Goal: Task Accomplishment & Management: Use online tool/utility

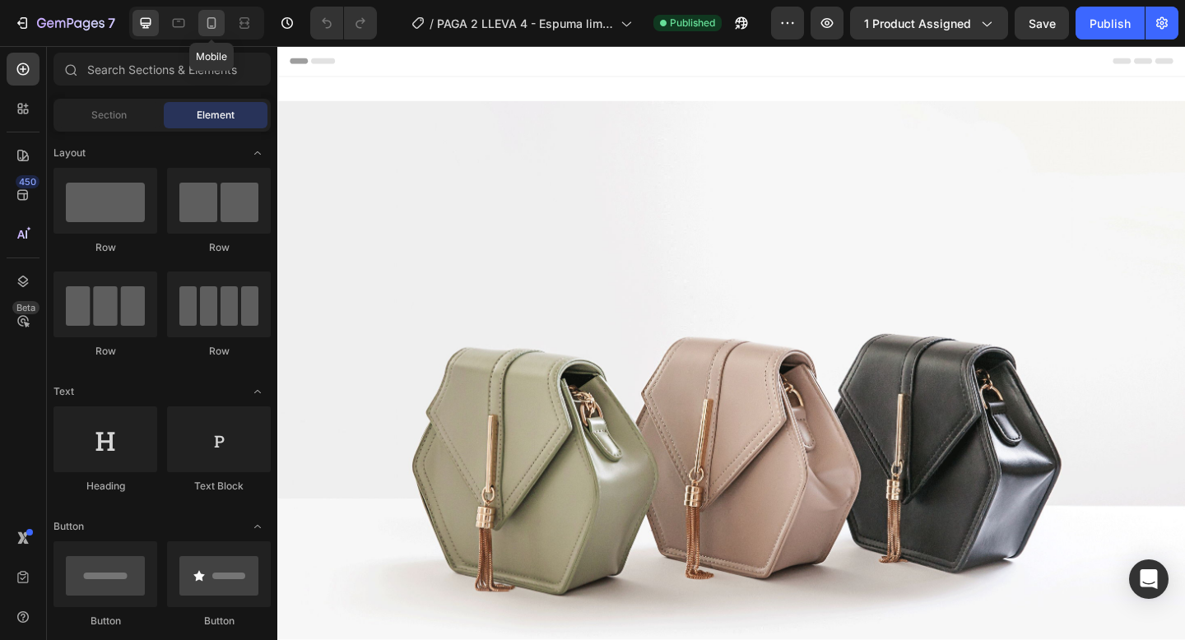
click at [208, 16] on icon at bounding box center [211, 23] width 16 height 16
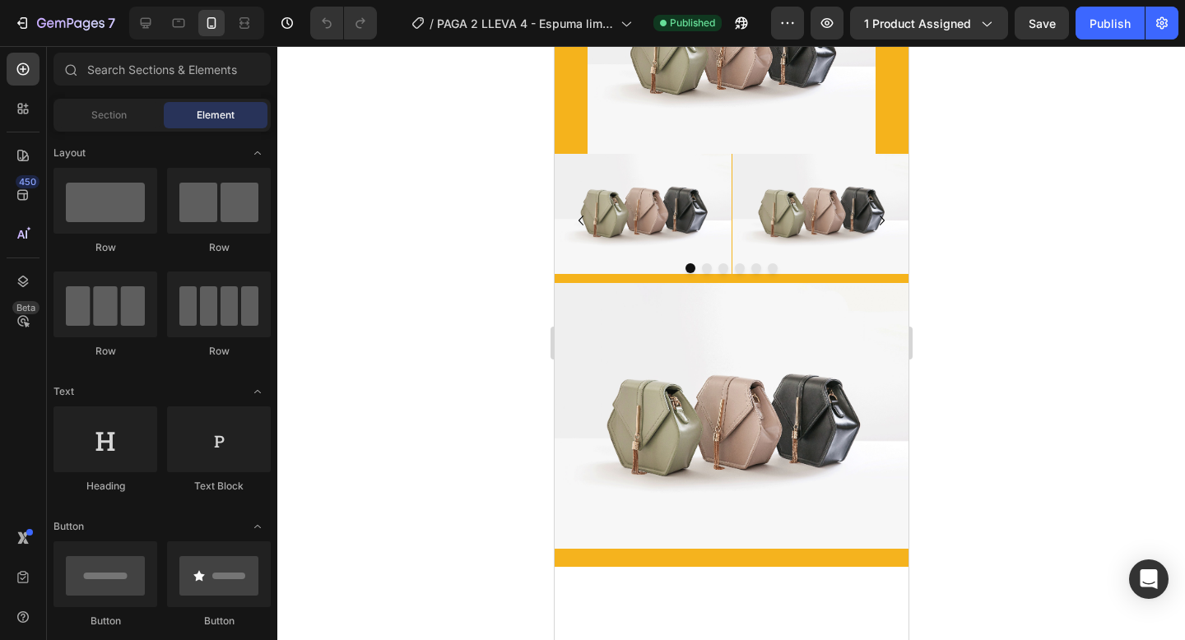
scroll to position [406, 0]
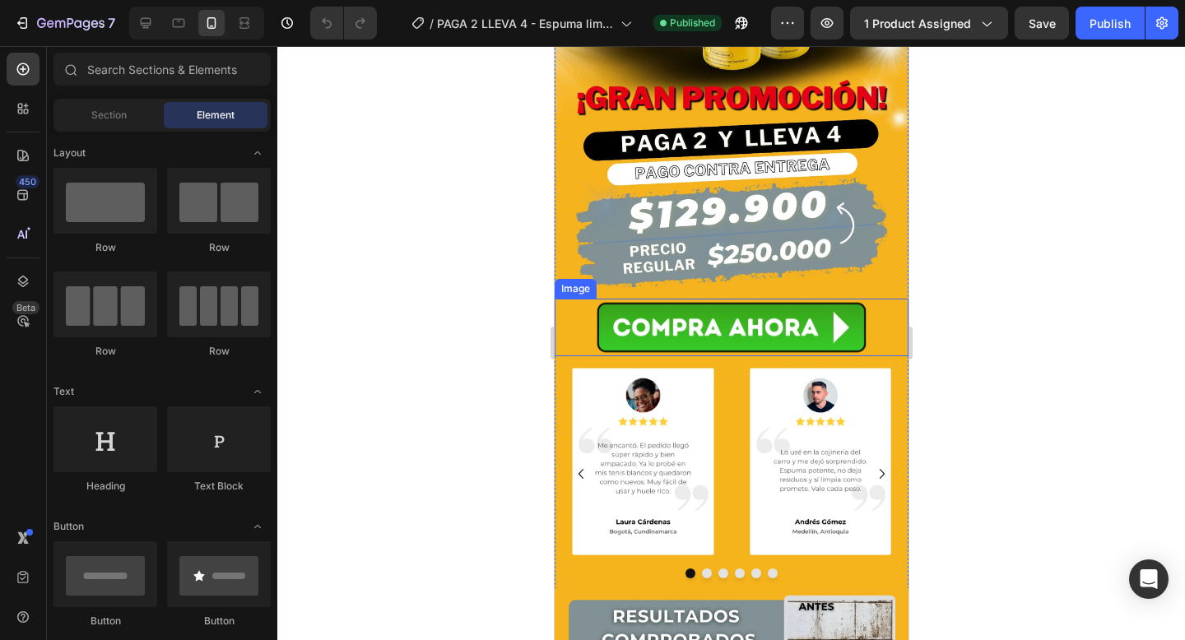
click at [610, 346] on img at bounding box center [731, 328] width 288 height 58
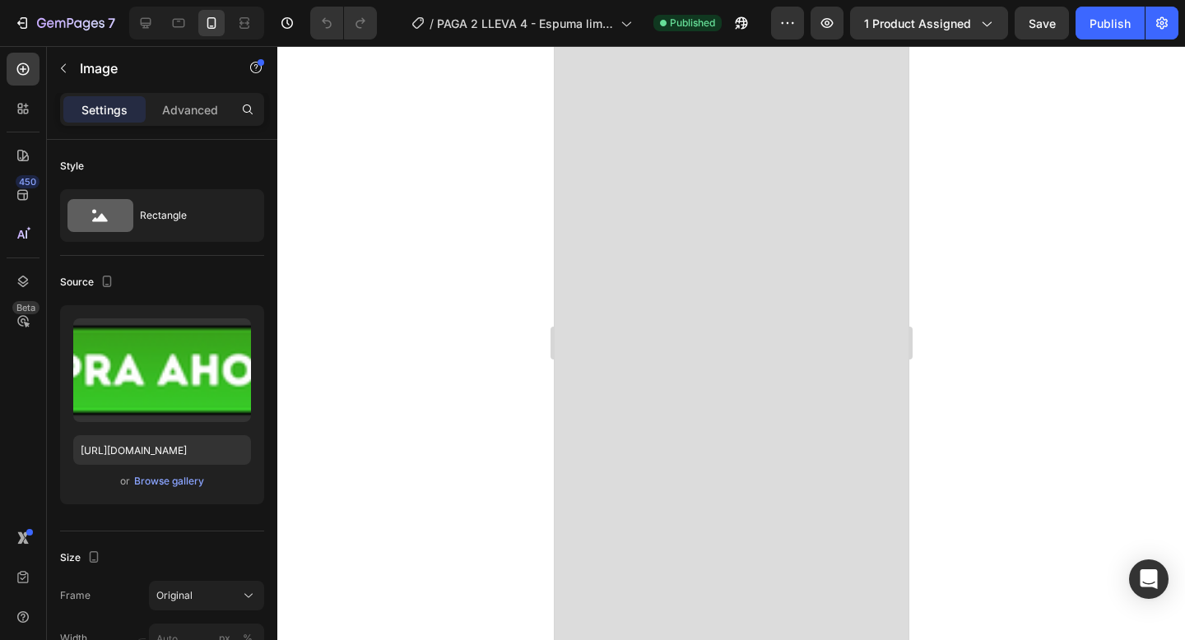
scroll to position [4042, 0]
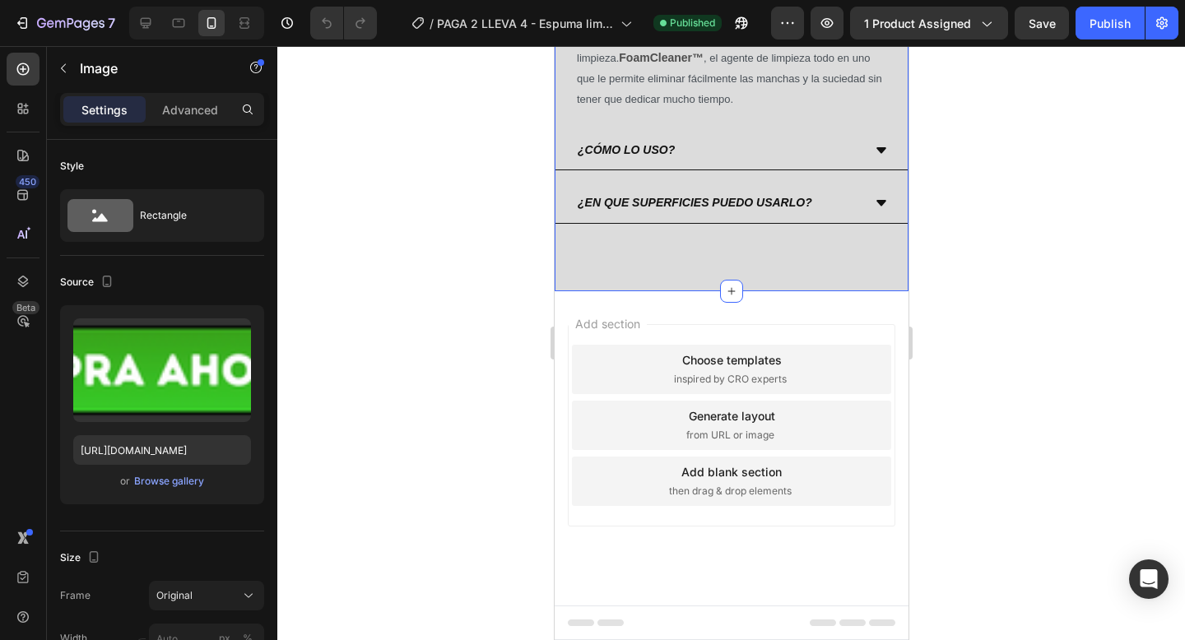
click at [788, 282] on div "Image Image Row PREGUNTAS FRECUENTES Heading ¿POR QUÉ LO NECESITO? Gracias a la…" at bounding box center [731, 134] width 354 height 313
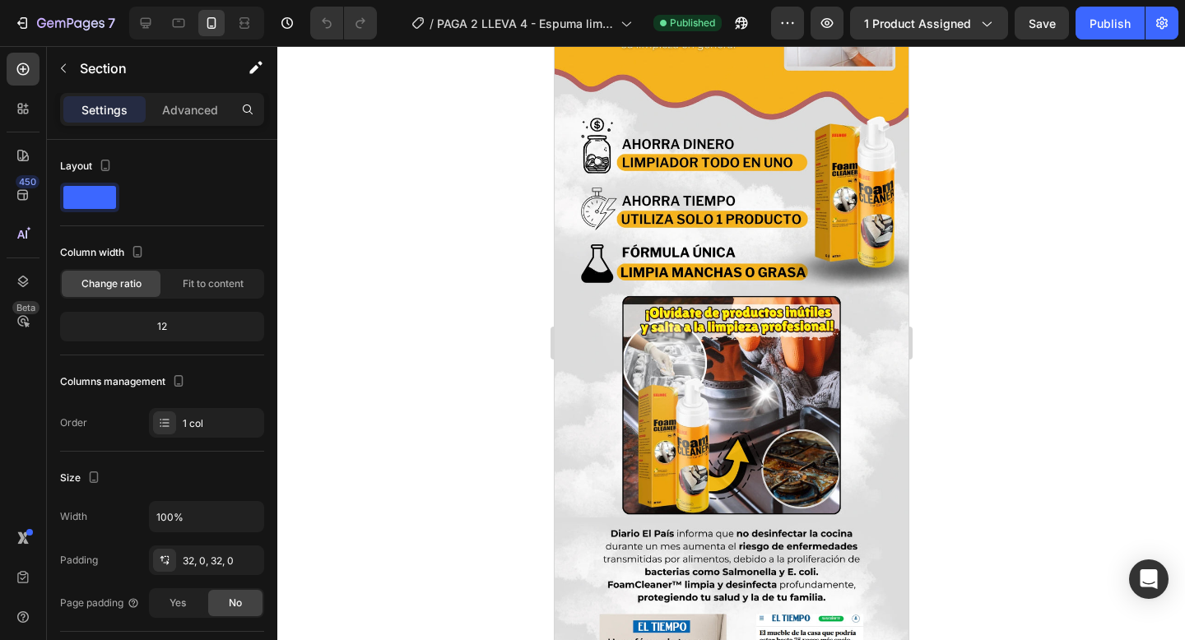
scroll to position [0, 0]
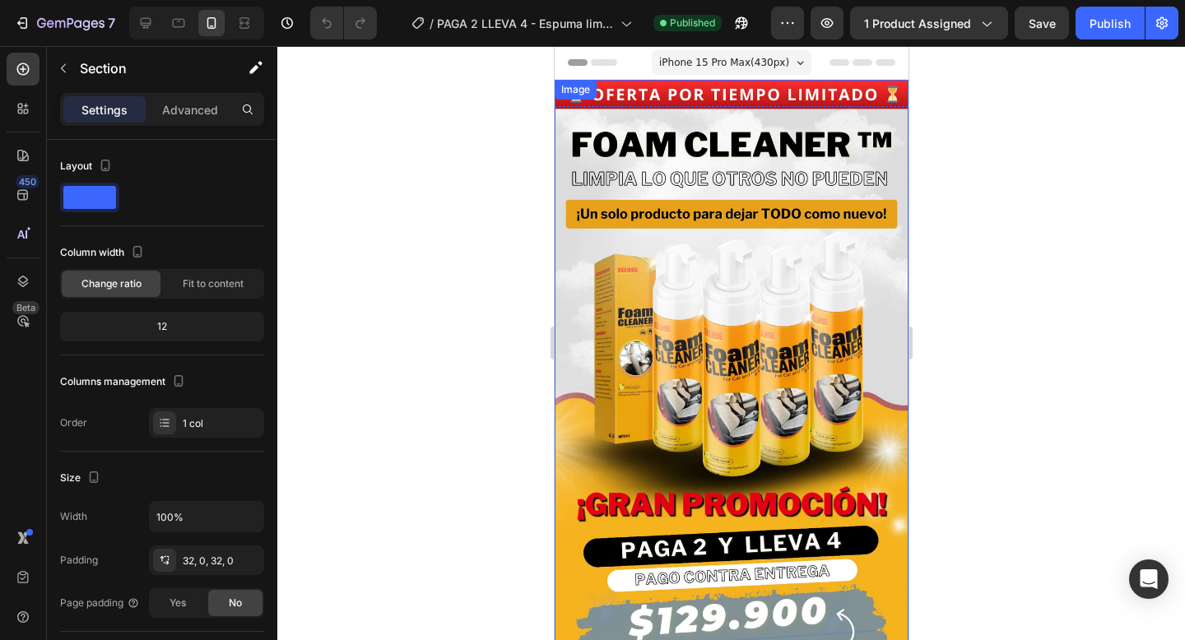
click at [802, 152] on img at bounding box center [731, 394] width 354 height 629
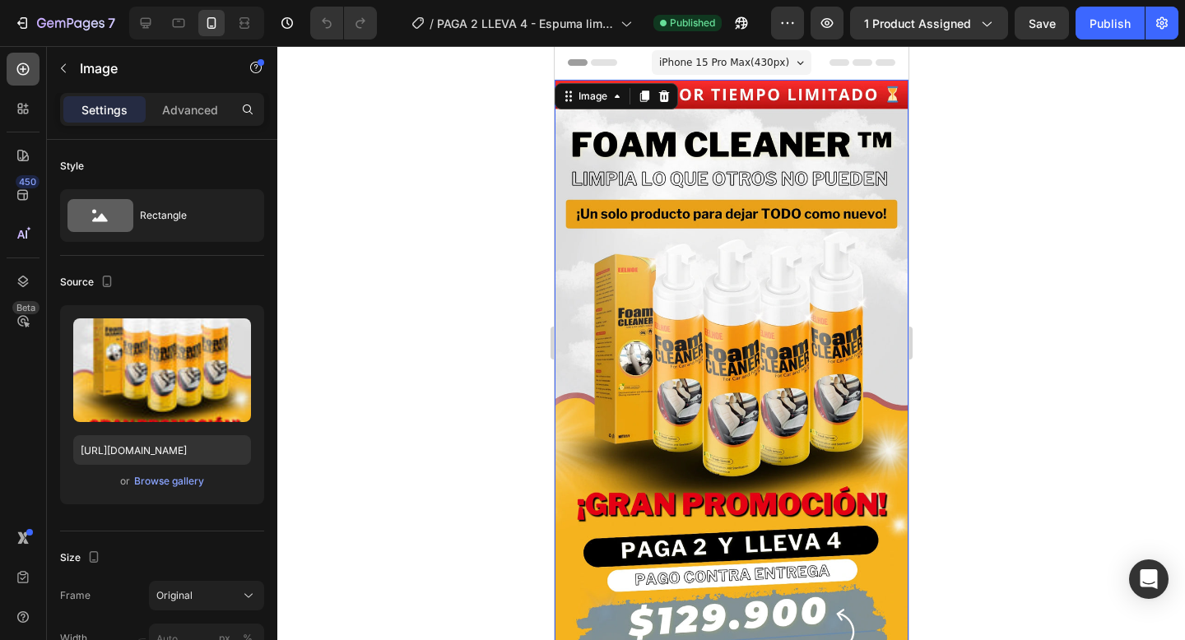
click at [30, 70] on icon at bounding box center [23, 69] width 16 height 16
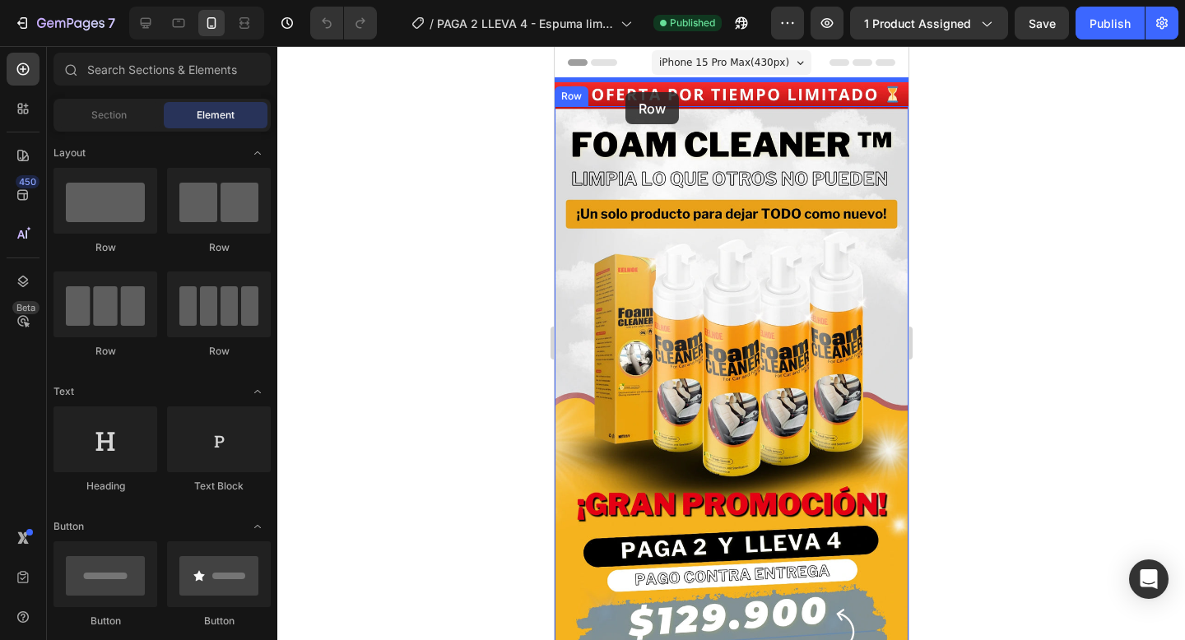
drag, startPoint x: 666, startPoint y: 249, endPoint x: 624, endPoint y: 92, distance: 162.7
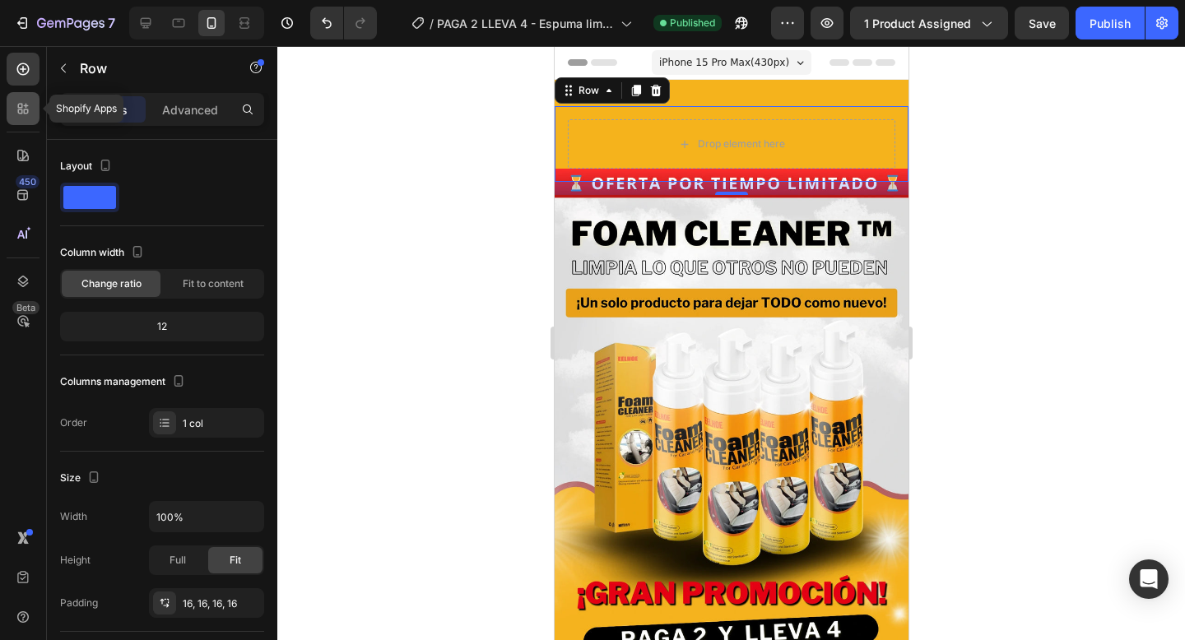
click at [31, 107] on div at bounding box center [23, 108] width 33 height 33
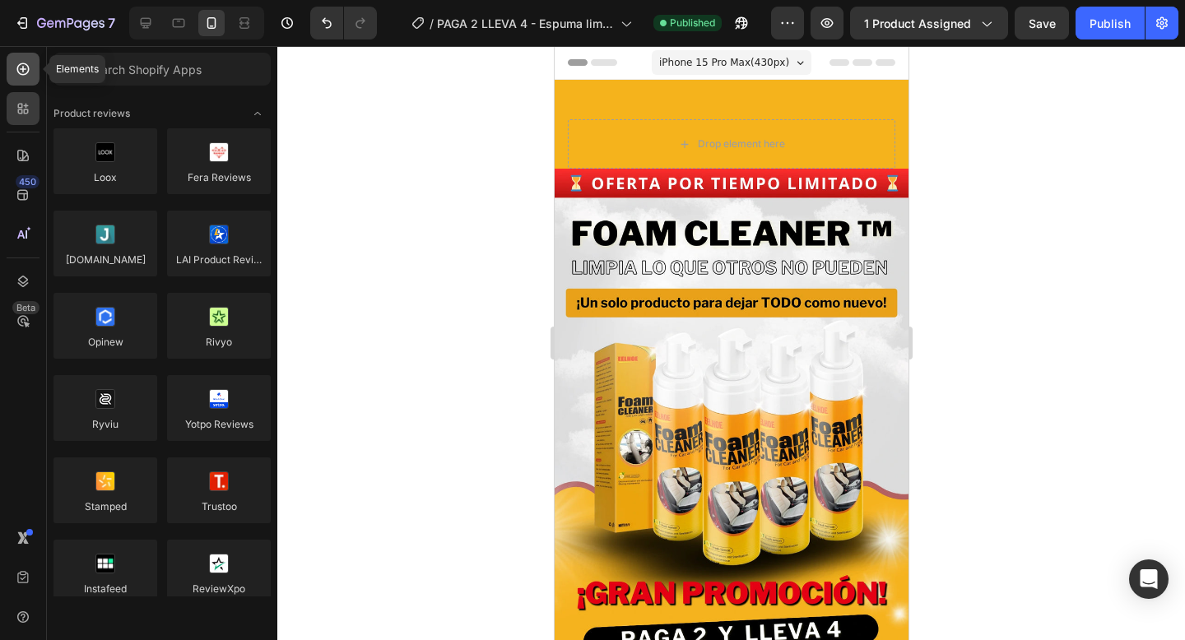
click at [32, 77] on div at bounding box center [23, 69] width 33 height 33
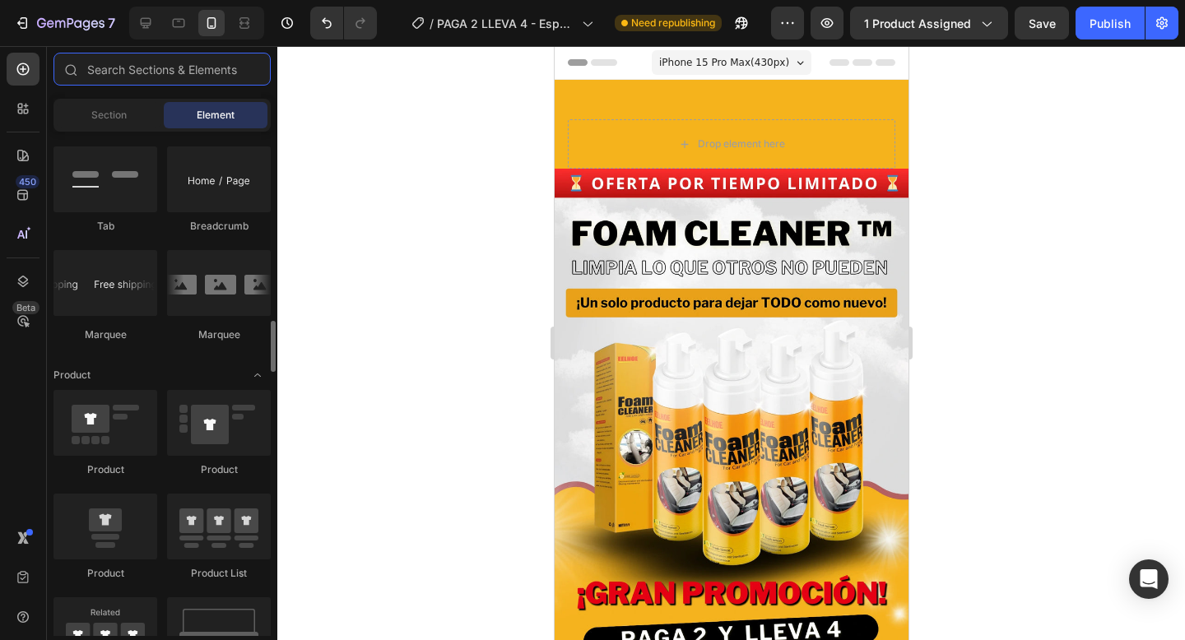
scroll to position [1951, 0]
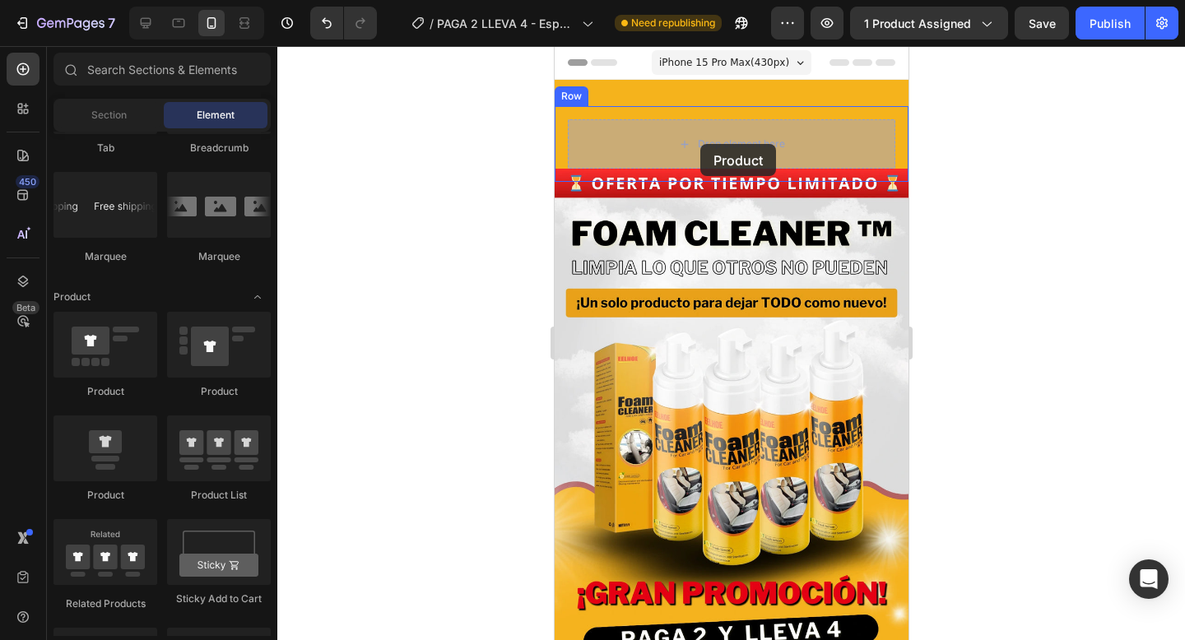
drag, startPoint x: 647, startPoint y: 404, endPoint x: 699, endPoint y: 144, distance: 265.3
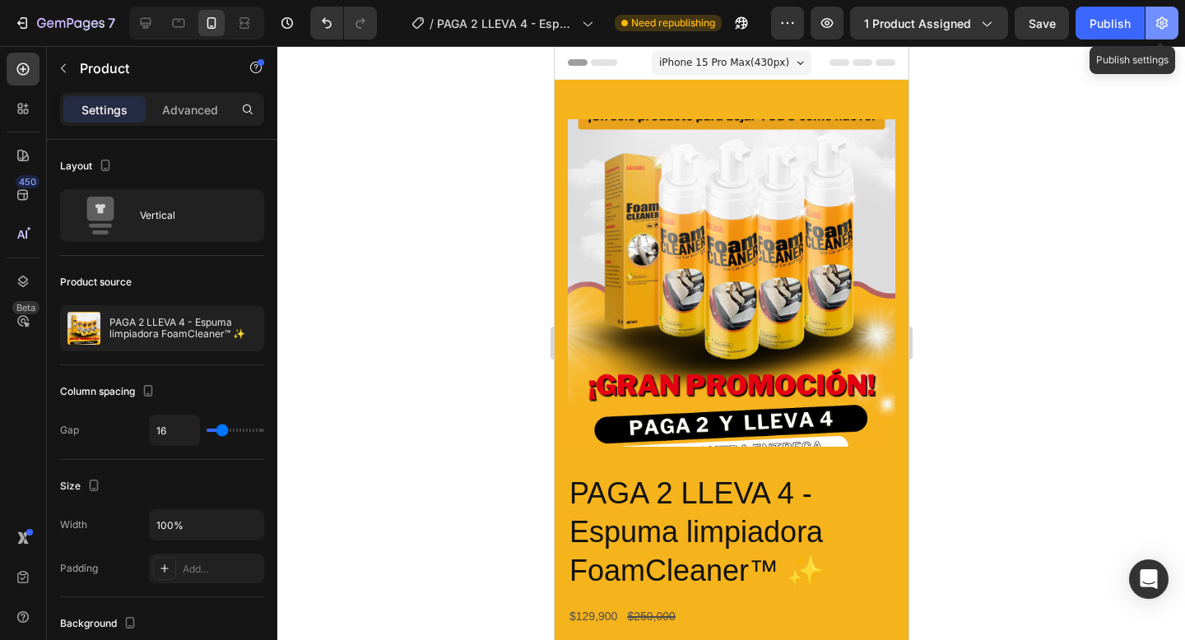
click at [1157, 20] on icon "button" at bounding box center [1162, 23] width 12 height 12
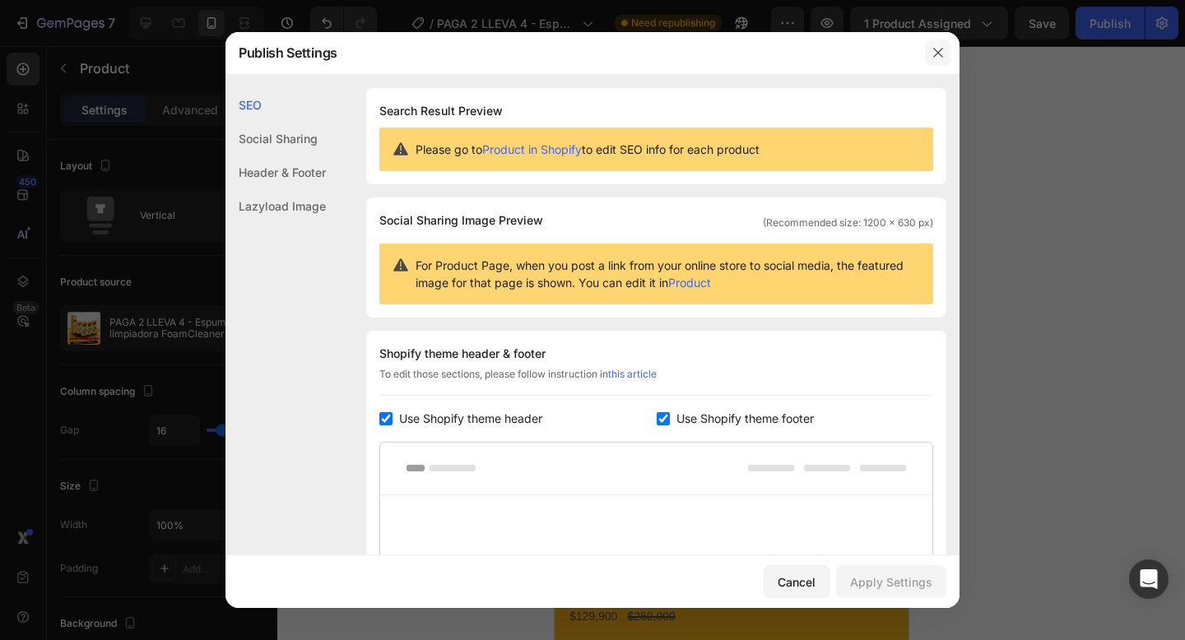
click at [936, 48] on icon "button" at bounding box center [937, 52] width 13 height 13
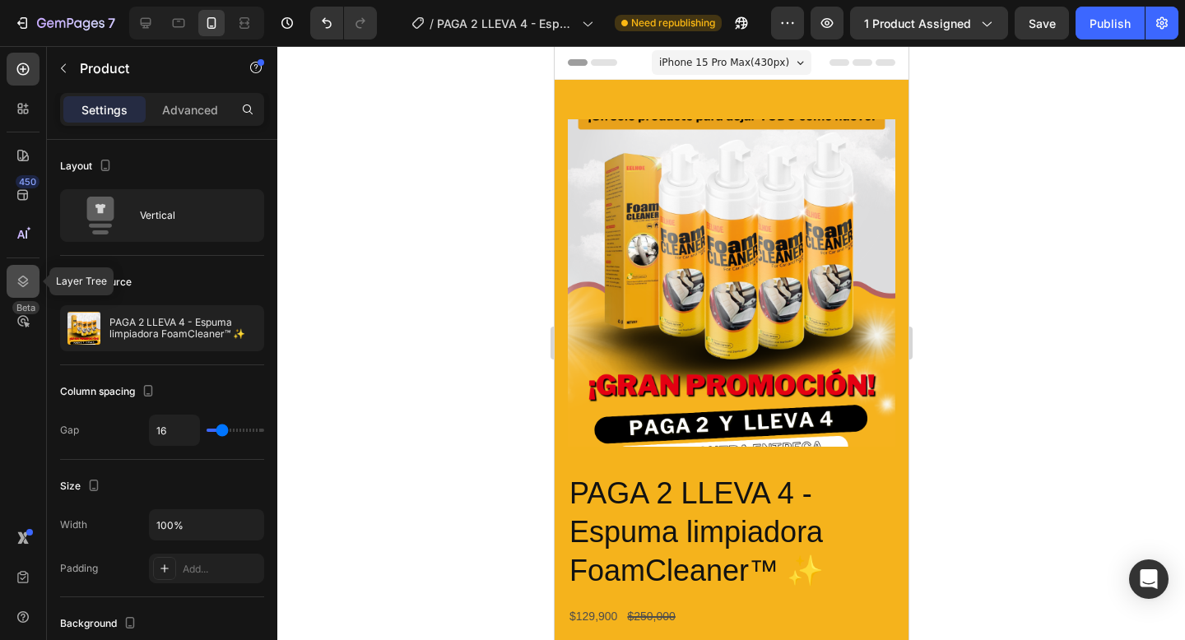
click at [20, 291] on div at bounding box center [23, 281] width 33 height 33
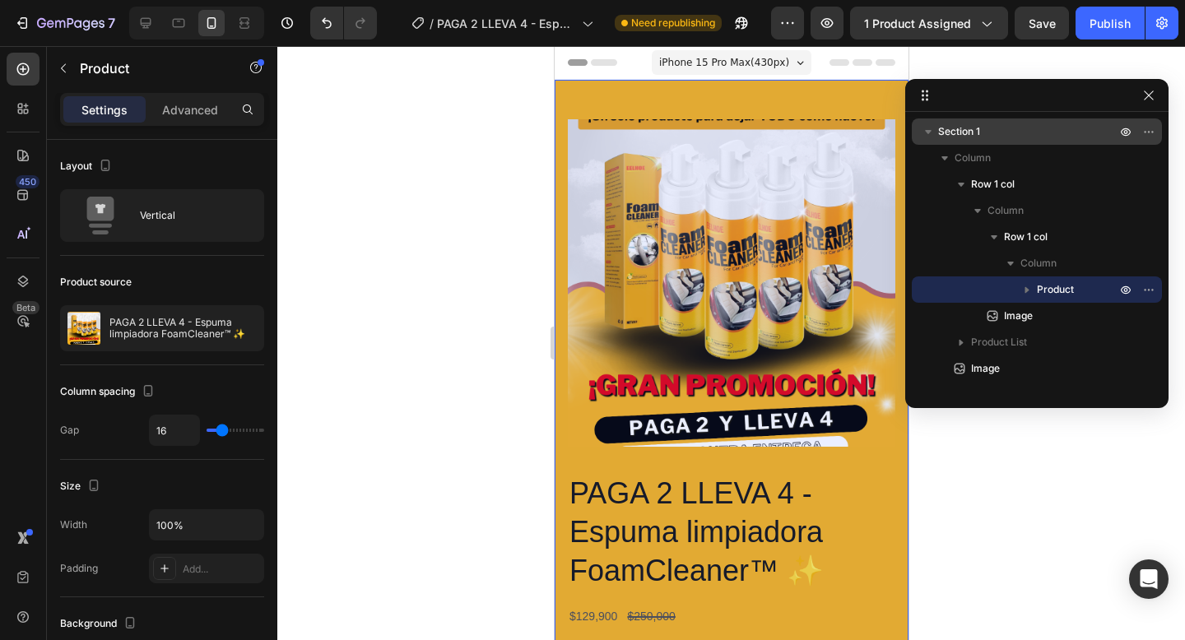
click at [975, 129] on span "Section 1" at bounding box center [959, 131] width 42 height 16
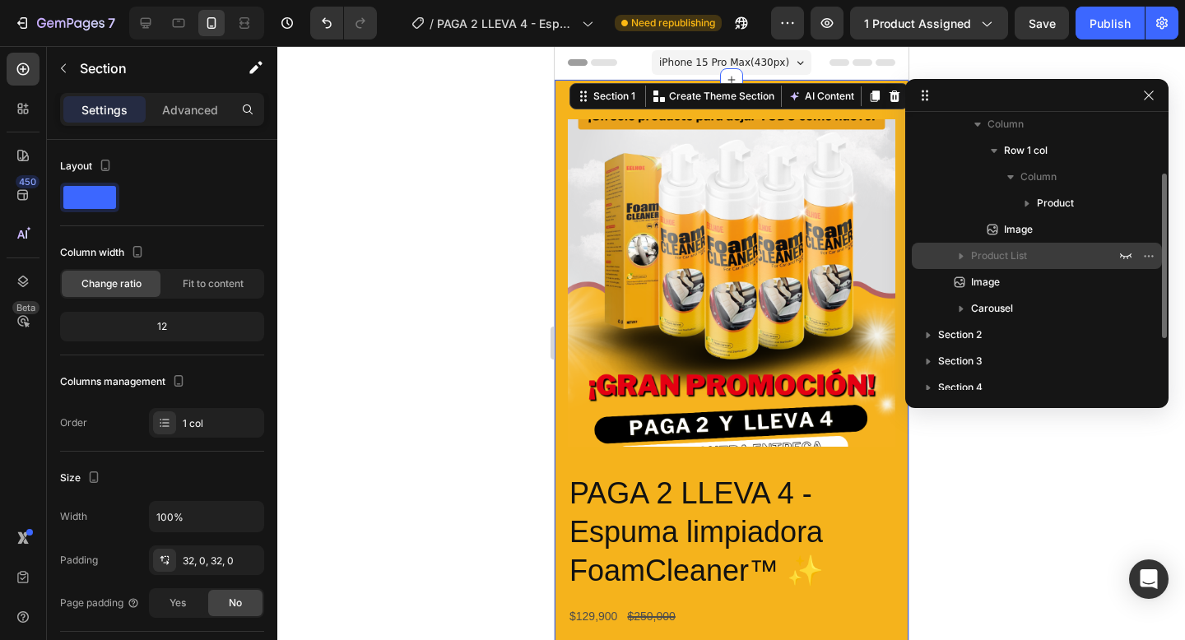
scroll to position [85, 0]
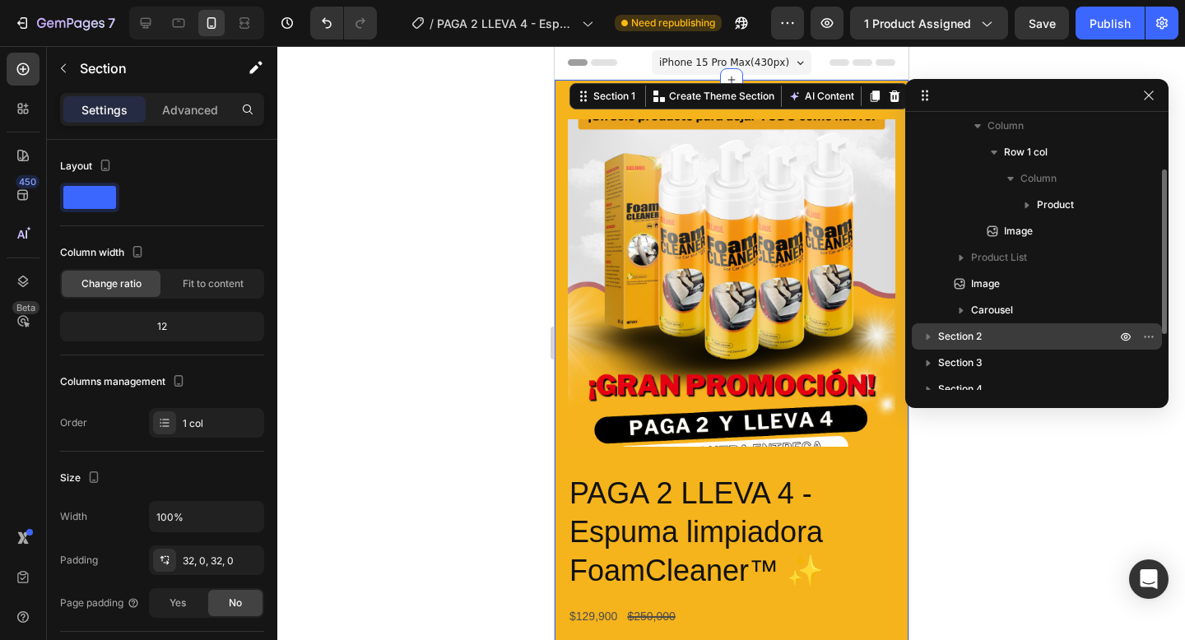
click at [997, 343] on p "Section 2" at bounding box center [1028, 336] width 181 height 16
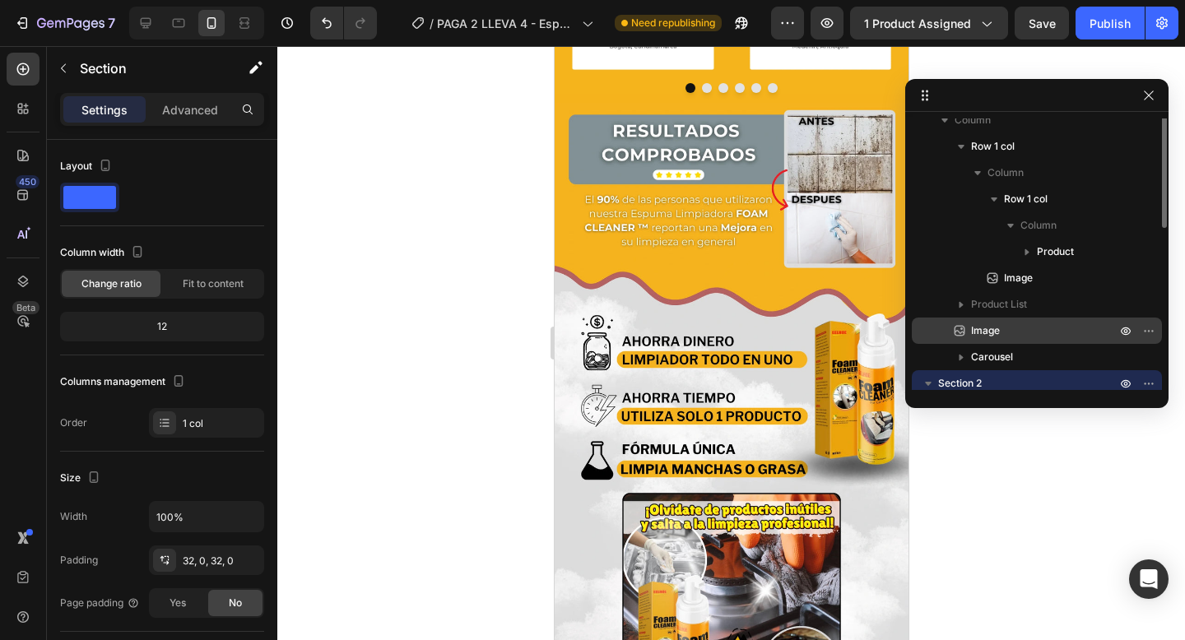
scroll to position [0, 0]
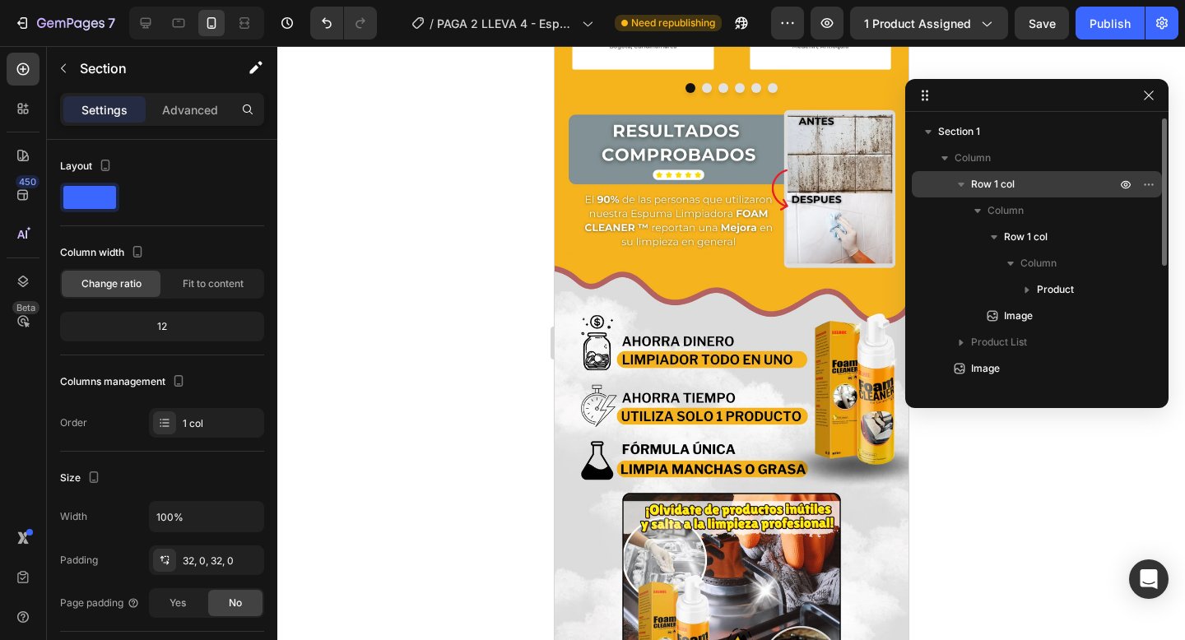
click at [981, 185] on span "Row 1 col" at bounding box center [993, 184] width 44 height 16
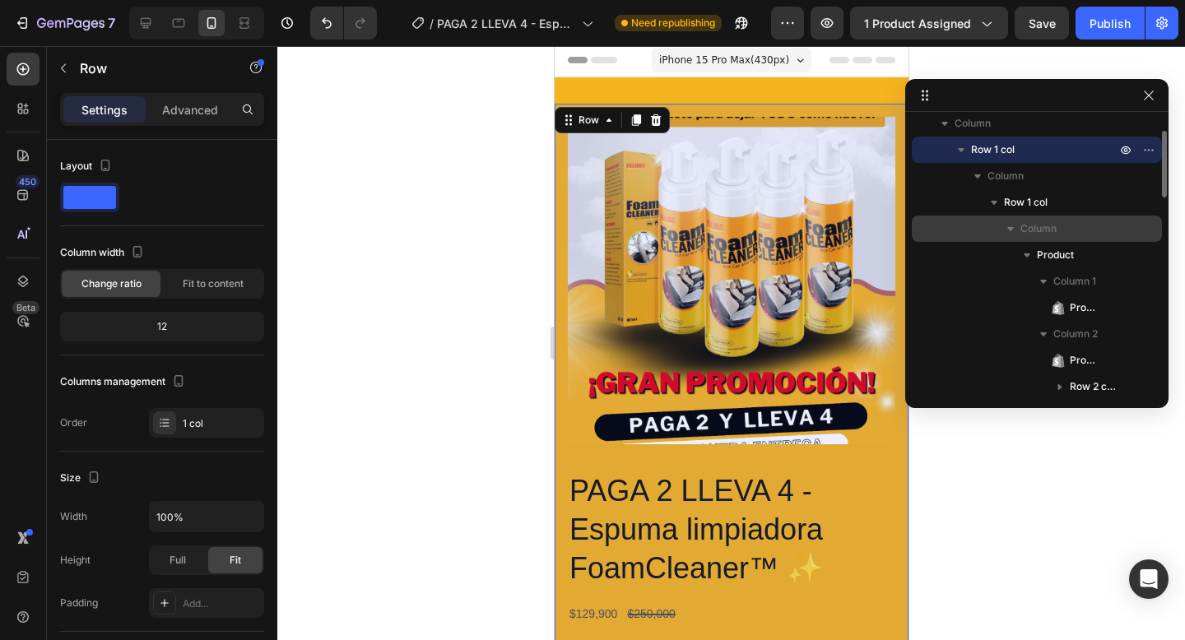
scroll to position [31, 0]
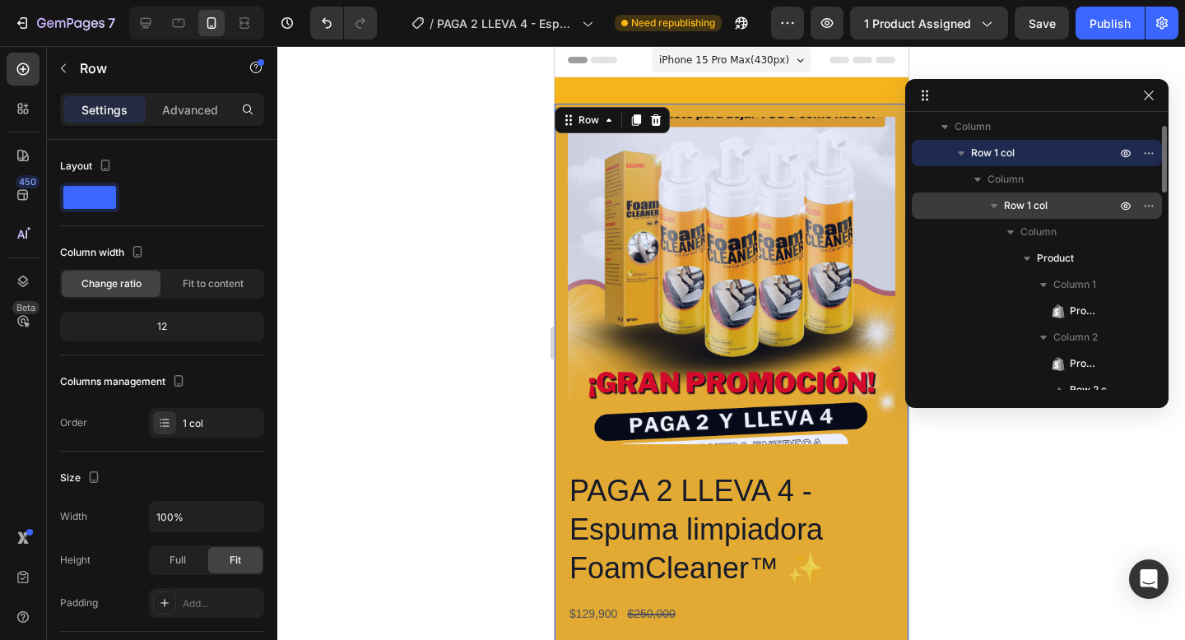
click at [994, 201] on icon "button" at bounding box center [994, 205] width 16 height 16
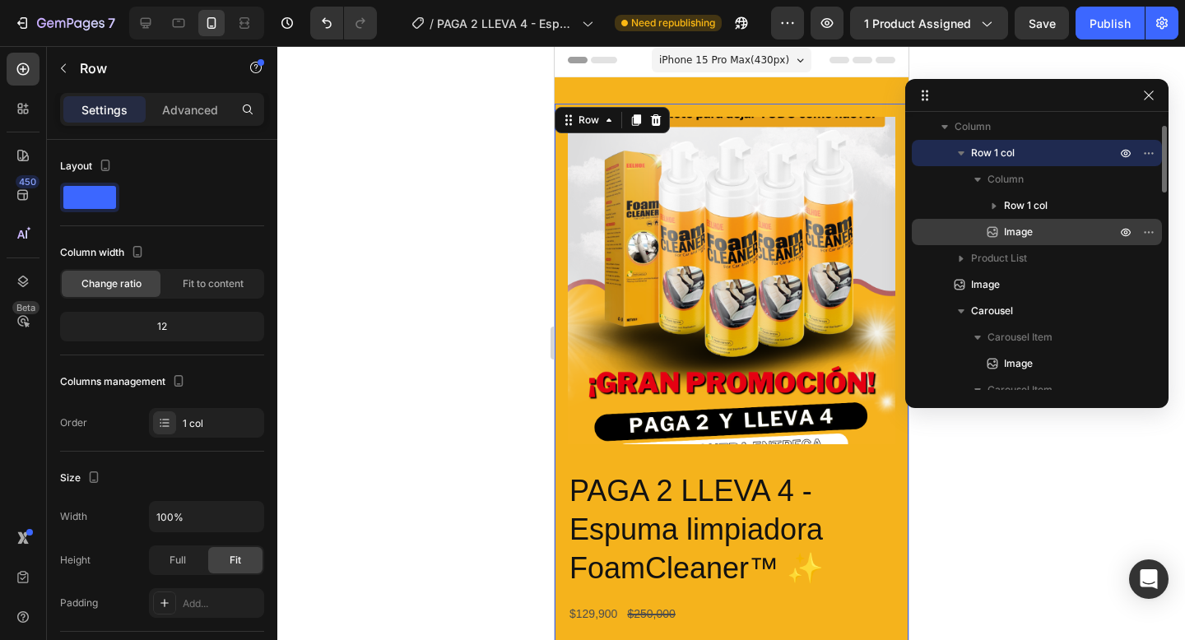
click at [1002, 237] on p "Image" at bounding box center [1041, 232] width 115 height 16
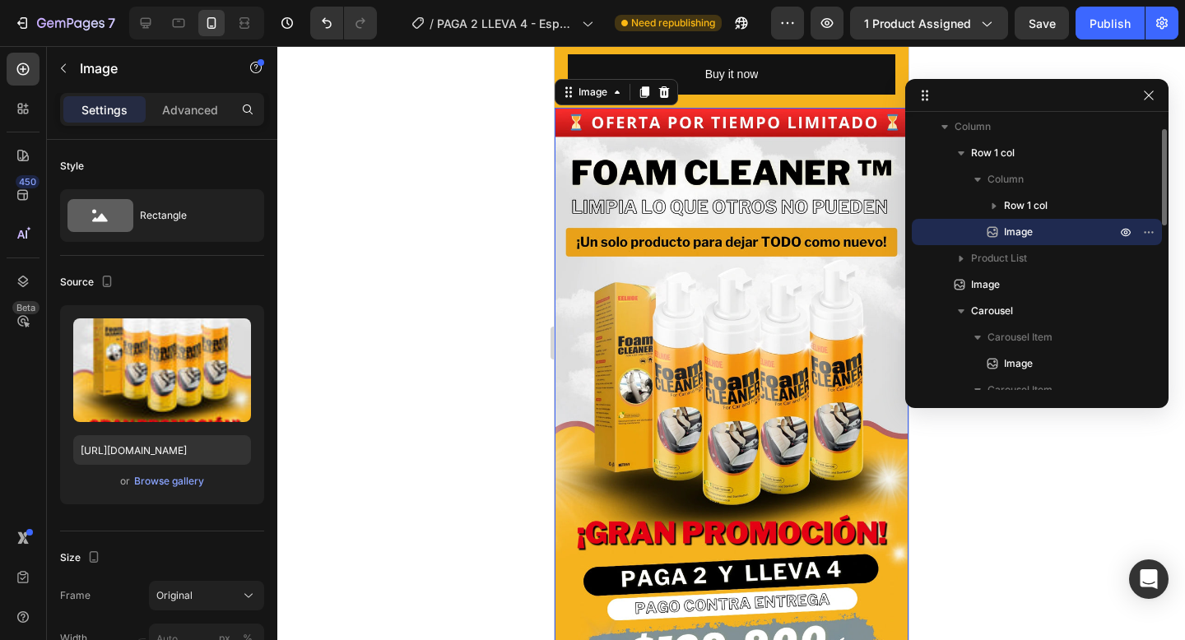
scroll to position [922, 0]
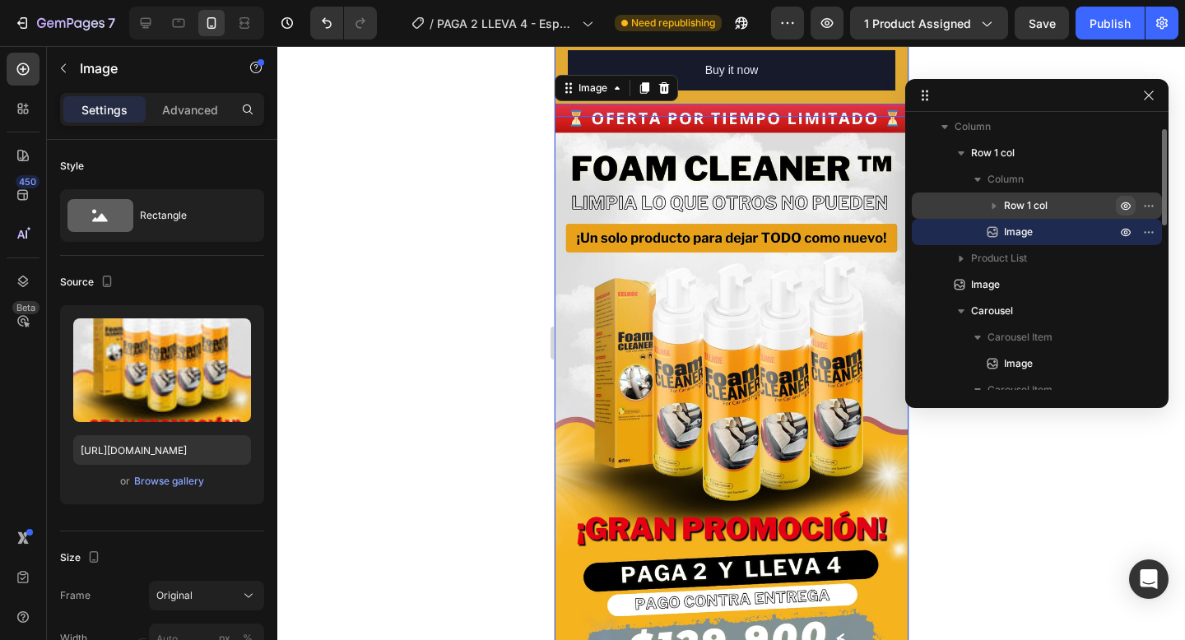
click at [1123, 206] on icon "button" at bounding box center [1125, 205] width 13 height 13
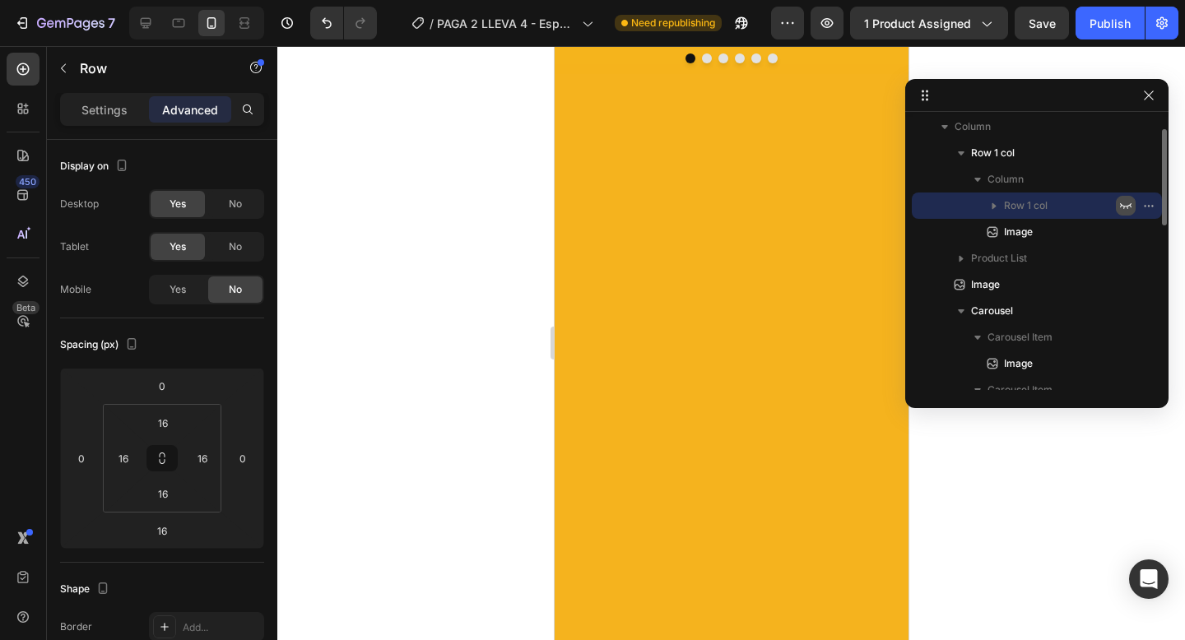
scroll to position [0, 0]
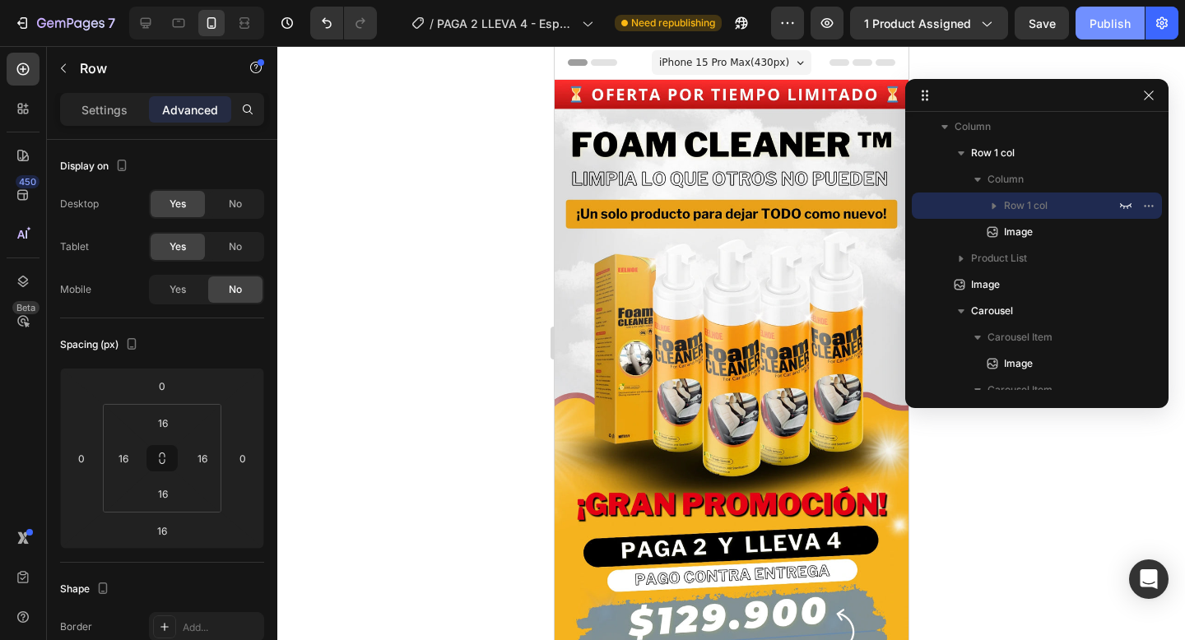
click at [1103, 27] on div "Publish" at bounding box center [1109, 23] width 41 height 17
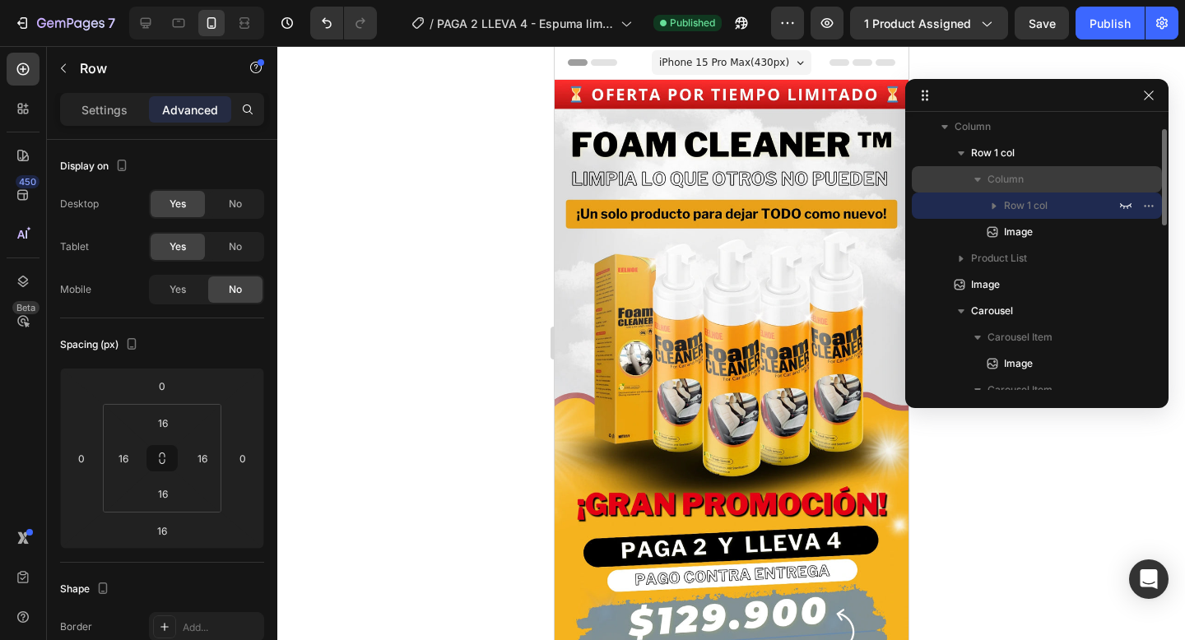
click at [1029, 180] on p "Column" at bounding box center [1053, 179] width 132 height 16
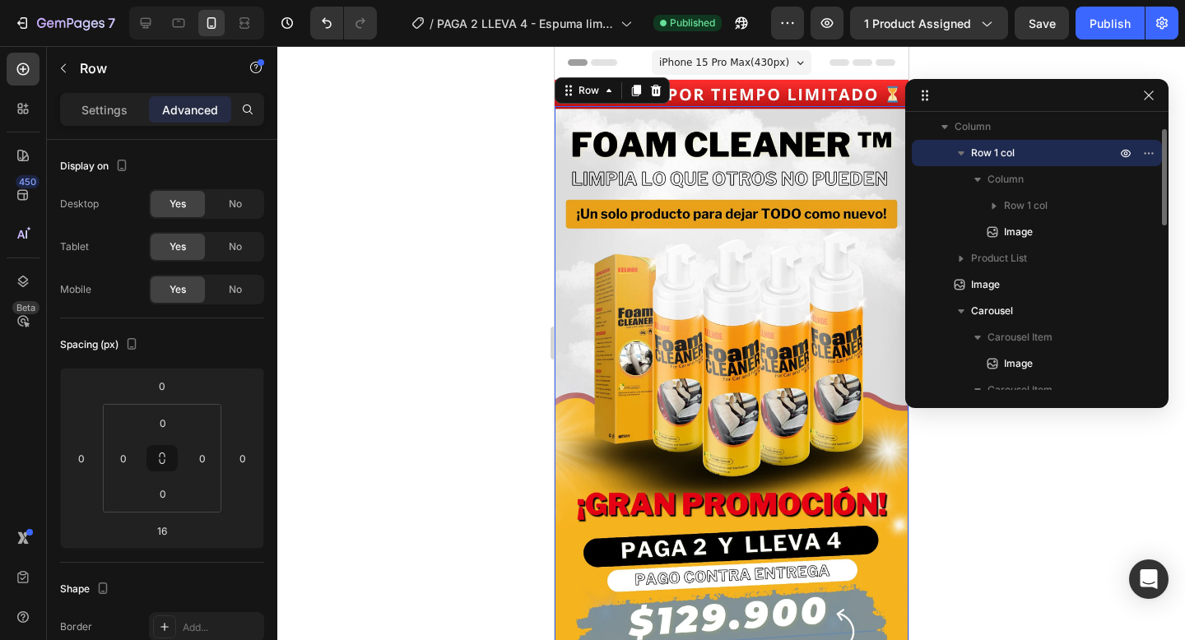
click at [1011, 158] on span "Row 1 col" at bounding box center [993, 153] width 44 height 16
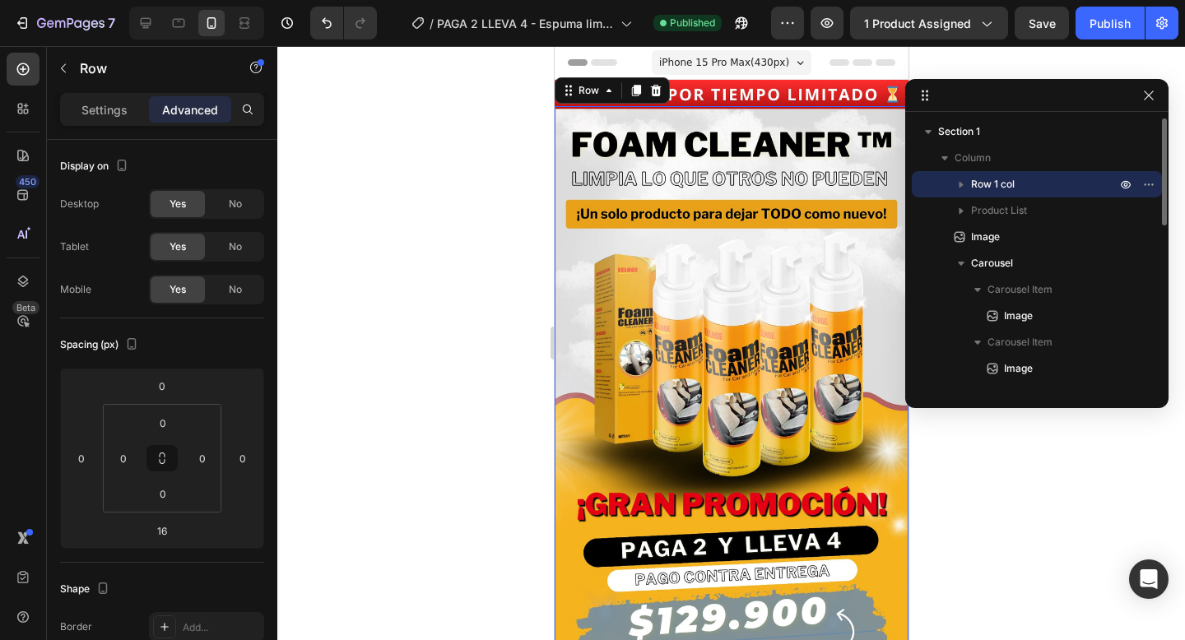
click at [1011, 158] on p "Column" at bounding box center [1036, 158] width 165 height 16
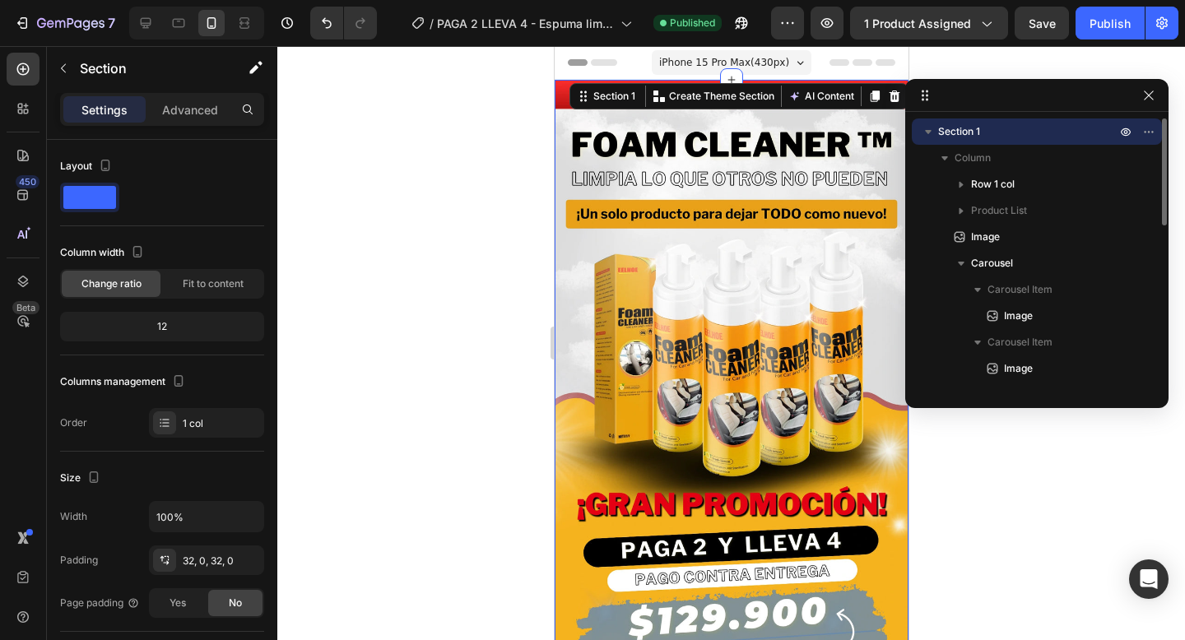
click at [939, 131] on span "Section 1" at bounding box center [959, 131] width 42 height 16
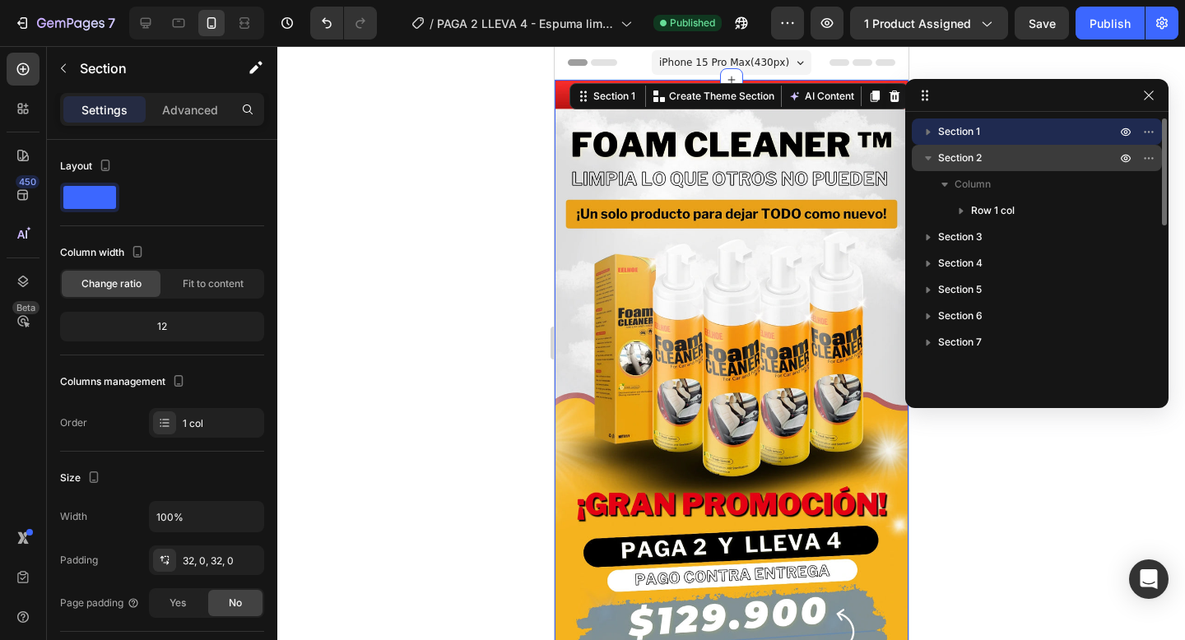
click at [929, 161] on icon "button" at bounding box center [928, 158] width 16 height 16
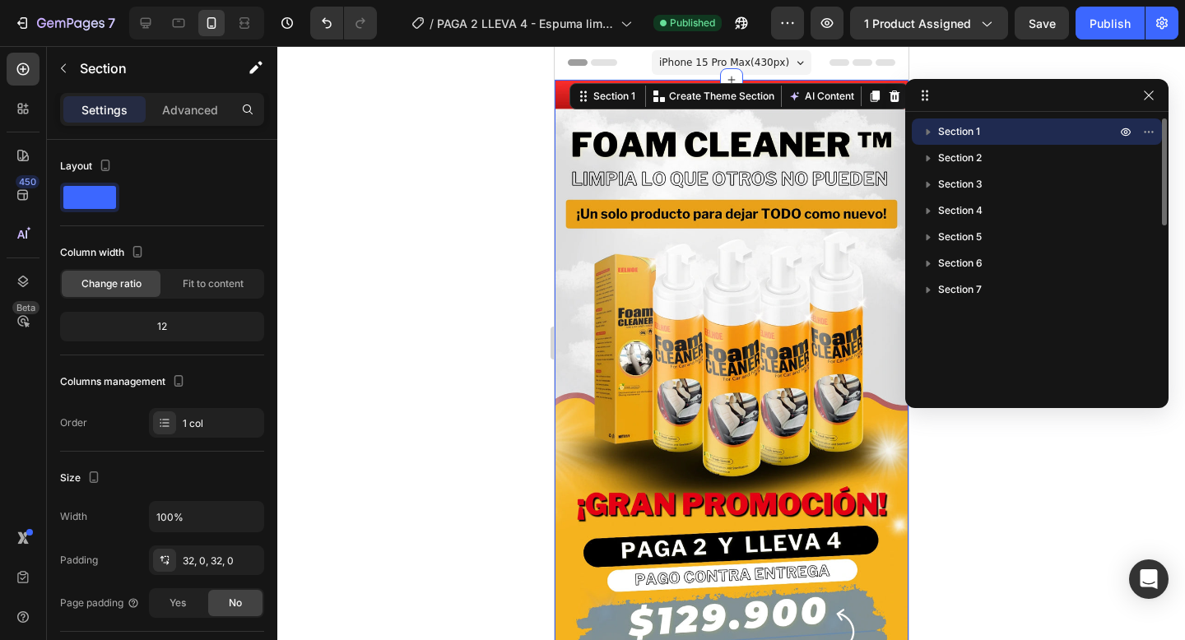
click at [930, 131] on icon "button" at bounding box center [928, 131] width 16 height 16
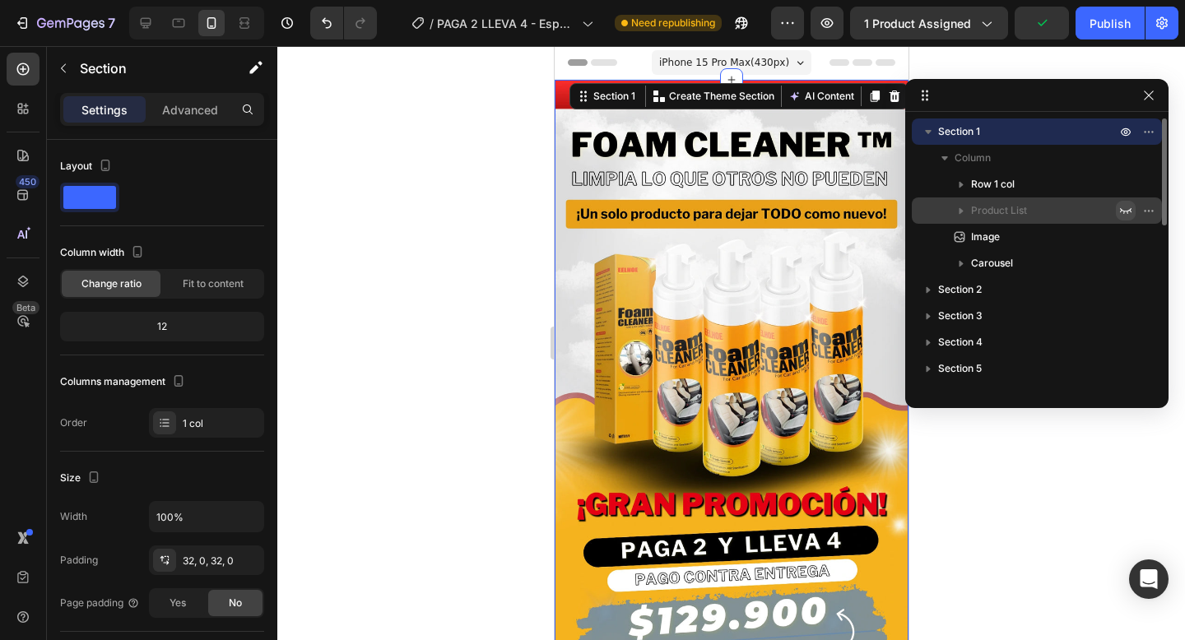
click at [1124, 211] on icon "button" at bounding box center [1126, 211] width 12 height 6
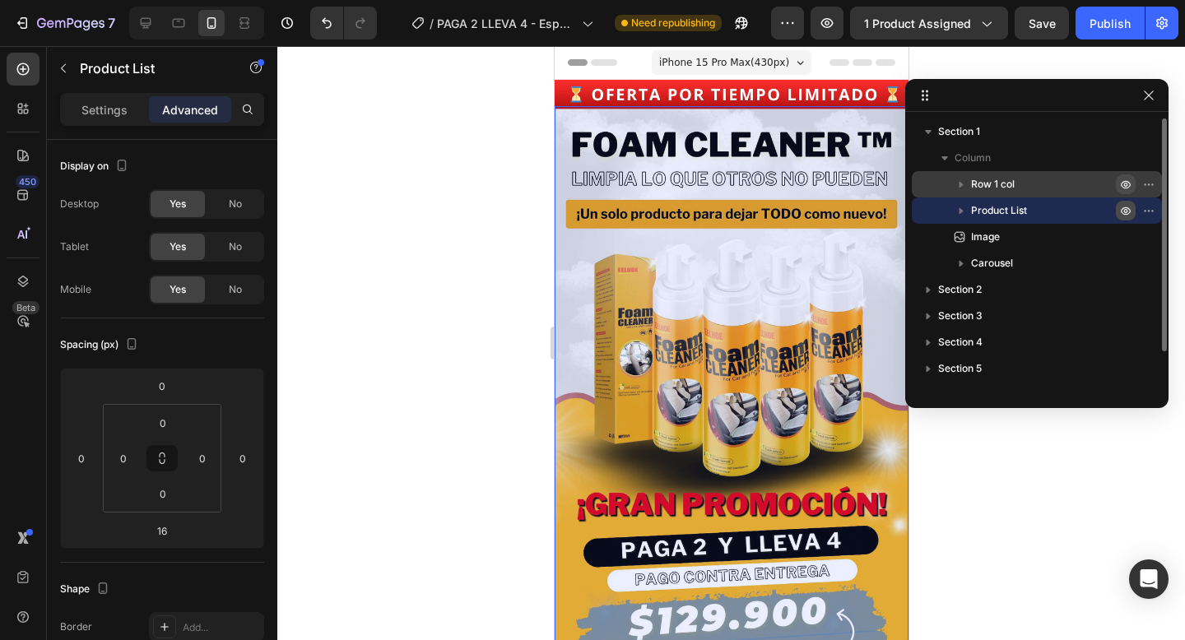
click at [1120, 187] on icon "button" at bounding box center [1125, 184] width 13 height 13
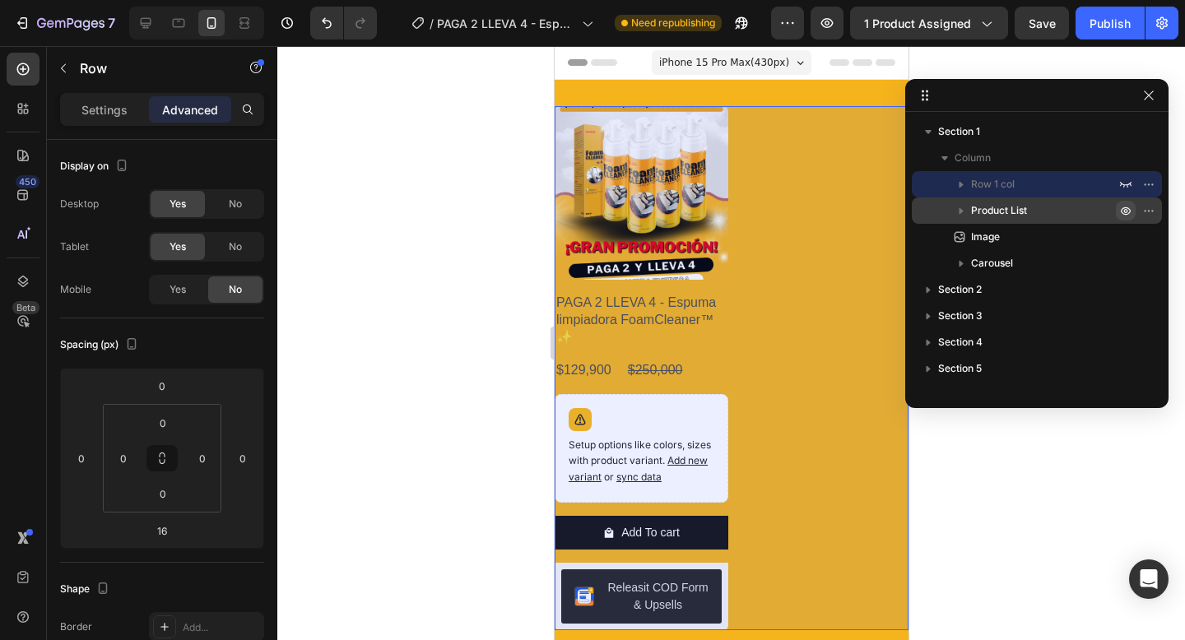
click at [1130, 211] on icon "button" at bounding box center [1125, 210] width 13 height 13
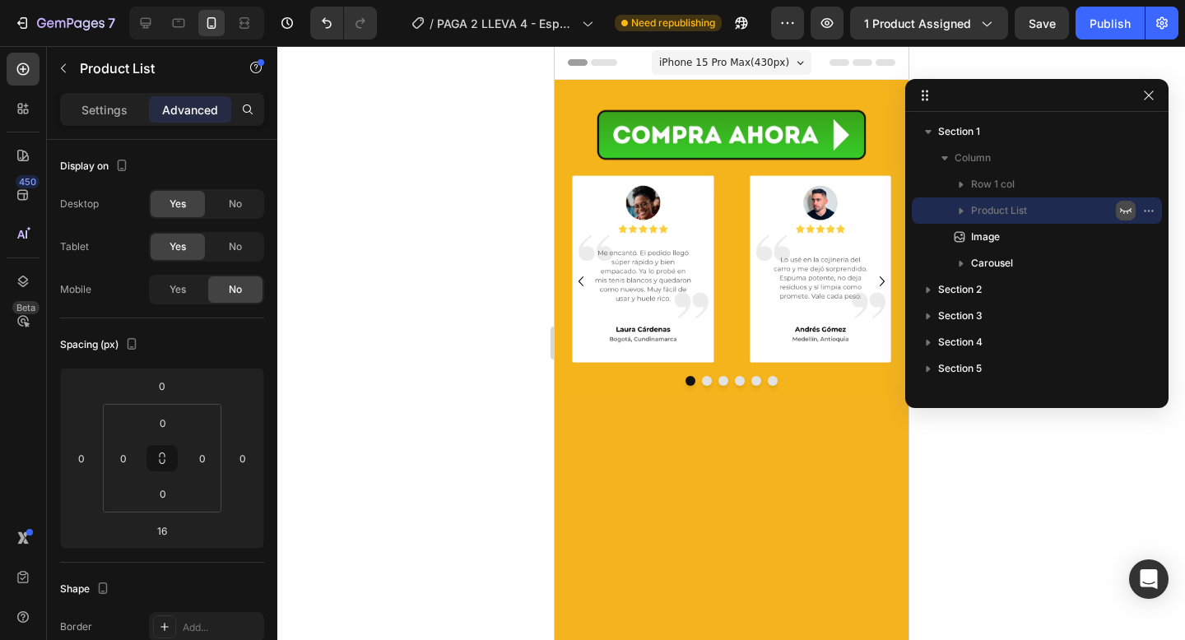
click at [1126, 207] on icon "button" at bounding box center [1125, 210] width 13 height 13
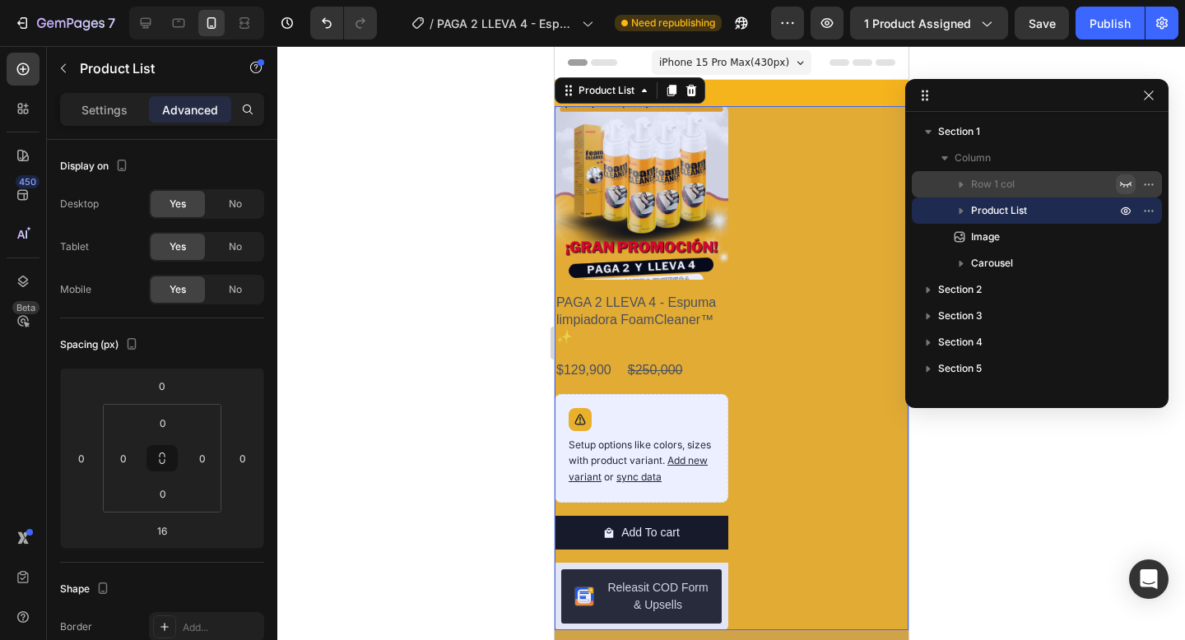
click at [1119, 186] on icon "button" at bounding box center [1125, 184] width 13 height 13
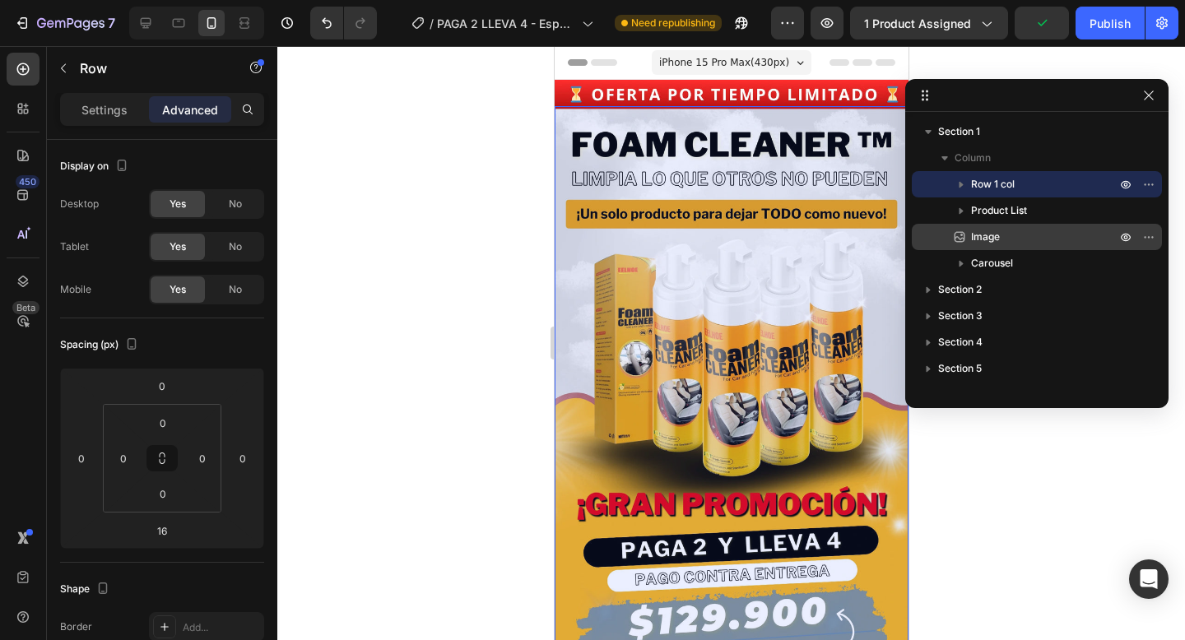
click at [1021, 230] on p "Image" at bounding box center [1025, 237] width 148 height 16
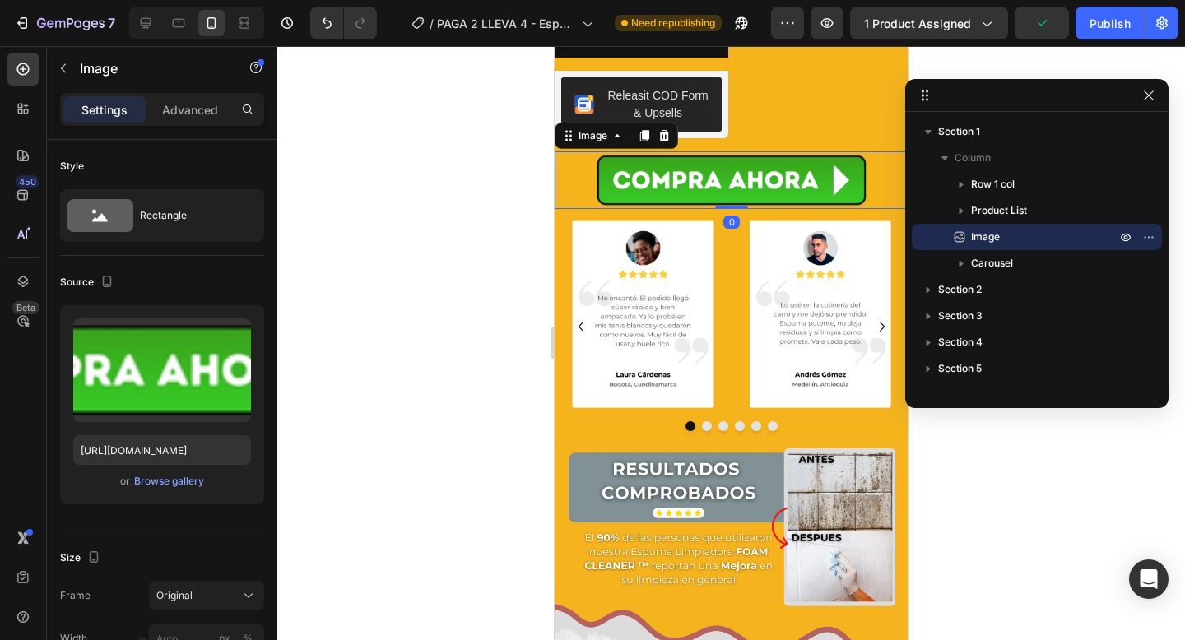
scroll to position [1139, 0]
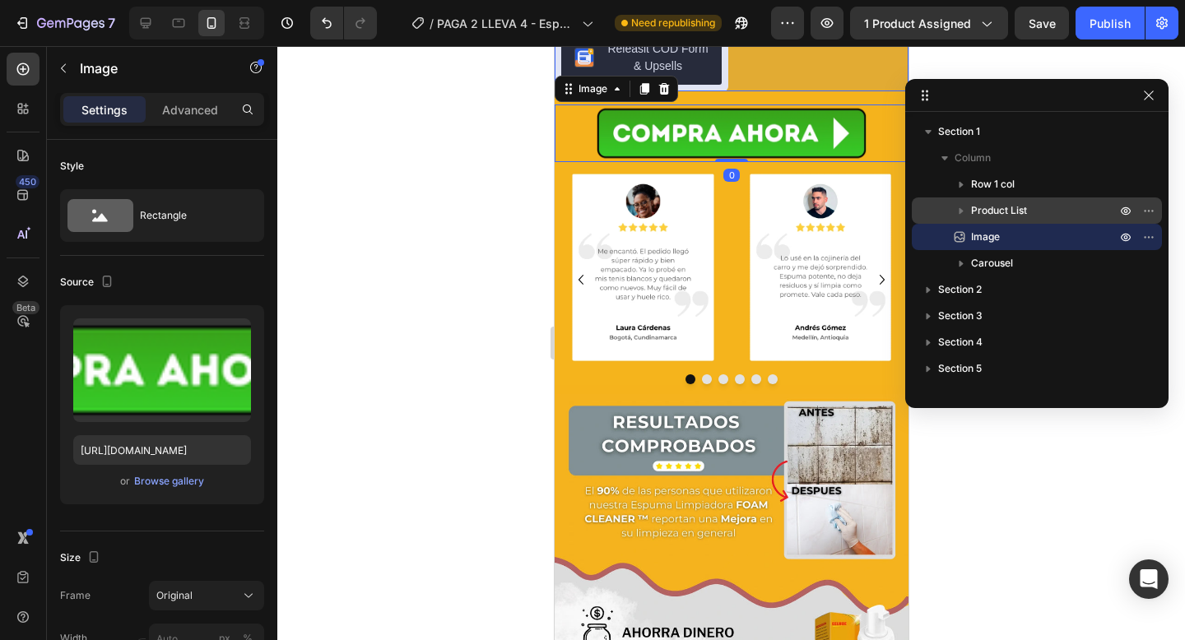
click at [1023, 216] on span "Product List" at bounding box center [999, 210] width 56 height 16
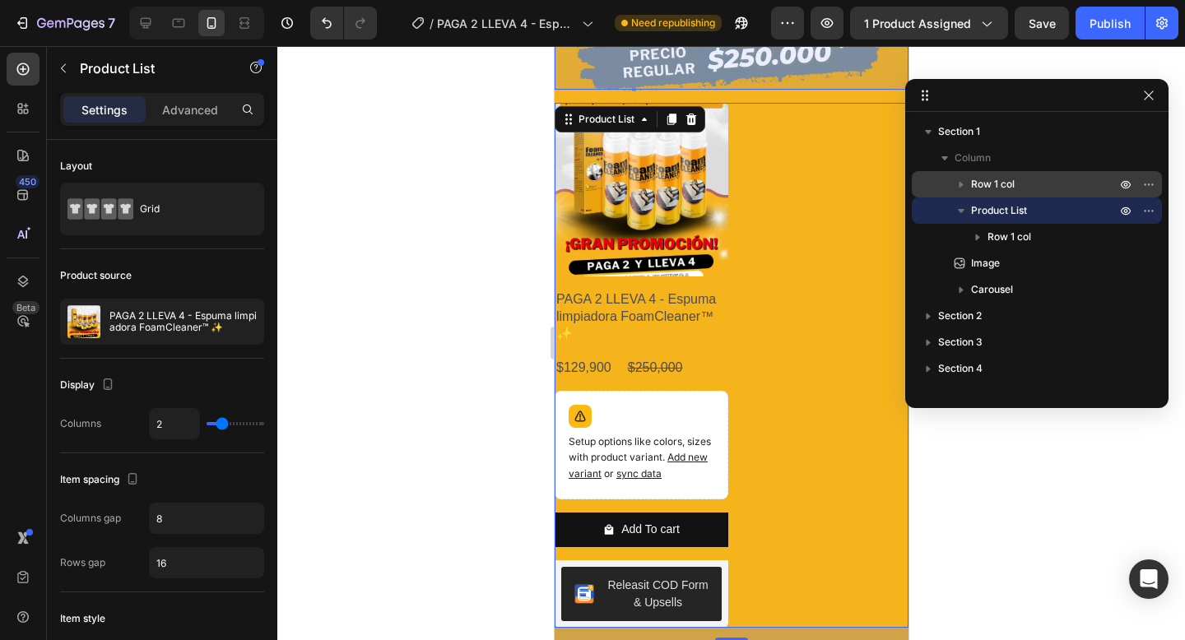
scroll to position [601, 0]
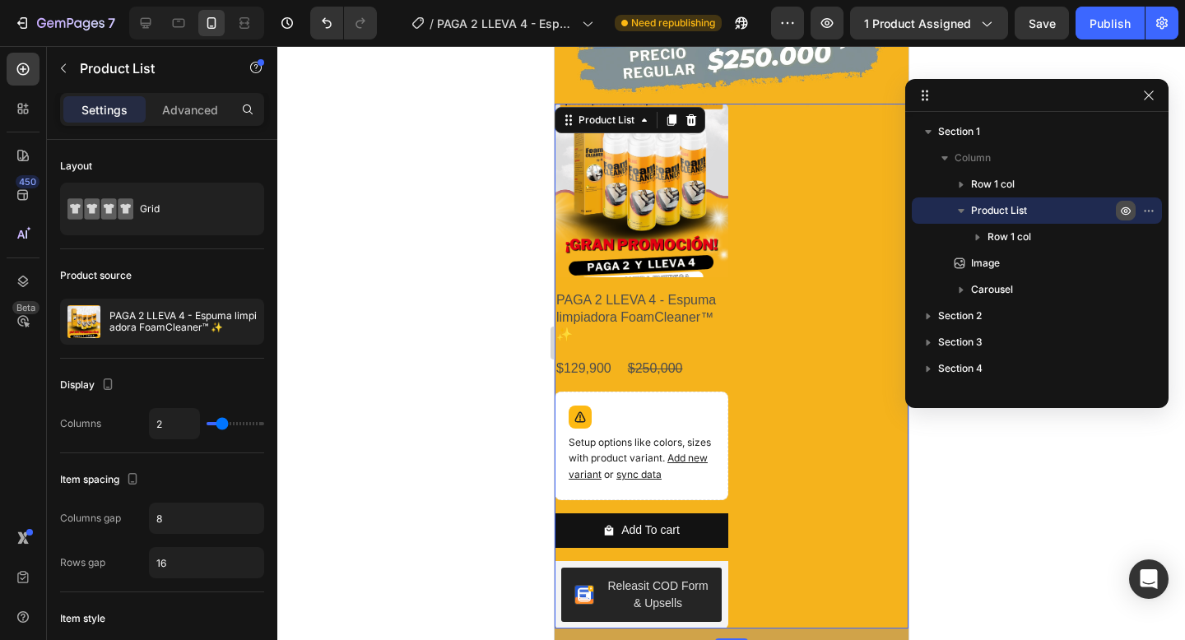
click at [1126, 212] on icon "button" at bounding box center [1125, 210] width 13 height 13
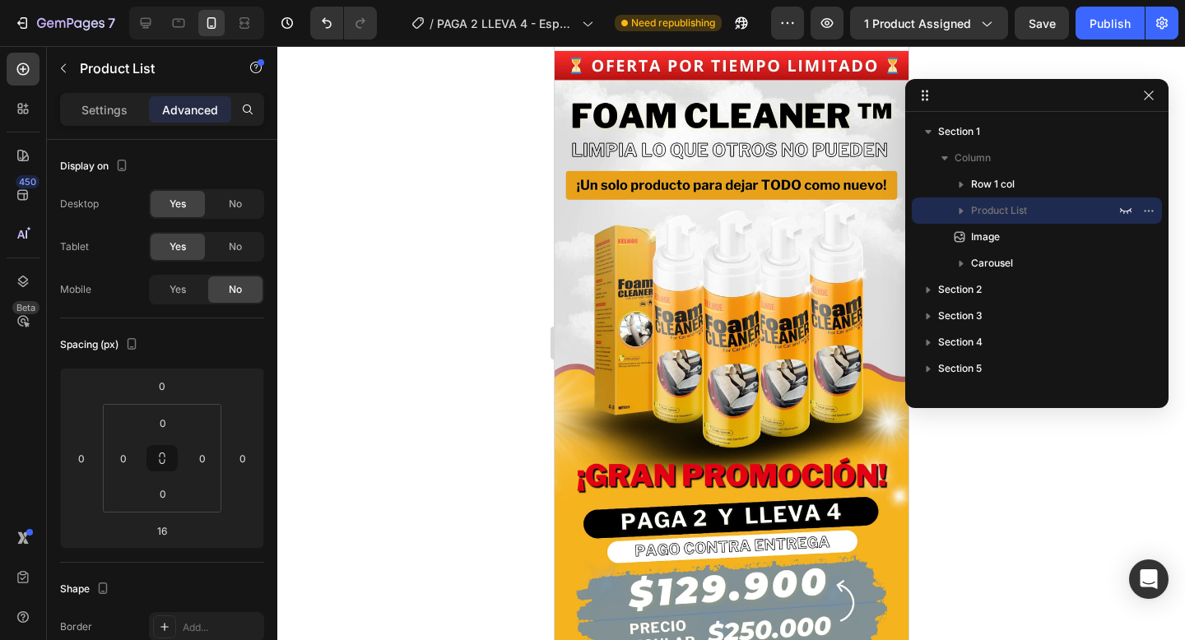
scroll to position [0, 0]
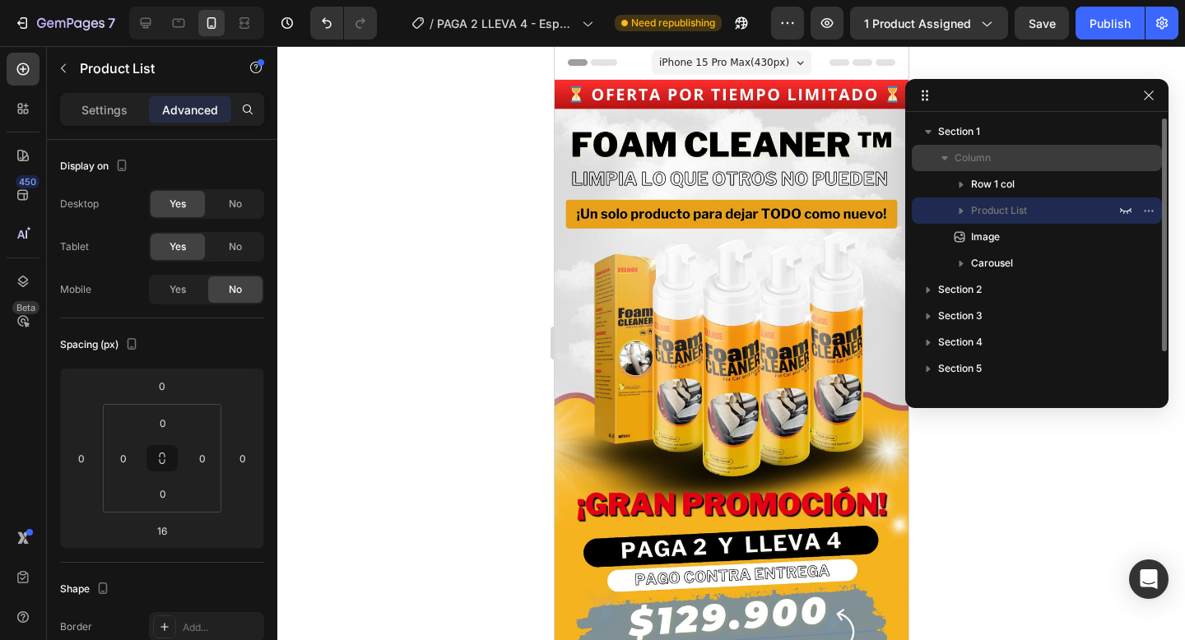
click at [1073, 160] on p "Column" at bounding box center [1036, 158] width 165 height 16
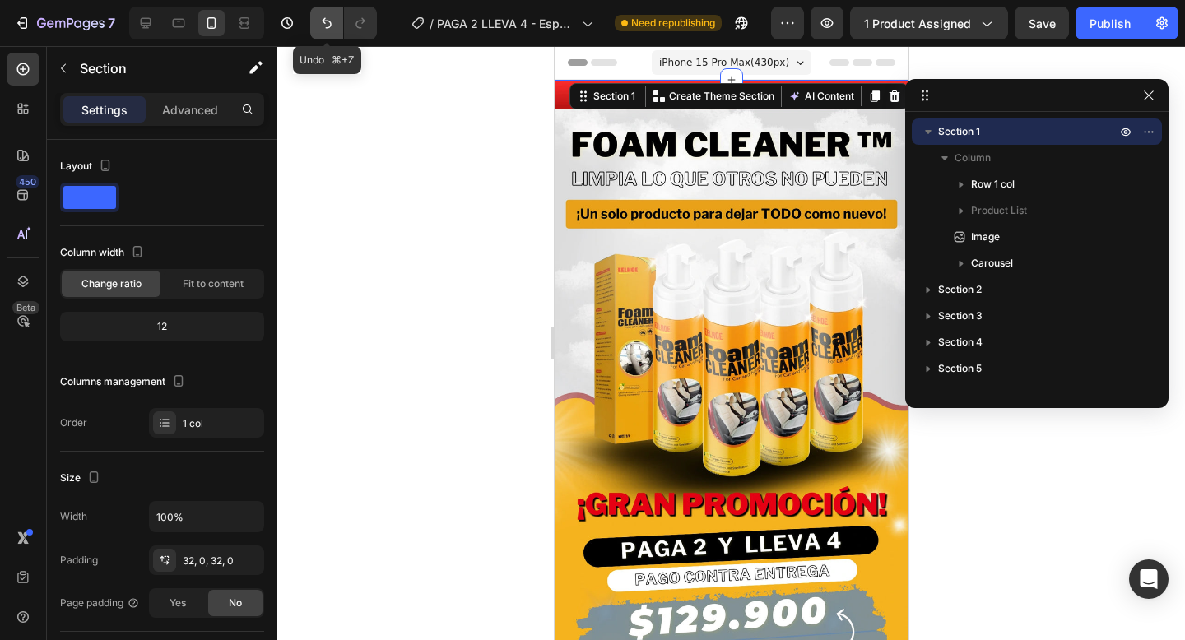
click at [324, 25] on icon "Undo/Redo" at bounding box center [326, 23] width 16 height 16
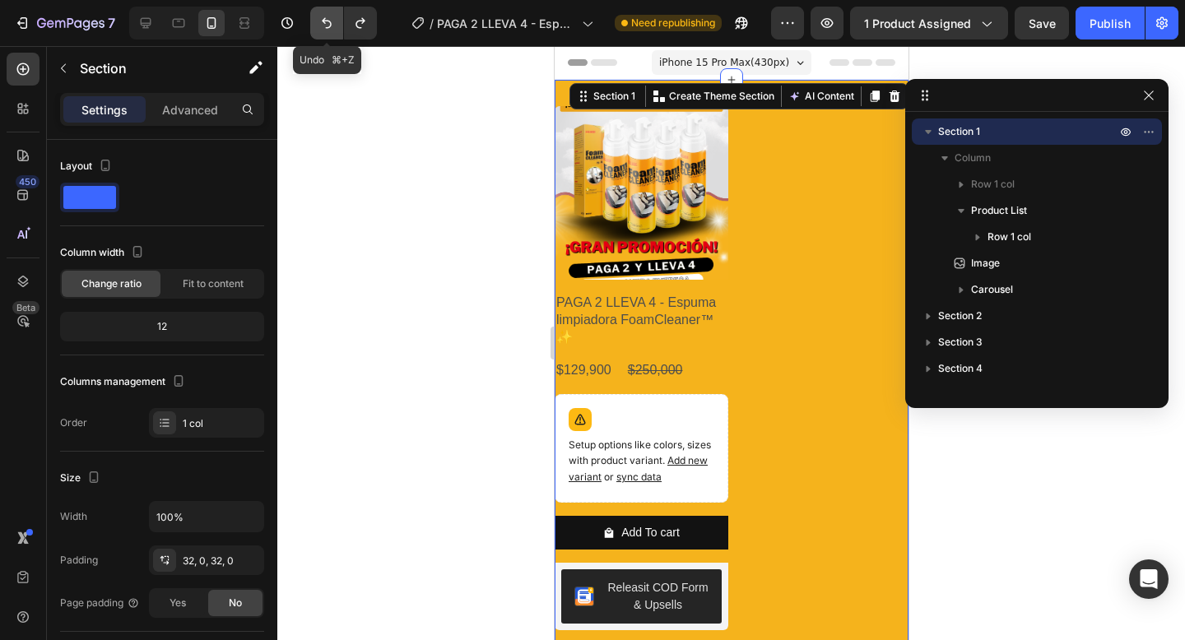
click at [324, 25] on icon "Undo/Redo" at bounding box center [326, 23] width 16 height 16
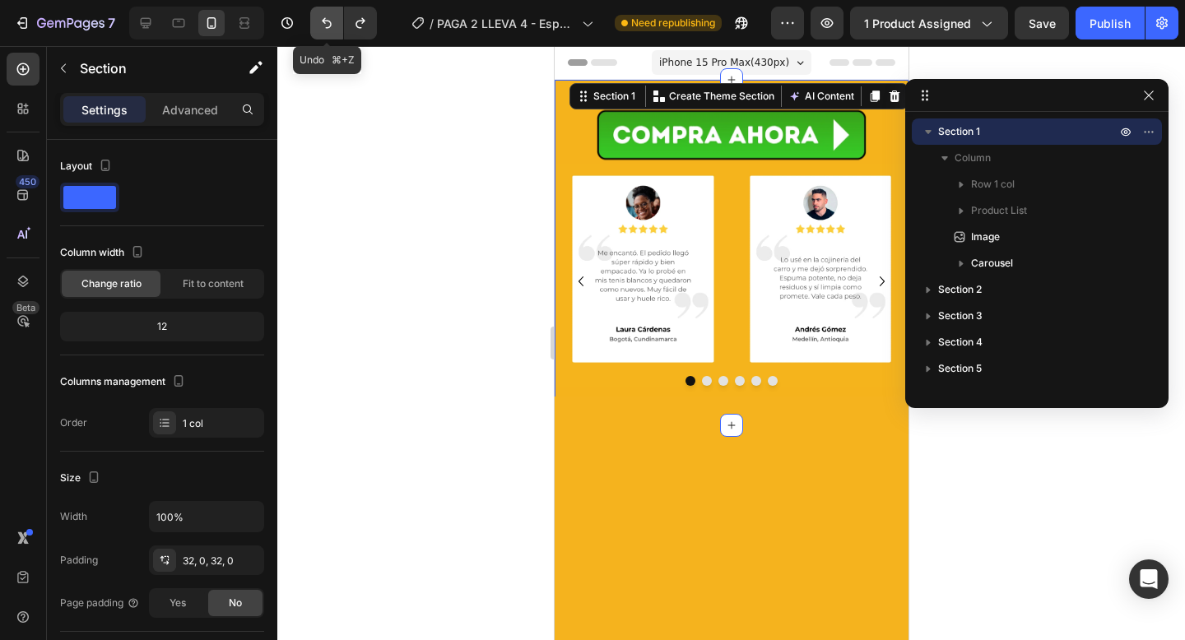
click at [324, 25] on icon "Undo/Redo" at bounding box center [326, 23] width 16 height 16
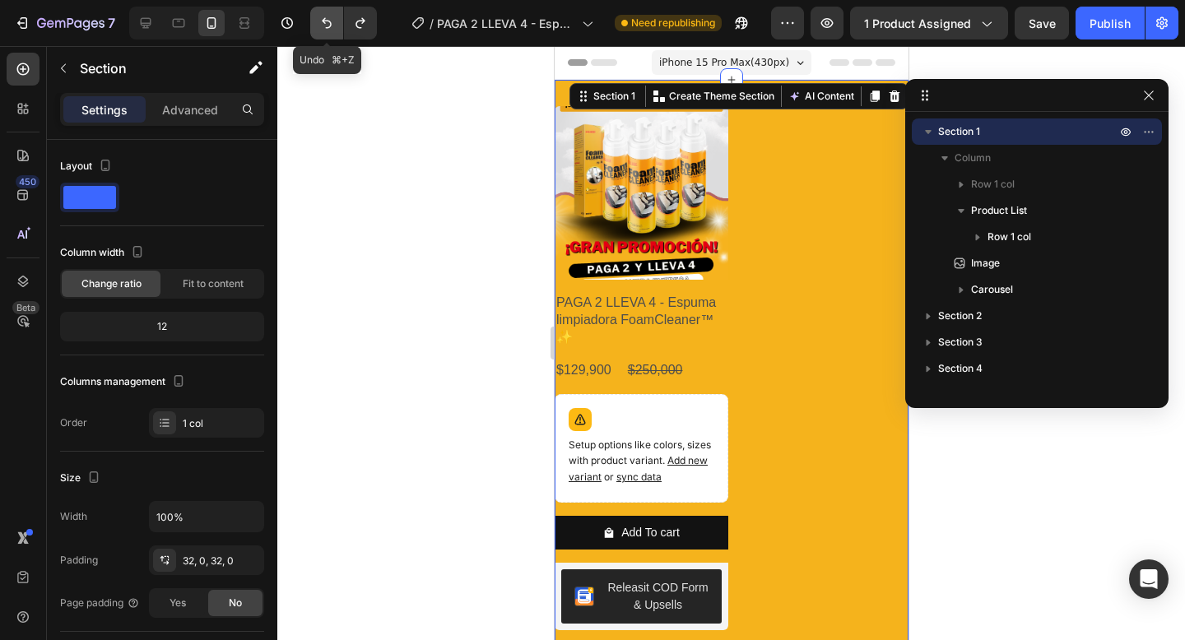
click at [324, 25] on icon "Undo/Redo" at bounding box center [326, 23] width 16 height 16
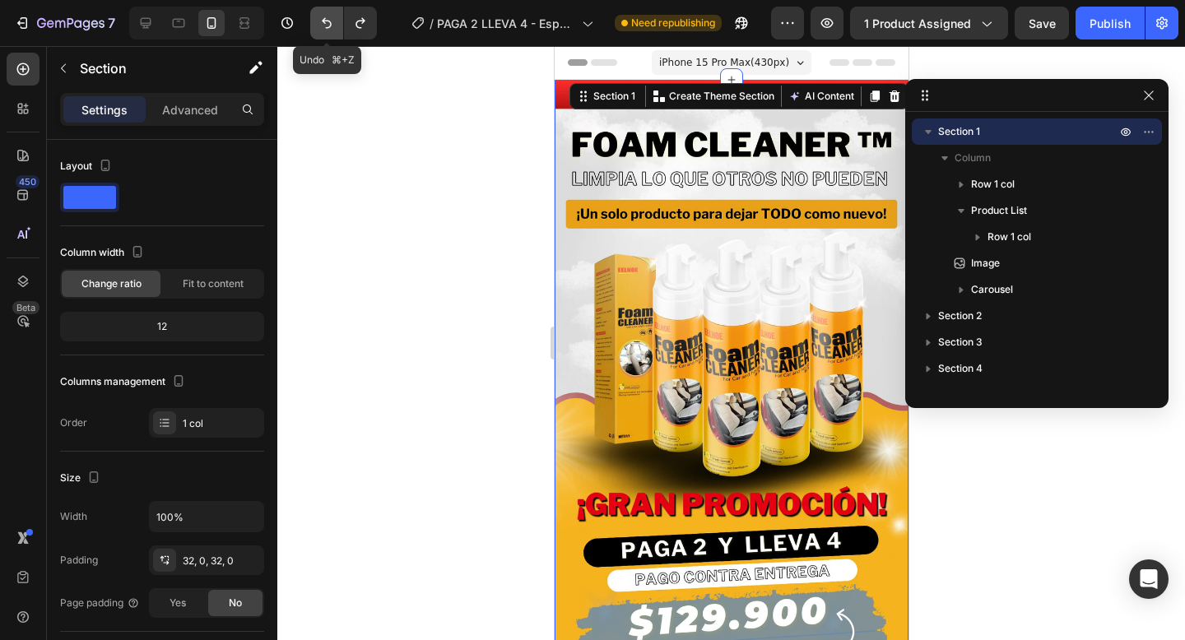
click at [324, 25] on icon "Undo/Redo" at bounding box center [326, 23] width 16 height 16
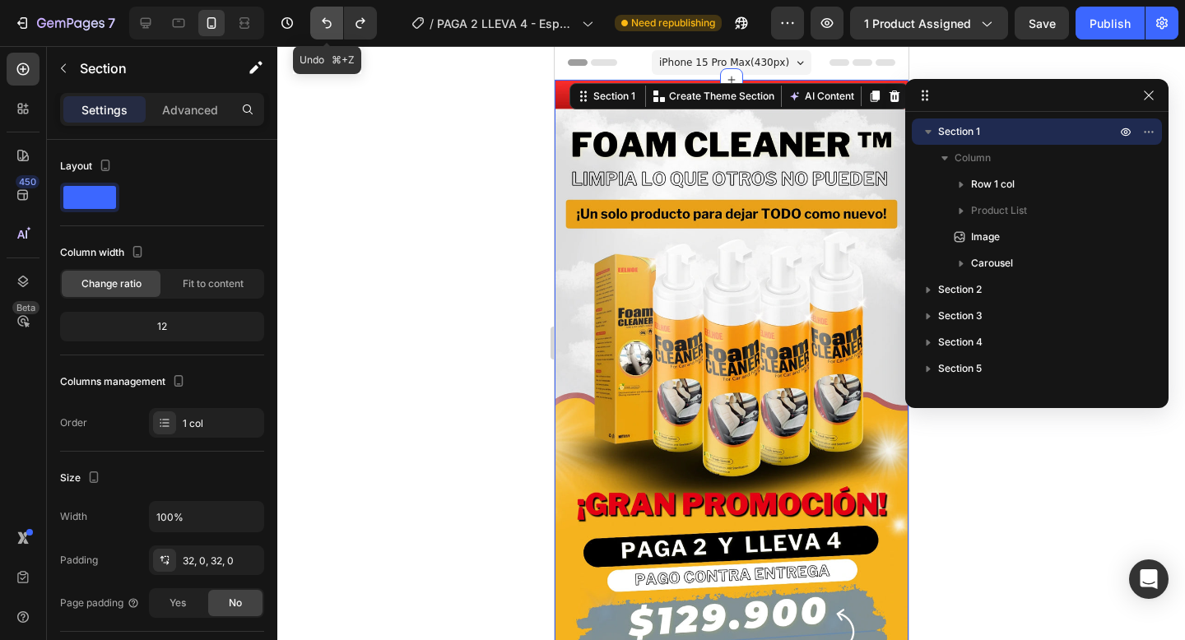
click at [324, 25] on icon "Undo/Redo" at bounding box center [326, 23] width 16 height 16
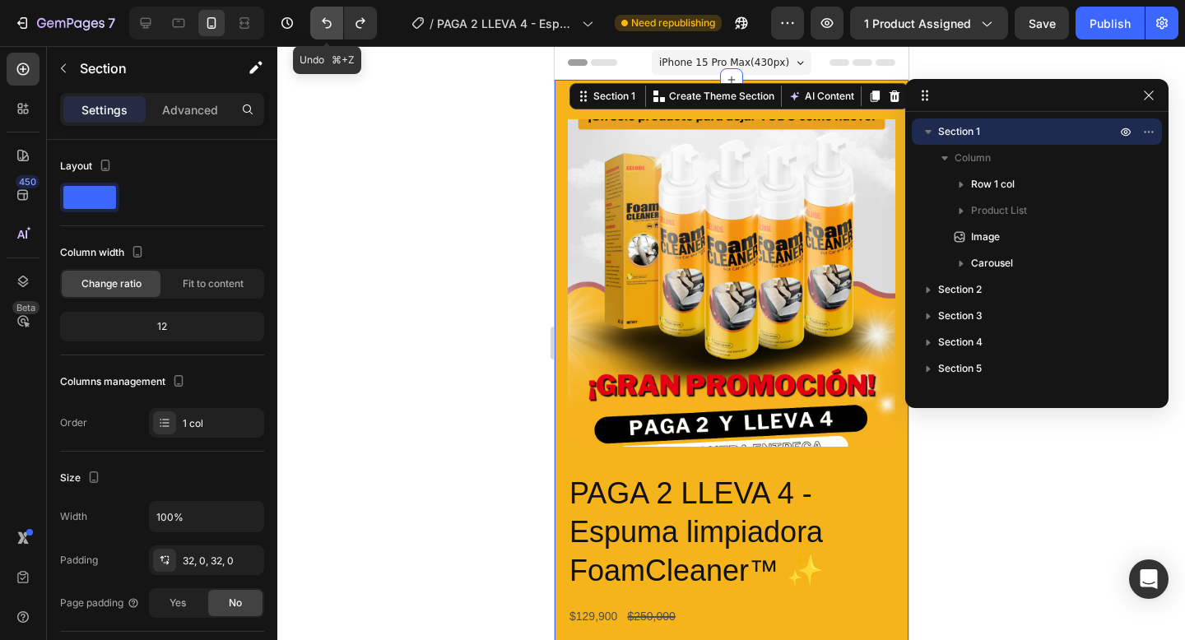
click at [324, 25] on icon "Undo/Redo" at bounding box center [326, 23] width 16 height 16
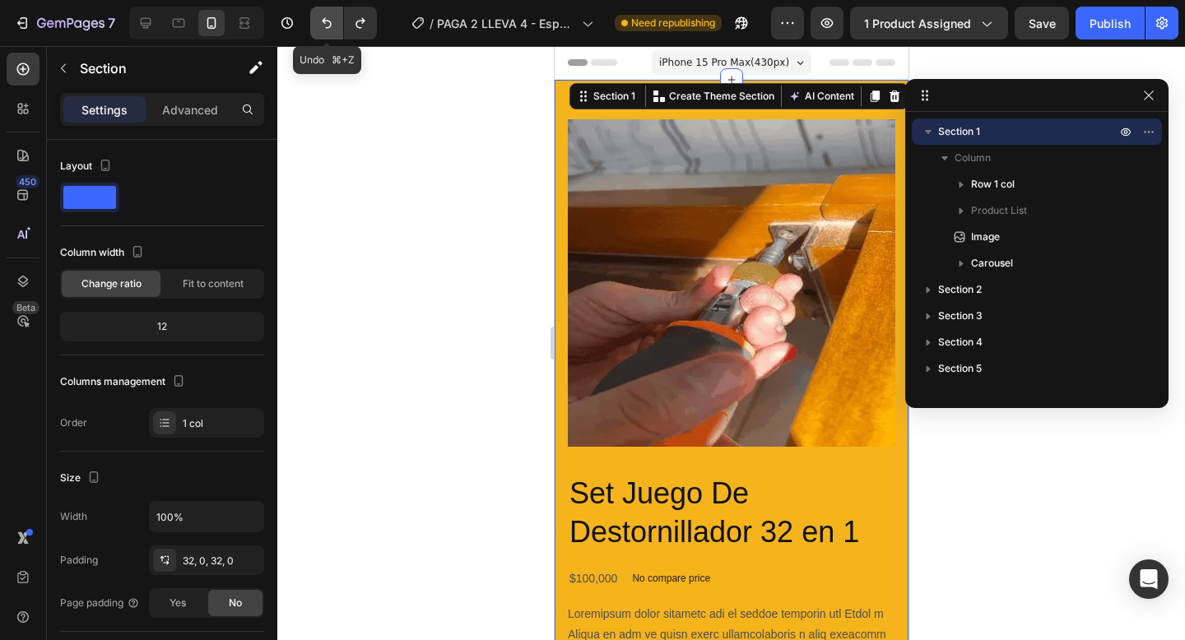
click at [324, 25] on icon "Undo/Redo" at bounding box center [326, 23] width 16 height 16
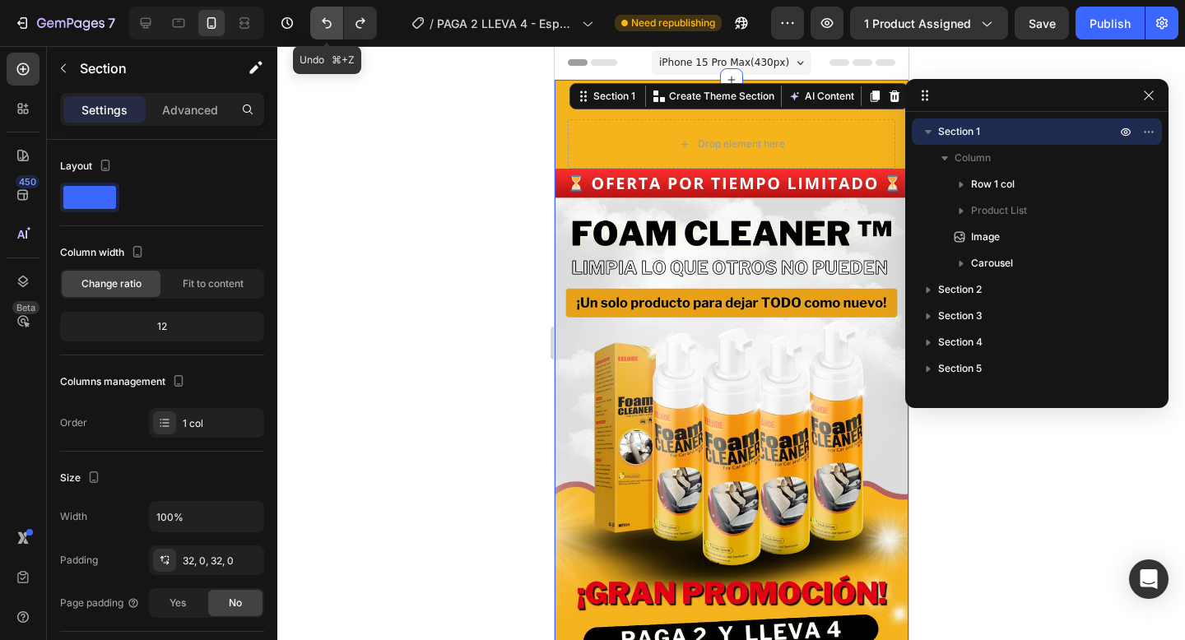
click at [324, 25] on icon "Undo/Redo" at bounding box center [326, 23] width 16 height 16
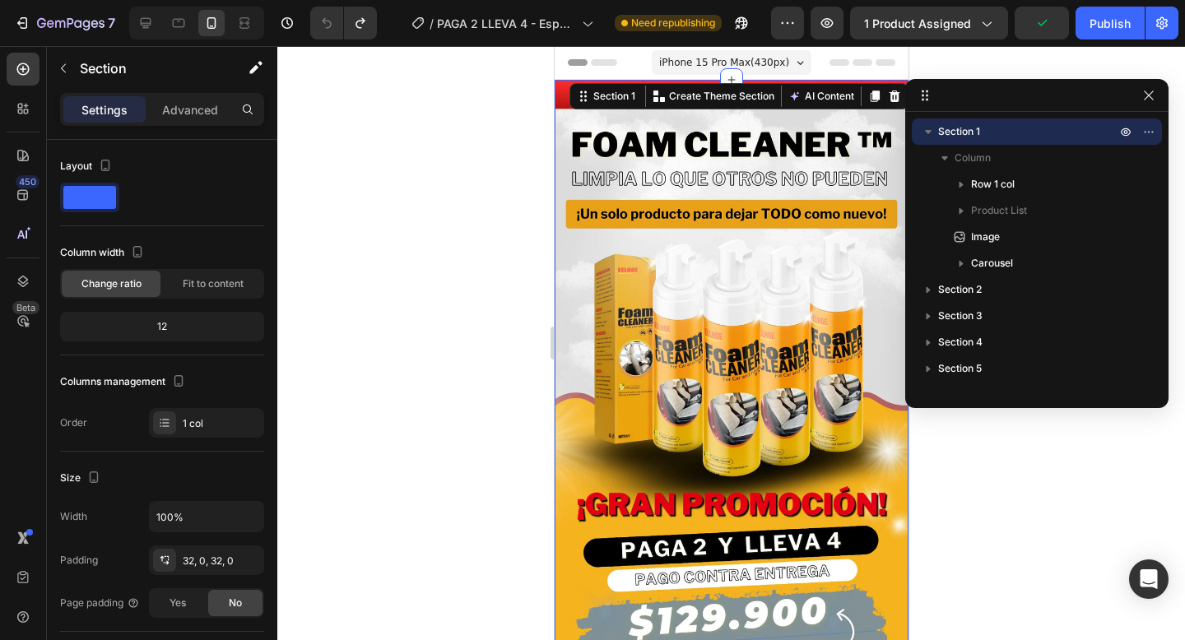
click at [379, 121] on div at bounding box center [731, 343] width 908 height 594
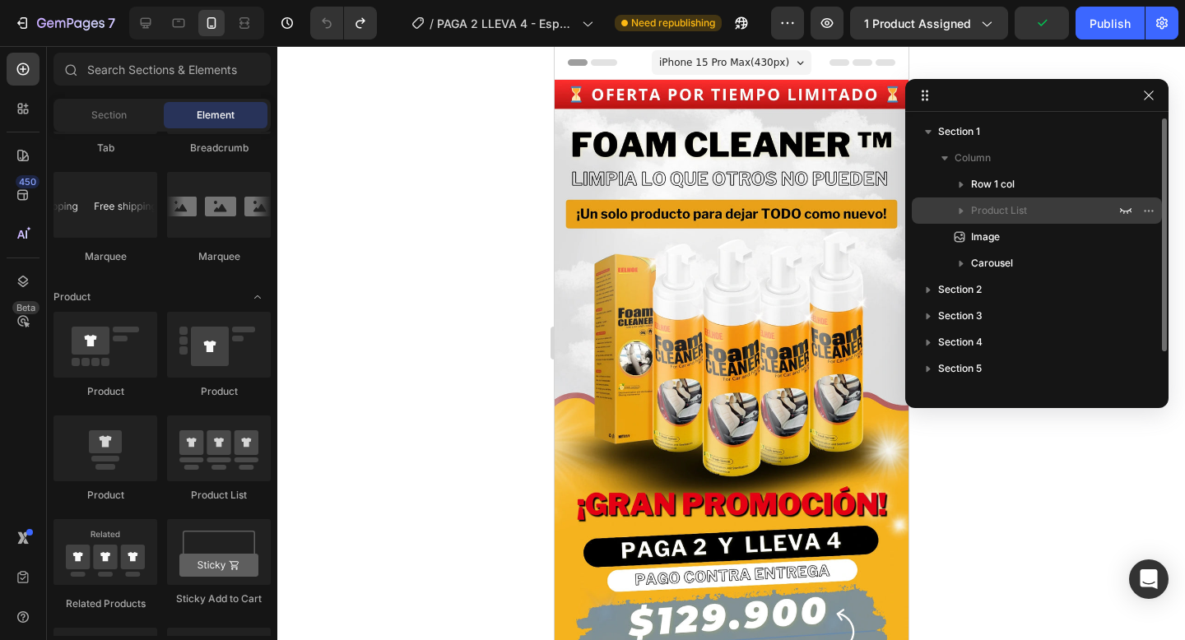
click at [987, 209] on span "Product List" at bounding box center [999, 210] width 56 height 16
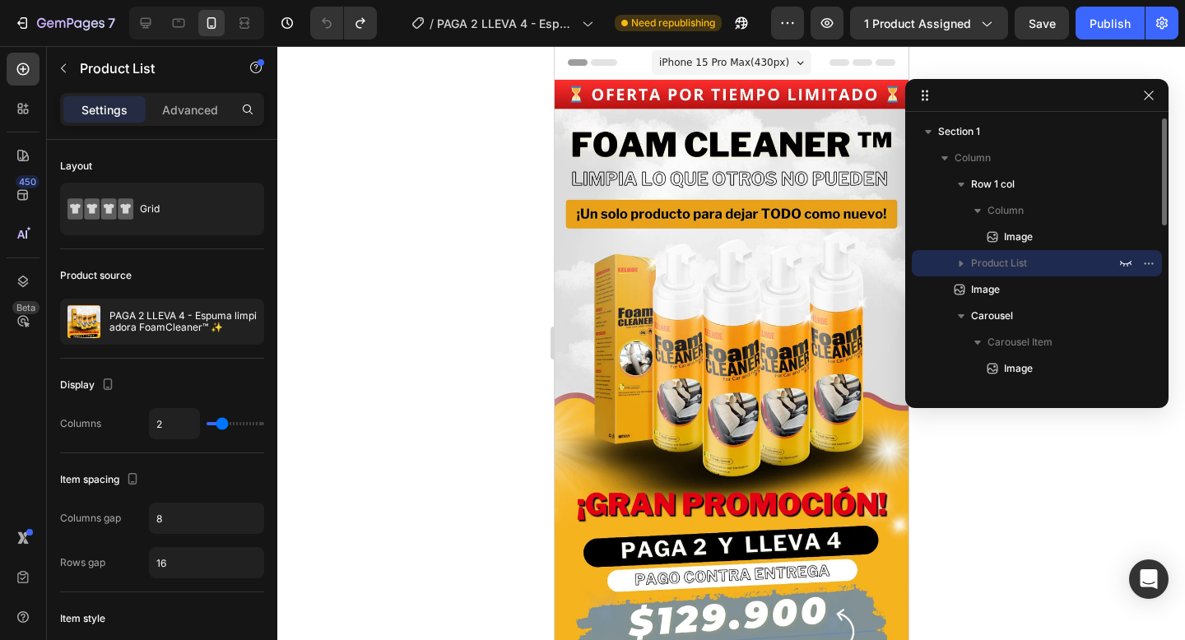
click at [1025, 270] on span "Product List" at bounding box center [999, 263] width 56 height 16
click at [1130, 262] on icon "button" at bounding box center [1126, 264] width 12 height 6
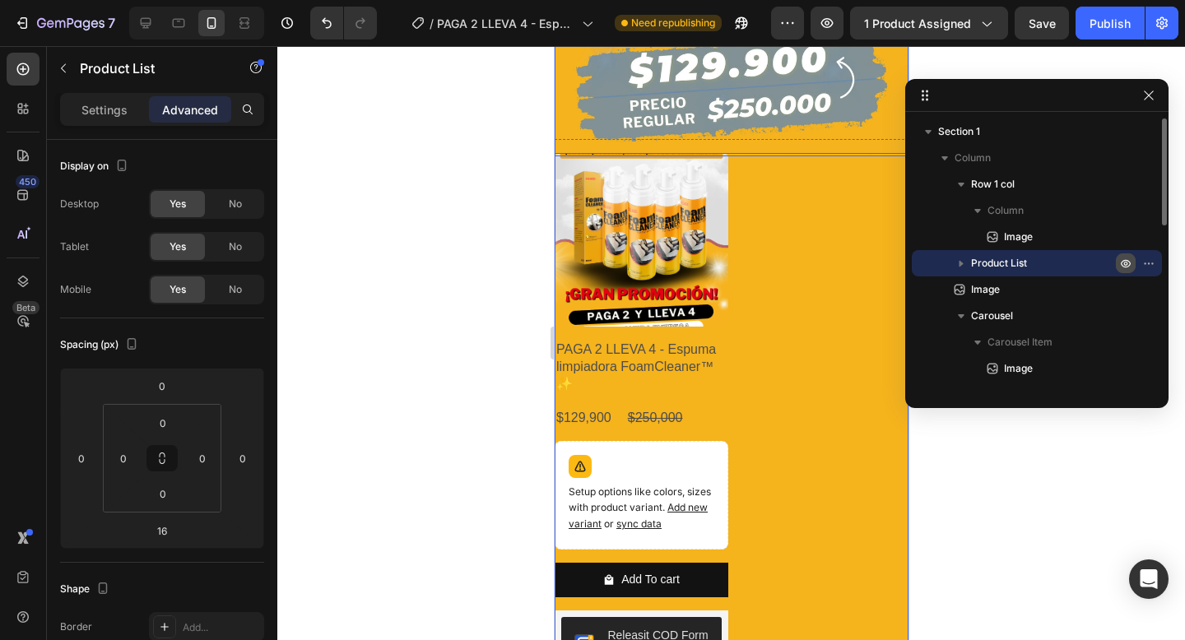
scroll to position [828, 0]
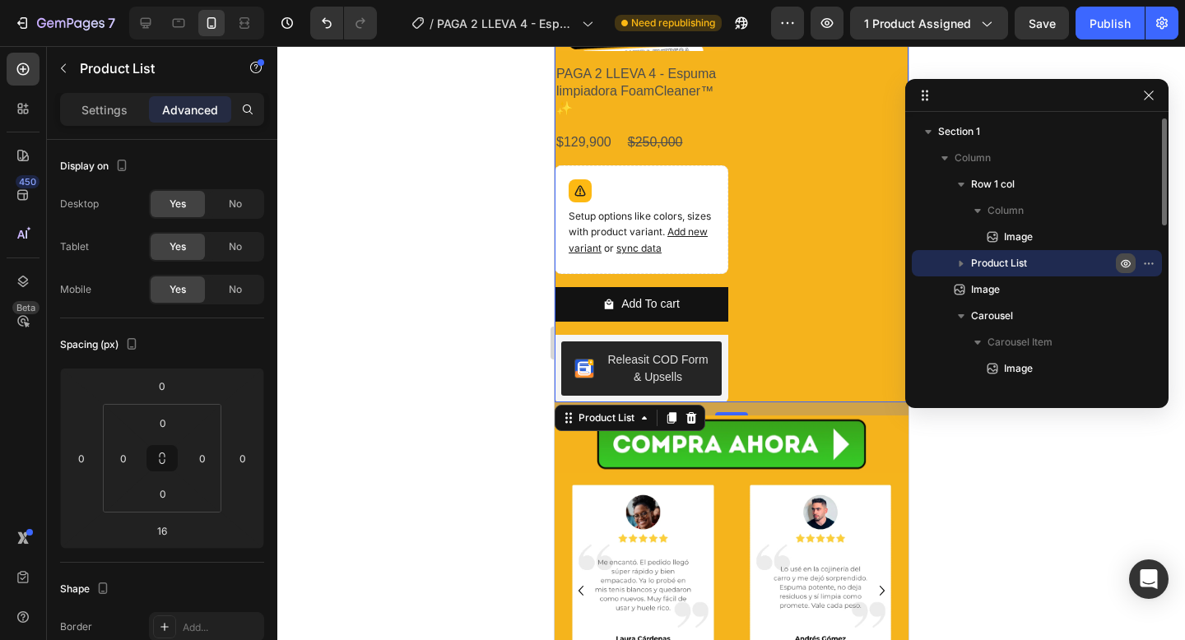
click at [1126, 258] on icon "button" at bounding box center [1125, 263] width 13 height 13
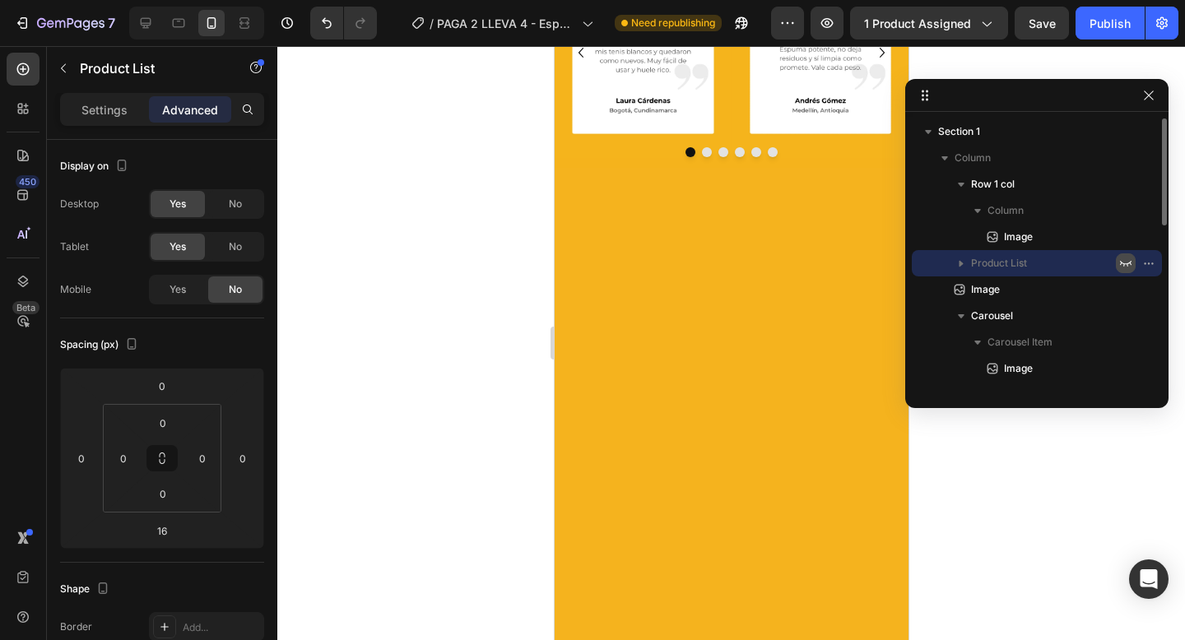
scroll to position [290, 0]
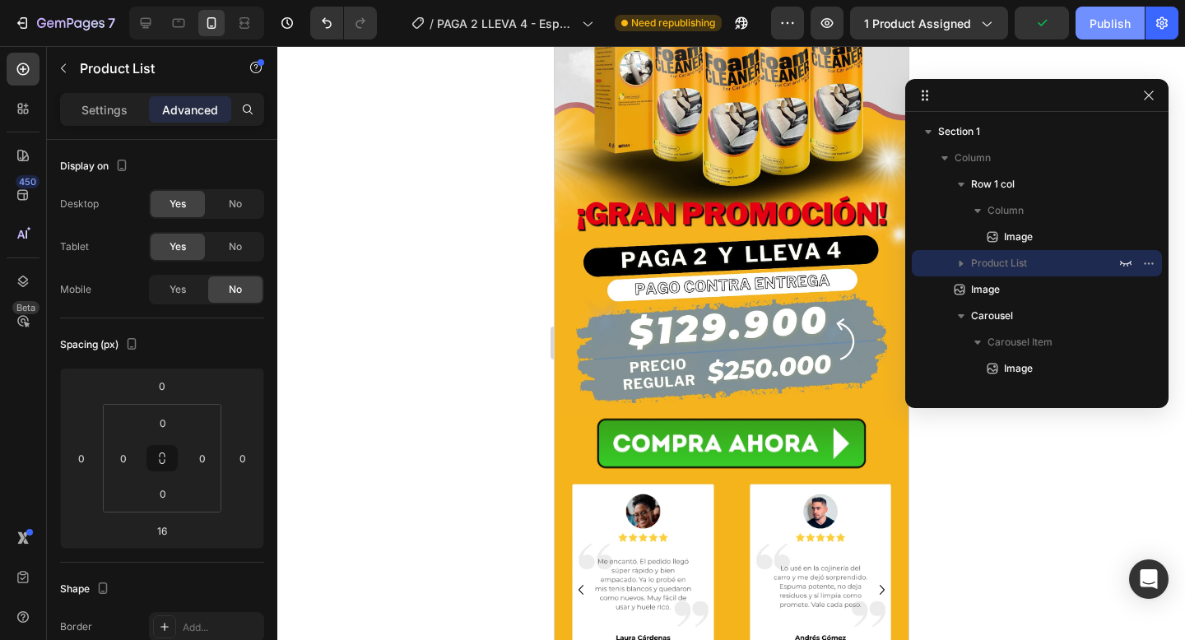
click at [1112, 26] on div "Publish" at bounding box center [1109, 23] width 41 height 17
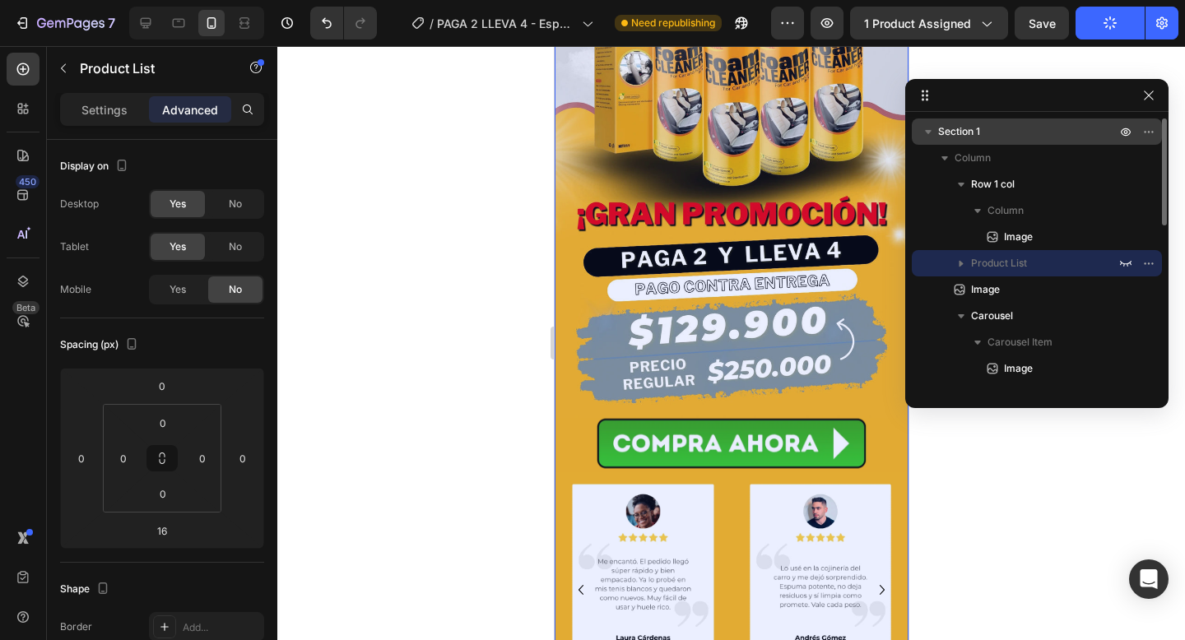
click at [932, 132] on icon "button" at bounding box center [928, 131] width 16 height 16
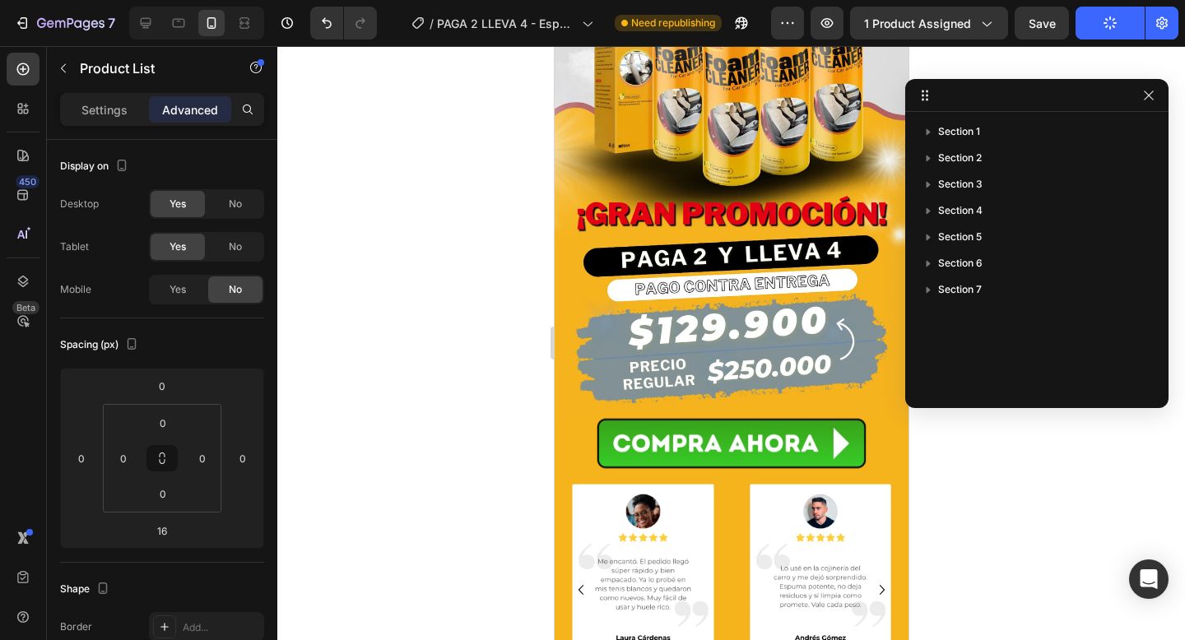
click at [1029, 462] on div at bounding box center [731, 343] width 908 height 594
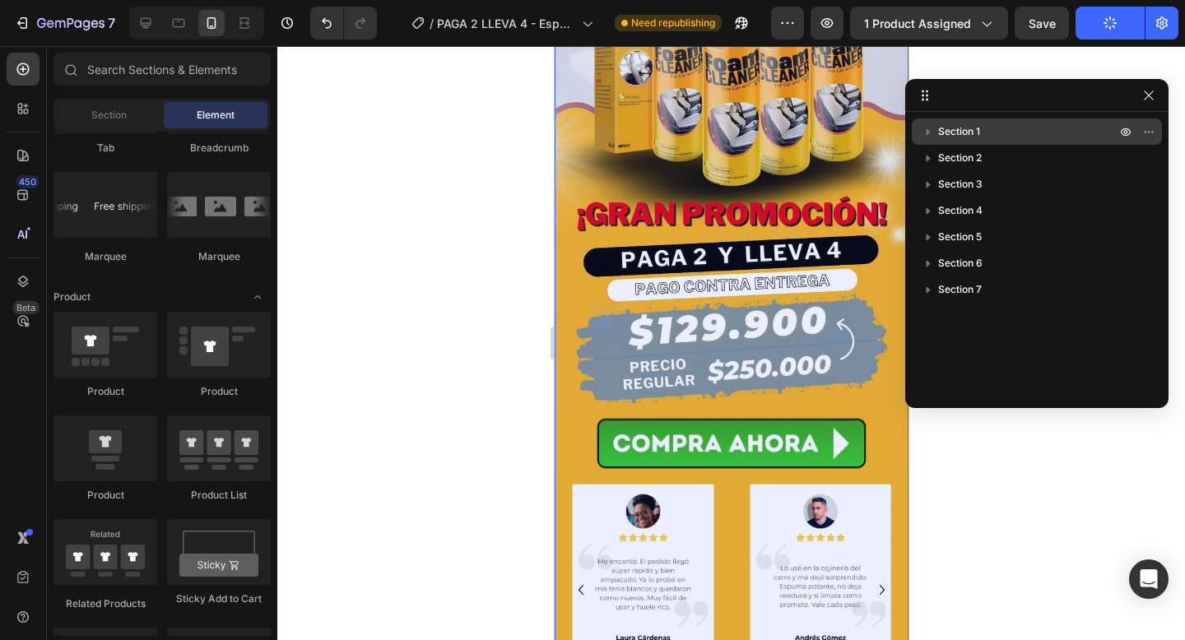
click at [977, 138] on span "Section 1" at bounding box center [959, 131] width 42 height 16
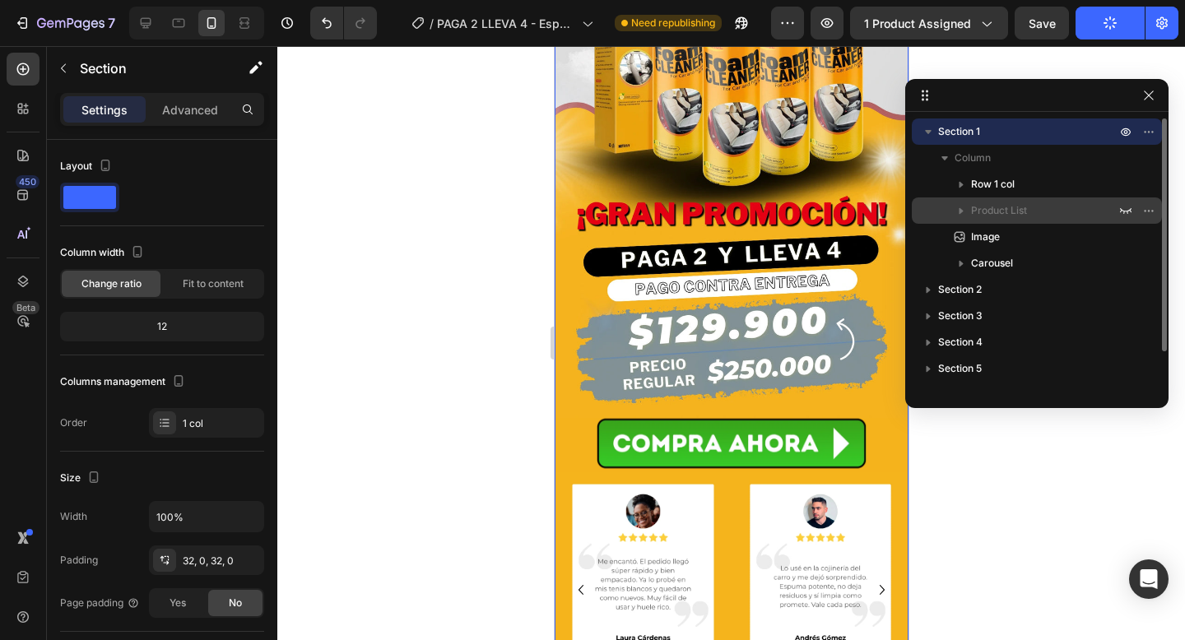
click at [1000, 215] on span "Product List" at bounding box center [999, 210] width 56 height 16
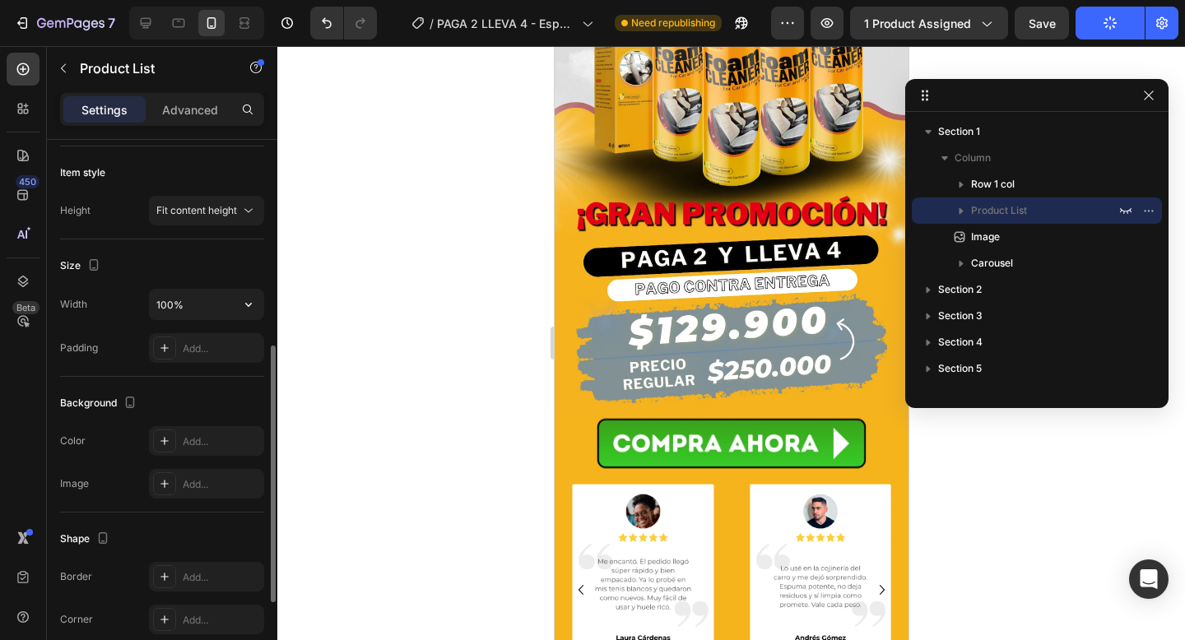
scroll to position [0, 0]
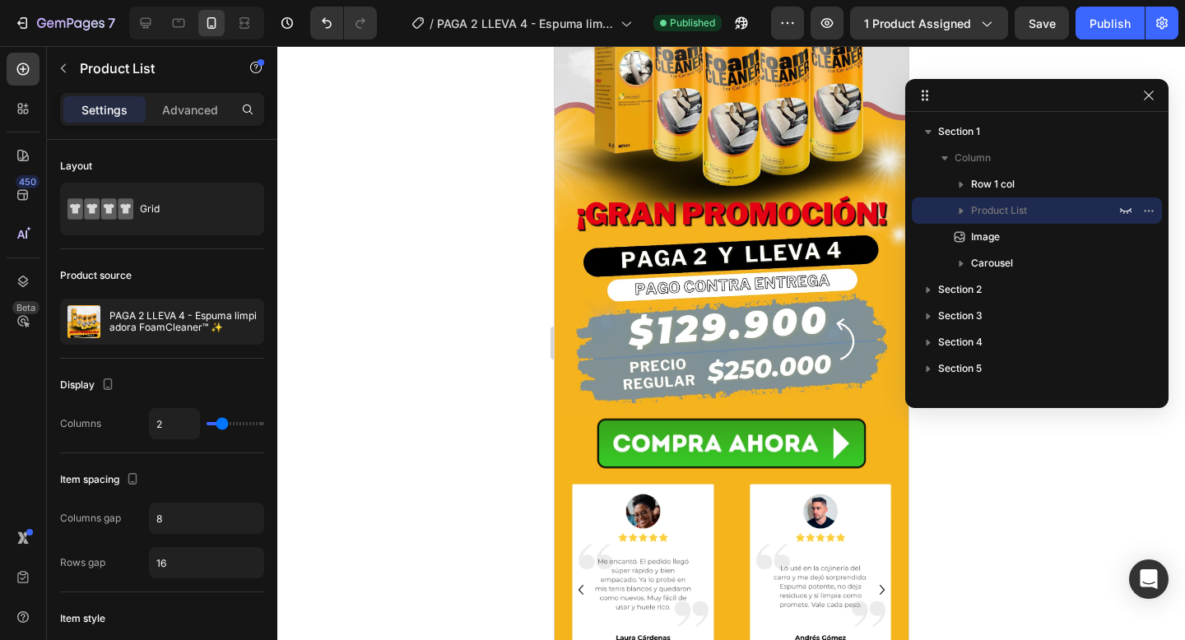
click at [401, 432] on div at bounding box center [731, 343] width 908 height 594
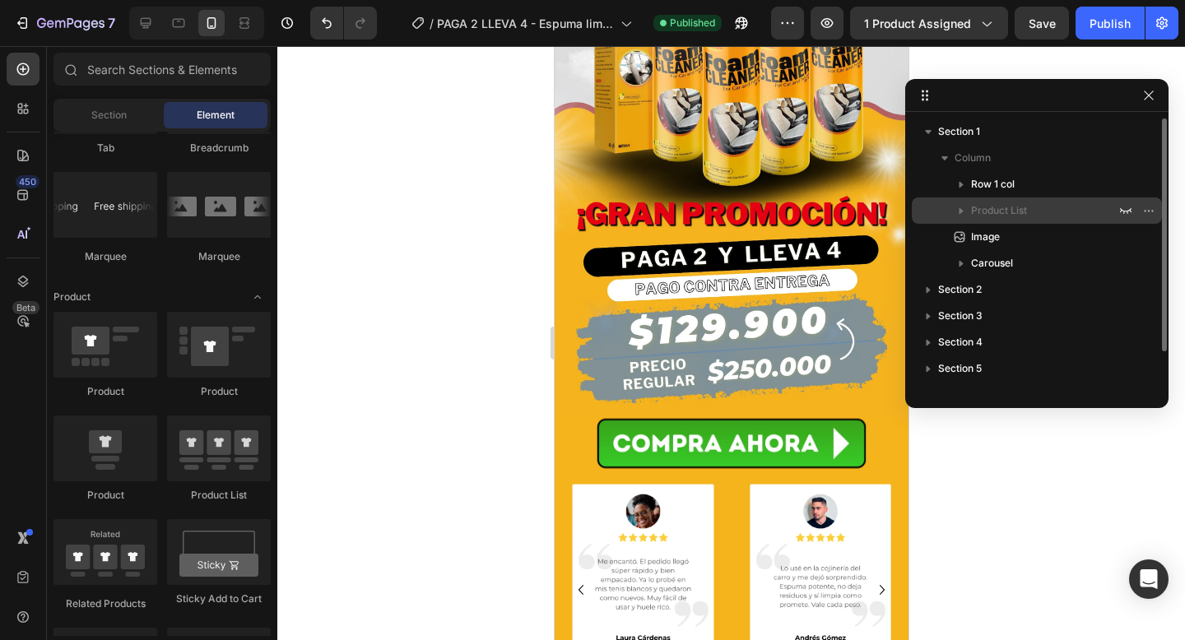
click at [1046, 220] on div "Product List" at bounding box center [1036, 210] width 237 height 26
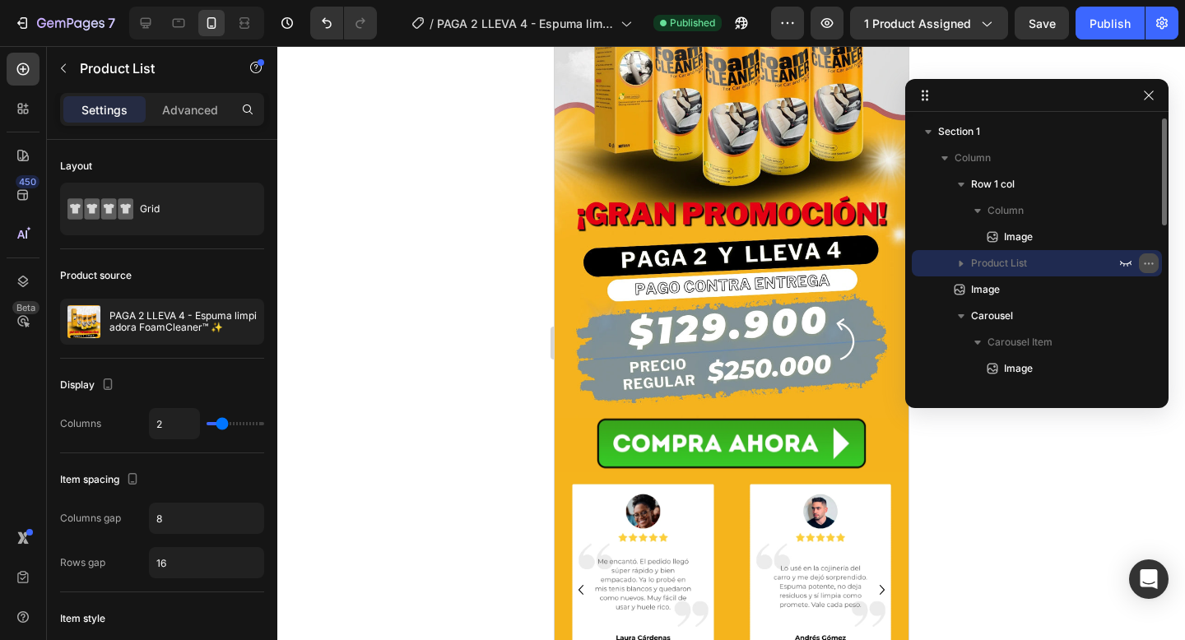
click at [1145, 262] on icon "button" at bounding box center [1148, 263] width 13 height 13
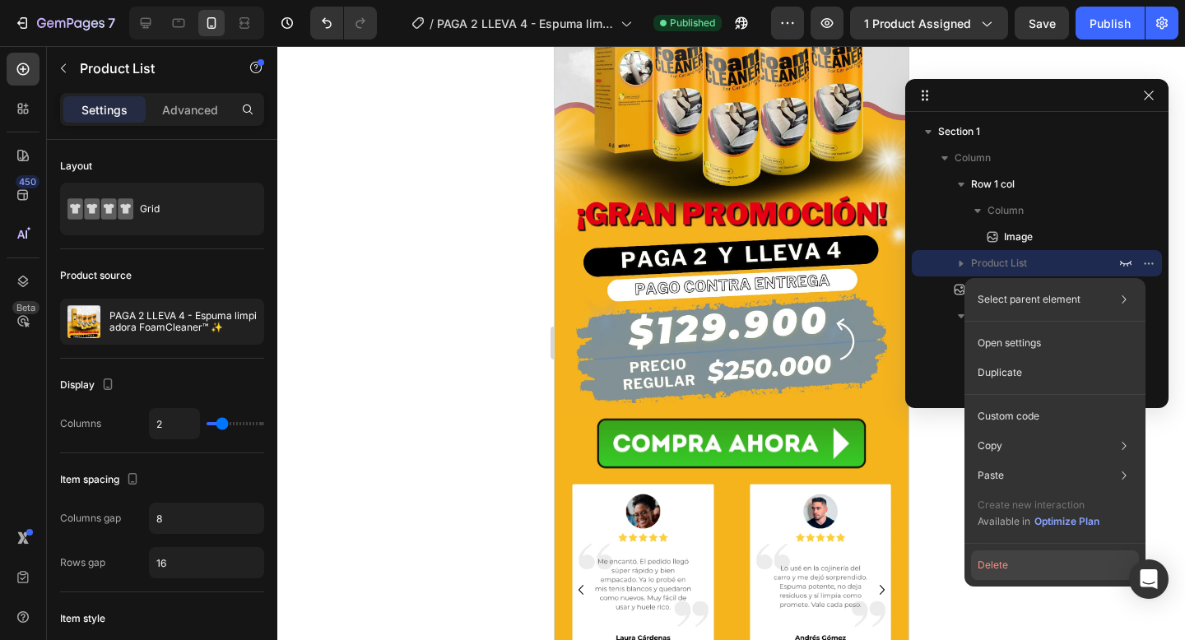
click at [1007, 564] on button "Delete" at bounding box center [1055, 565] width 168 height 30
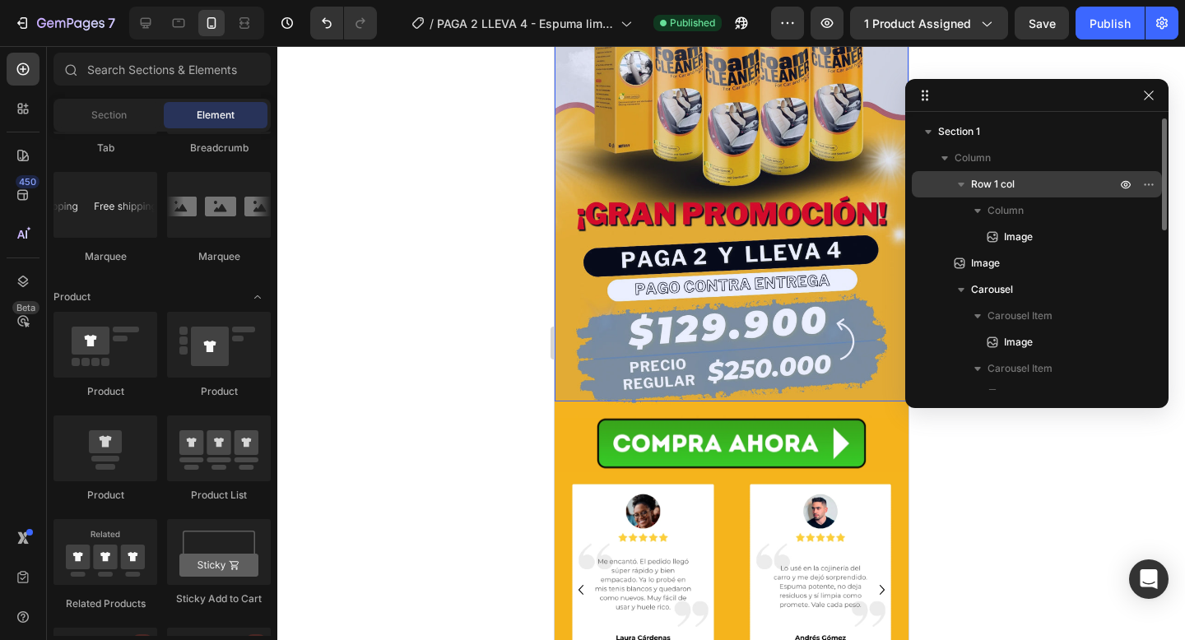
click at [969, 184] on button "button" at bounding box center [961, 184] width 20 height 20
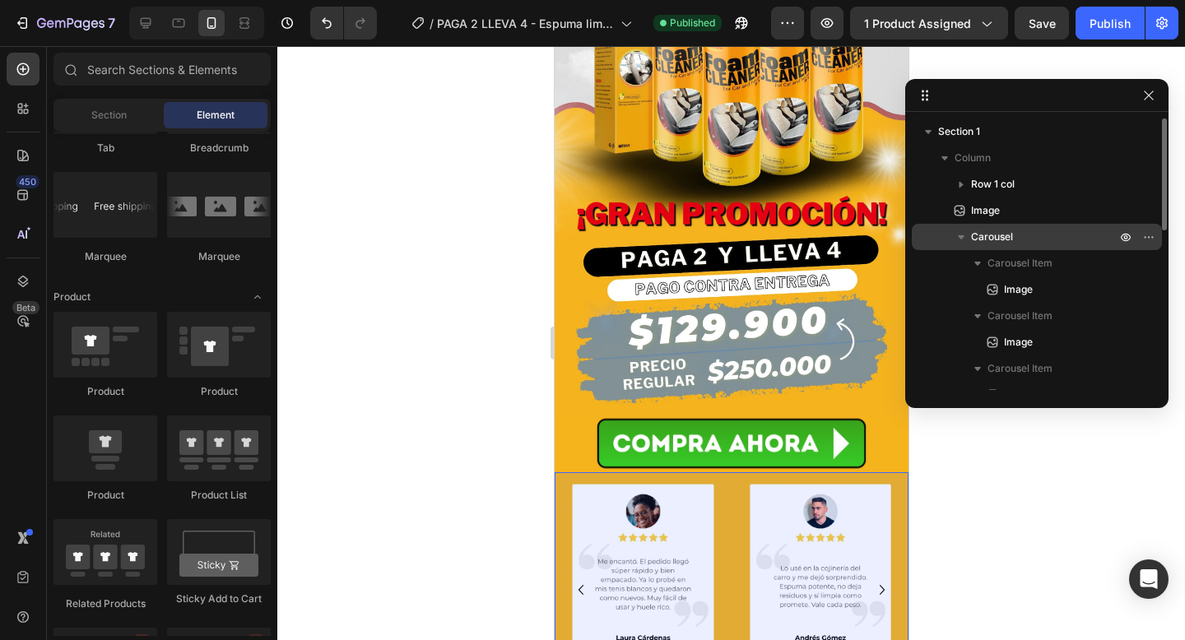
click at [961, 242] on icon "button" at bounding box center [961, 237] width 16 height 16
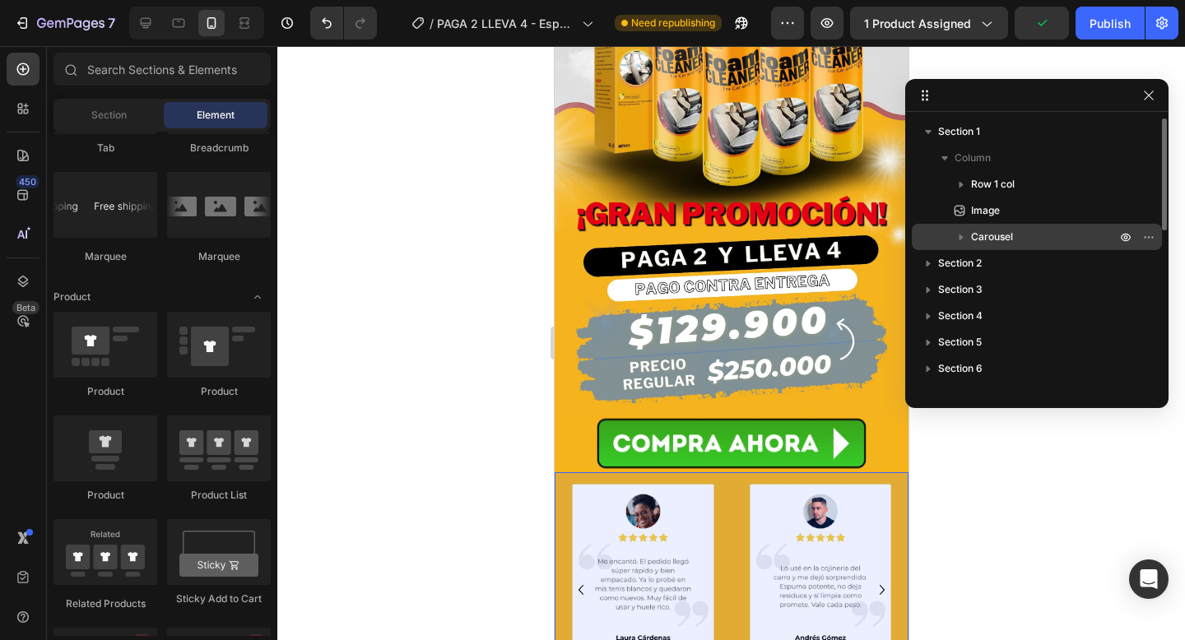
click at [989, 225] on div "Carousel" at bounding box center [1036, 237] width 237 height 26
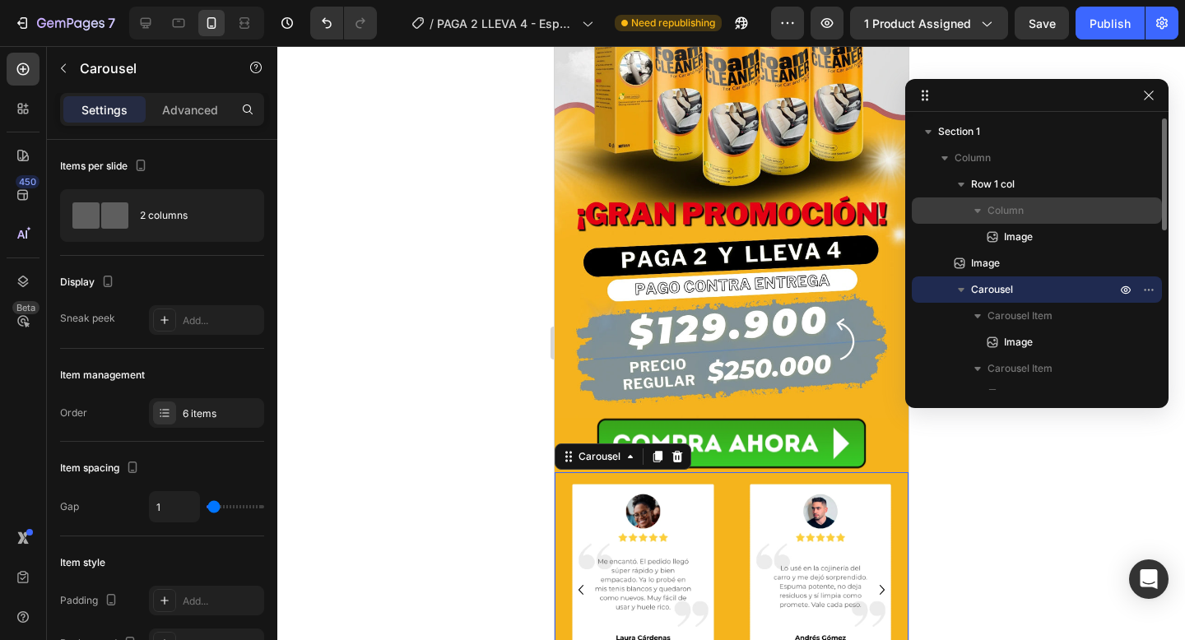
click at [977, 211] on icon "button" at bounding box center [977, 211] width 7 height 4
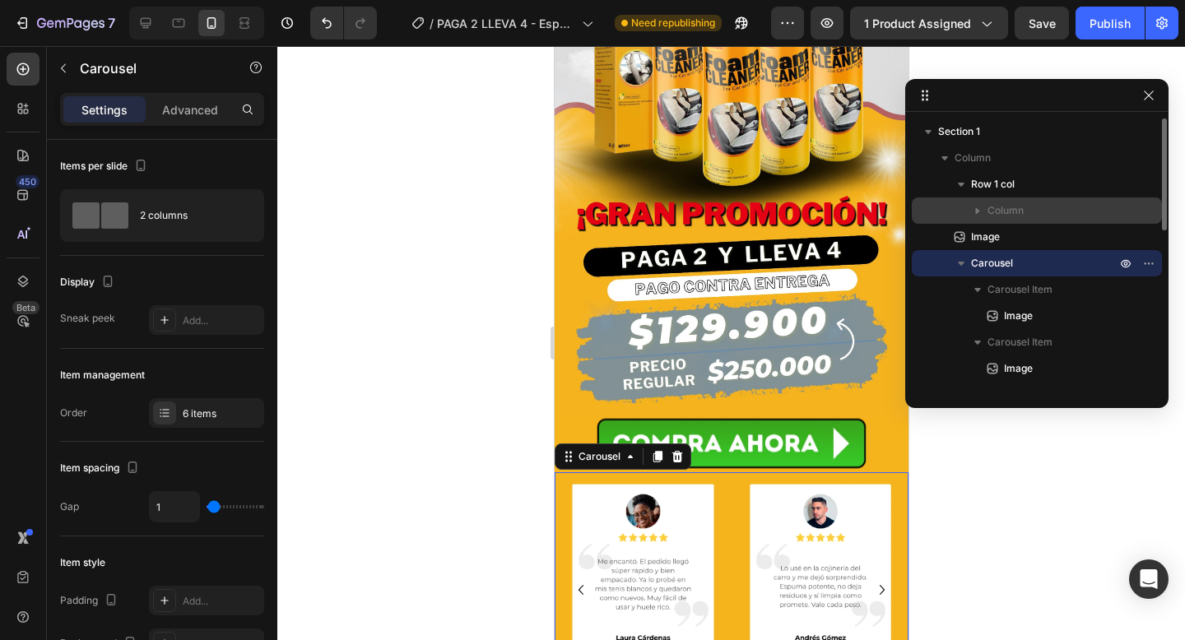
click at [963, 263] on icon "button" at bounding box center [961, 263] width 16 height 16
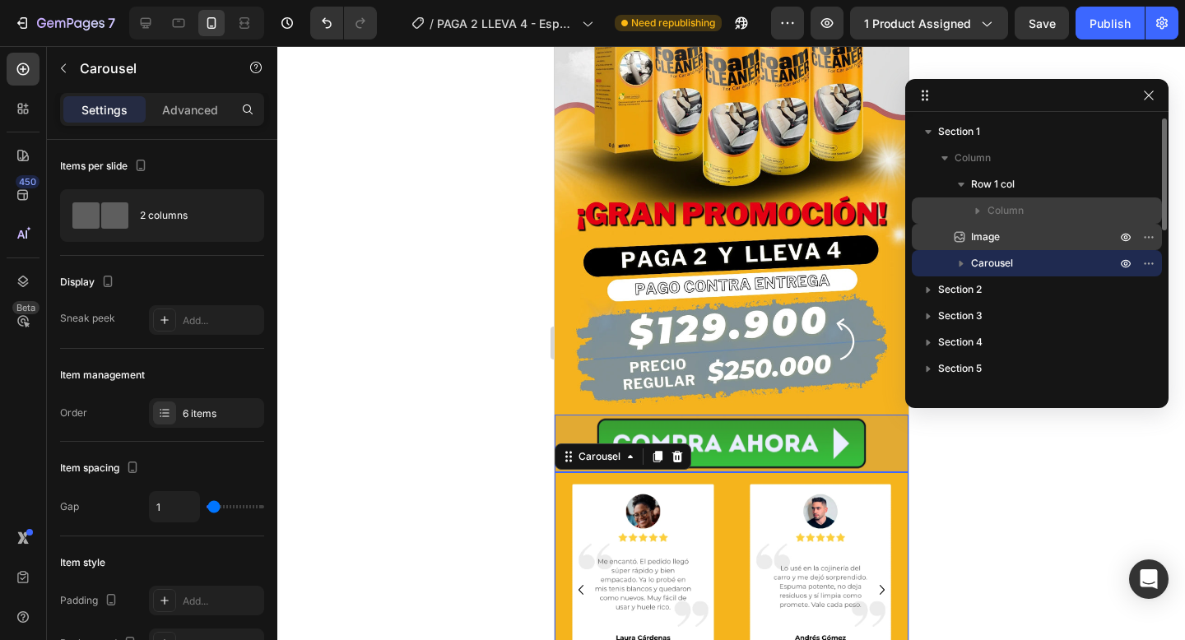
click at [976, 232] on span "Image" at bounding box center [985, 237] width 29 height 16
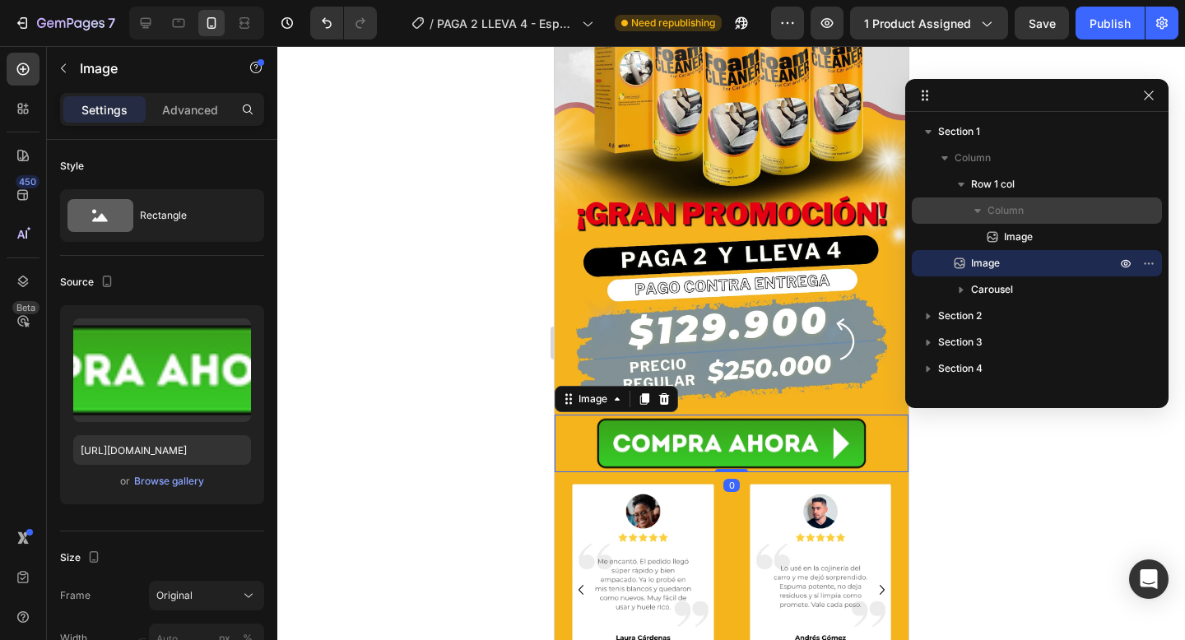
click at [1007, 211] on span "Column" at bounding box center [1005, 210] width 36 height 16
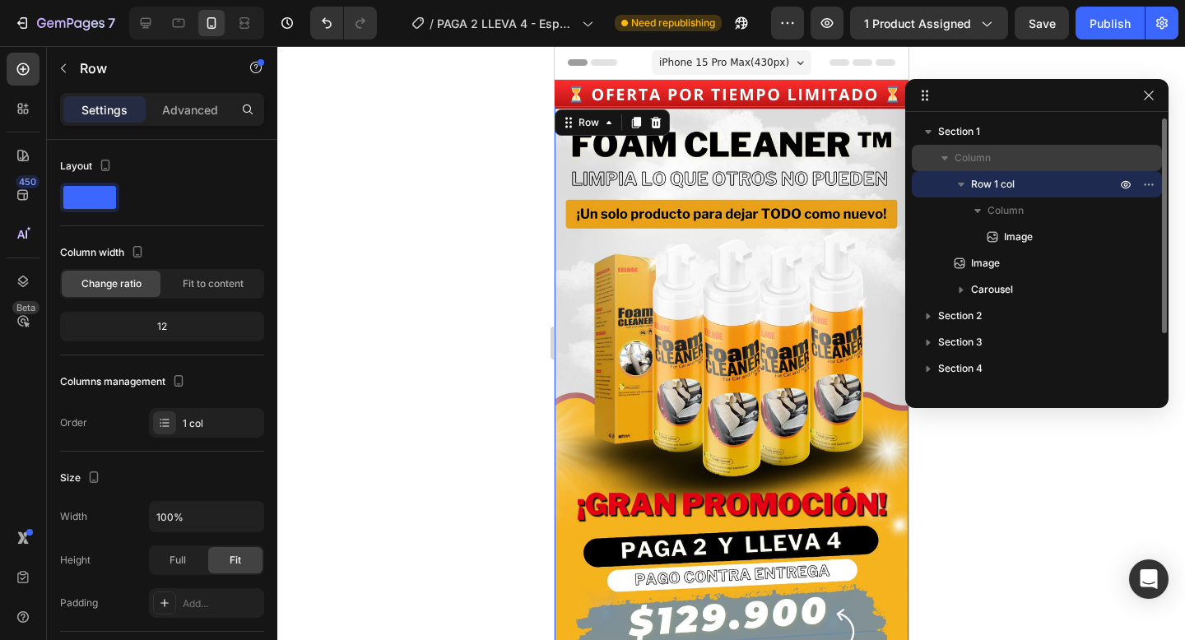
click at [990, 162] on span "Column" at bounding box center [972, 158] width 36 height 16
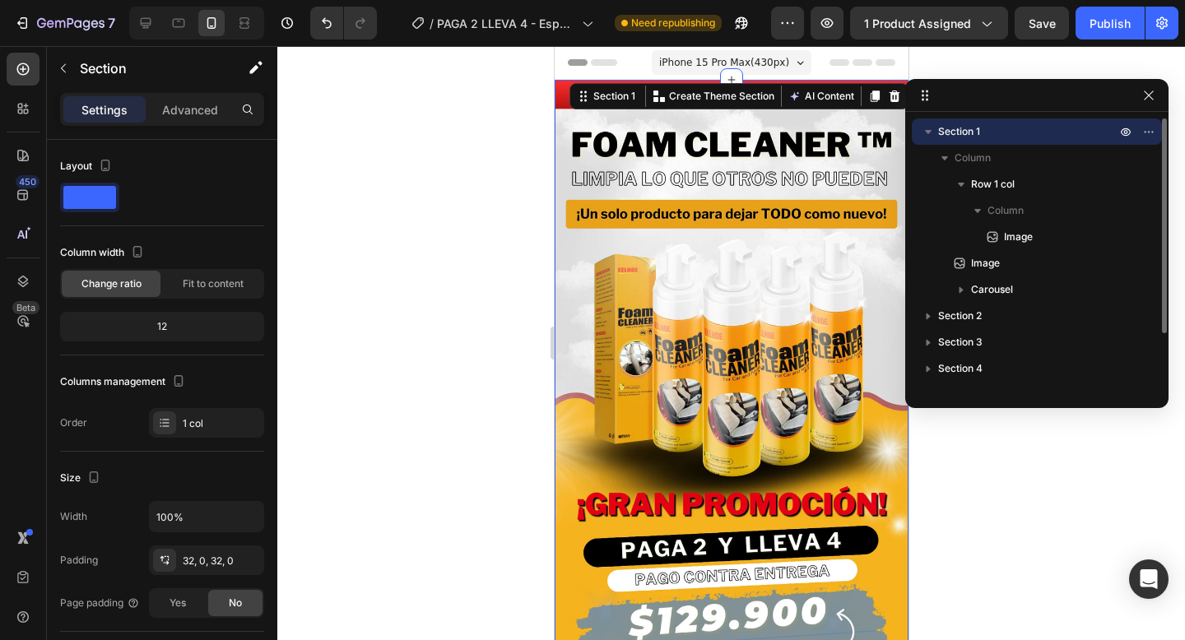
click at [977, 129] on span "Section 1" at bounding box center [959, 131] width 42 height 16
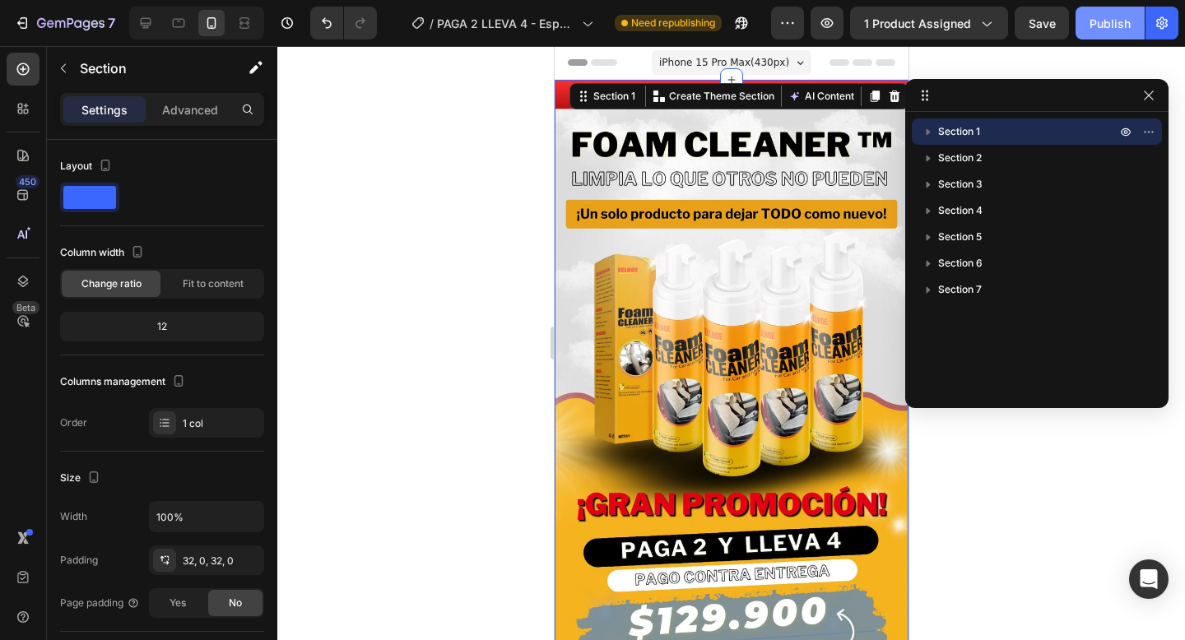
click at [1125, 27] on div "Publish" at bounding box center [1109, 23] width 41 height 17
click at [494, 293] on div at bounding box center [731, 343] width 908 height 594
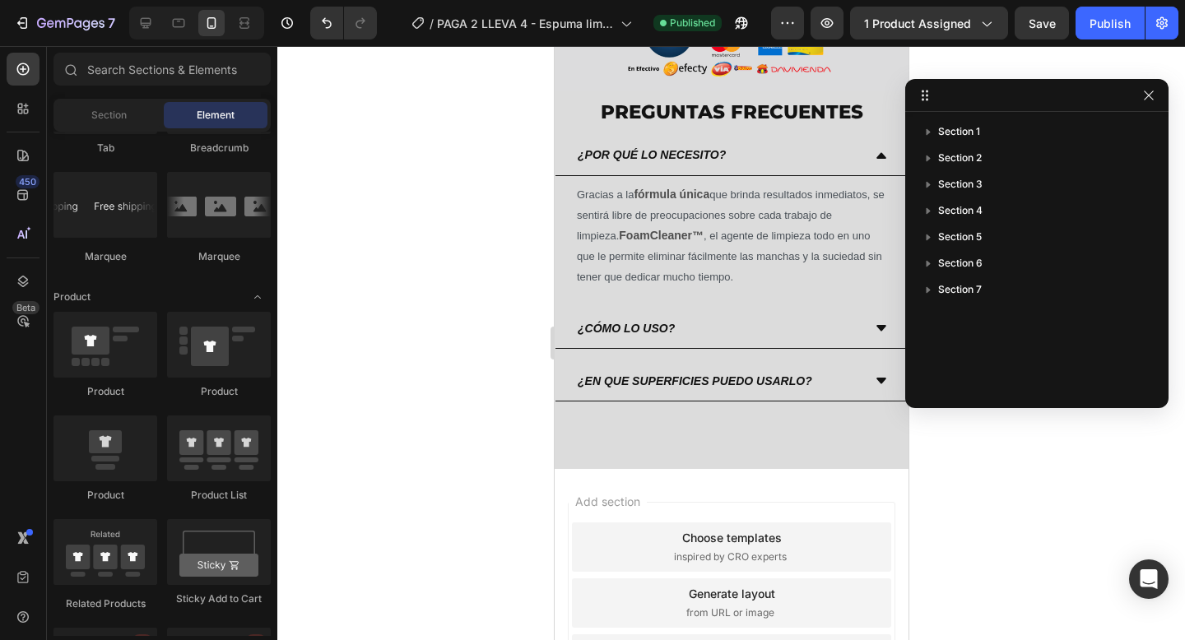
scroll to position [4042, 0]
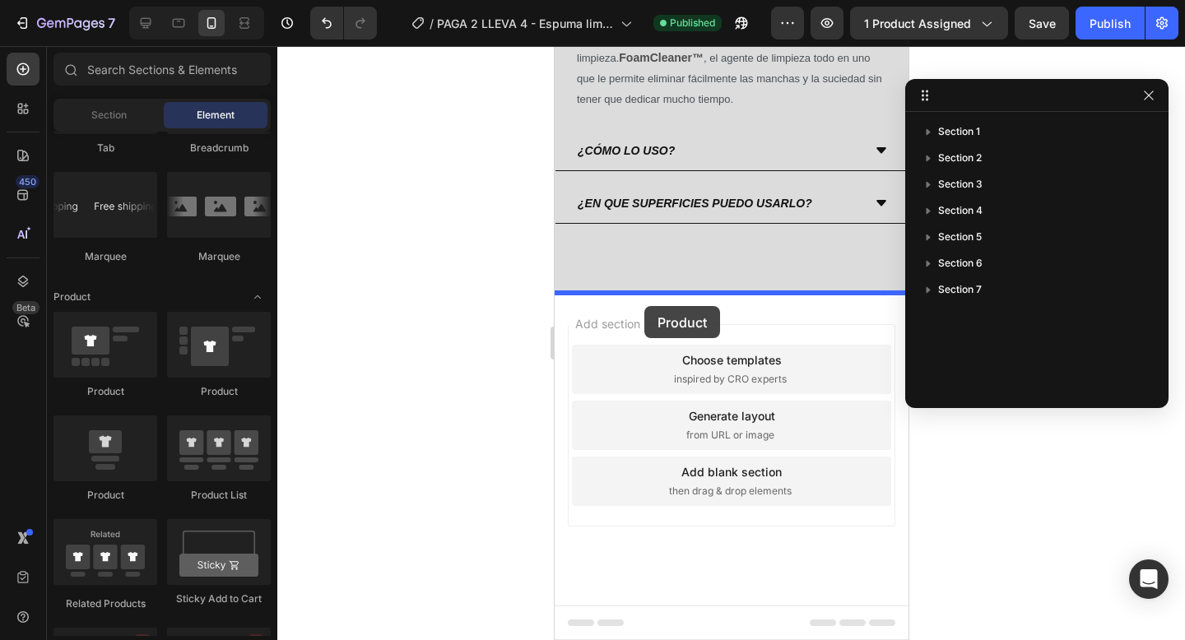
drag, startPoint x: 664, startPoint y: 406, endPoint x: 643, endPoint y: 306, distance: 101.7
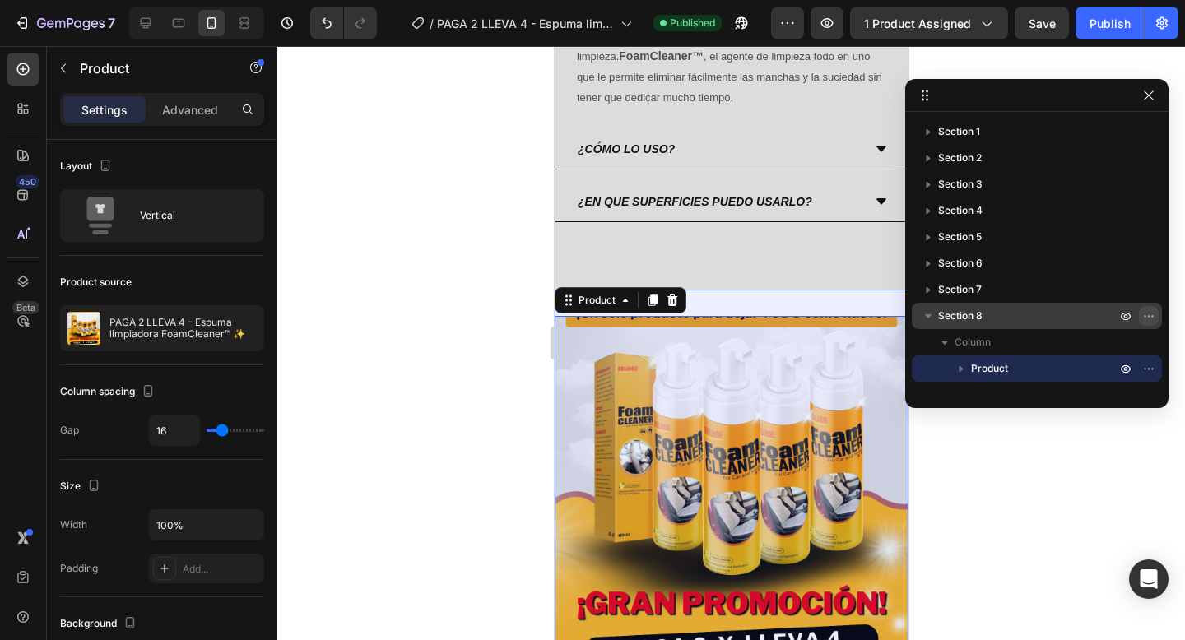
click at [1147, 318] on icon "button" at bounding box center [1148, 315] width 13 height 13
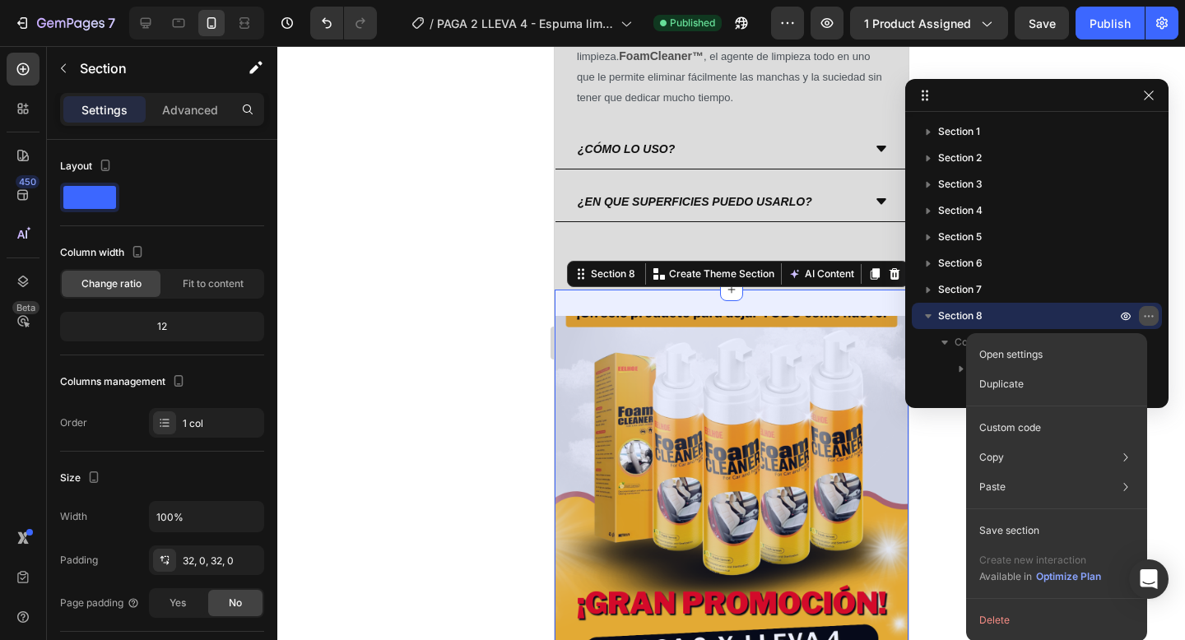
click at [1147, 318] on icon "button" at bounding box center [1148, 315] width 13 height 13
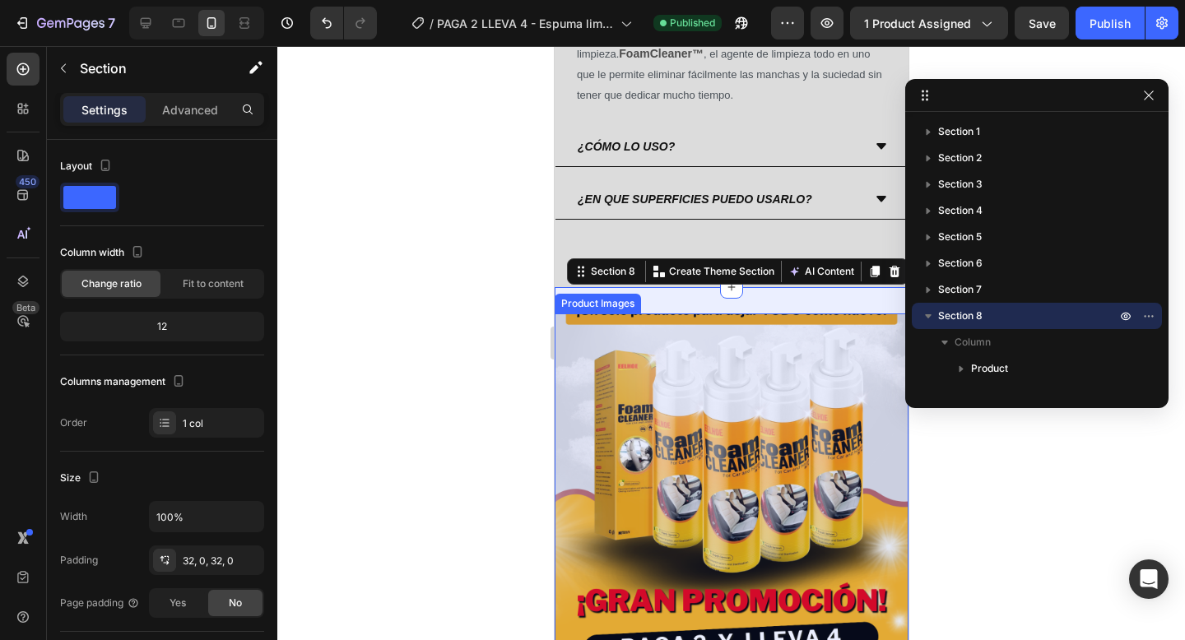
scroll to position [4001, 0]
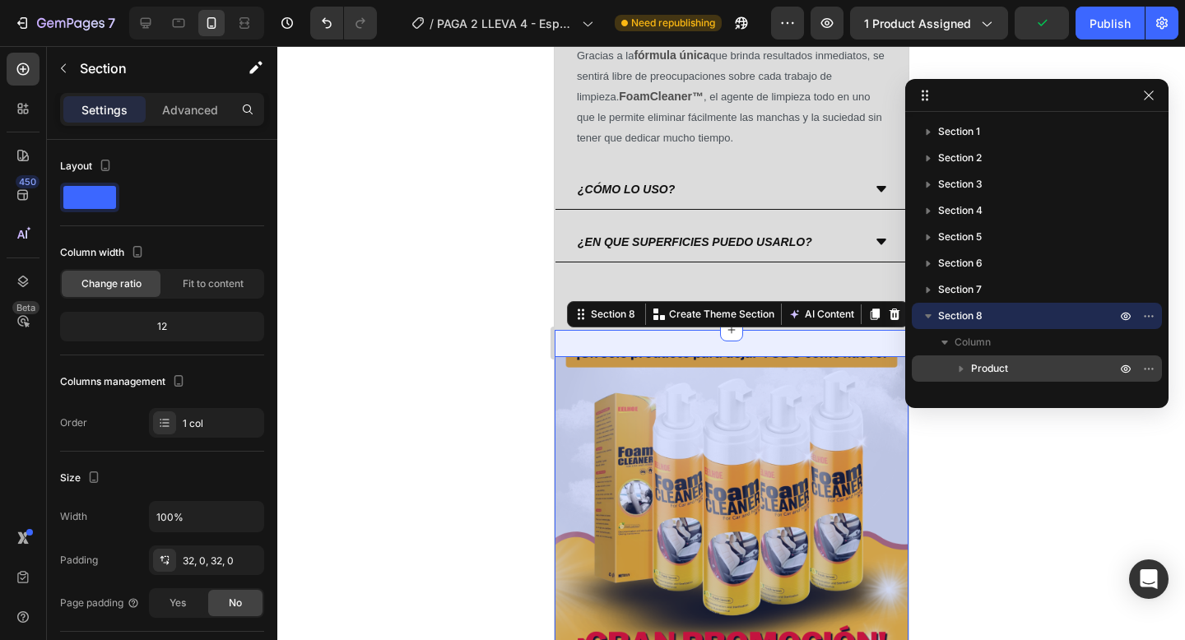
click at [1061, 370] on p "Product" at bounding box center [1045, 368] width 148 height 16
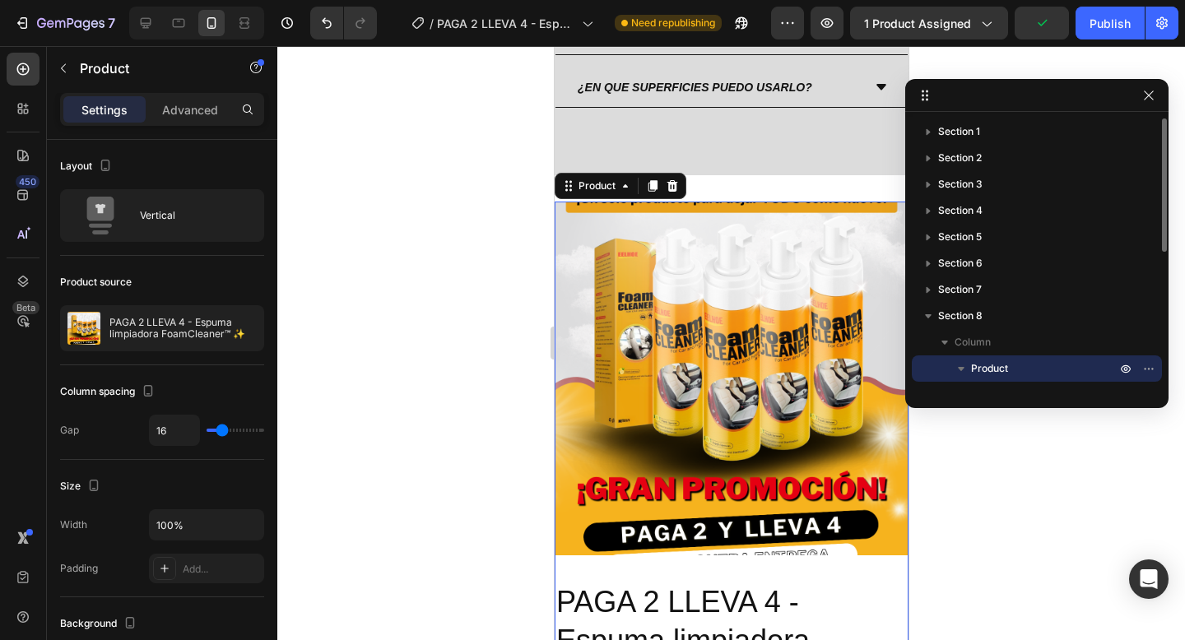
scroll to position [4255, 0]
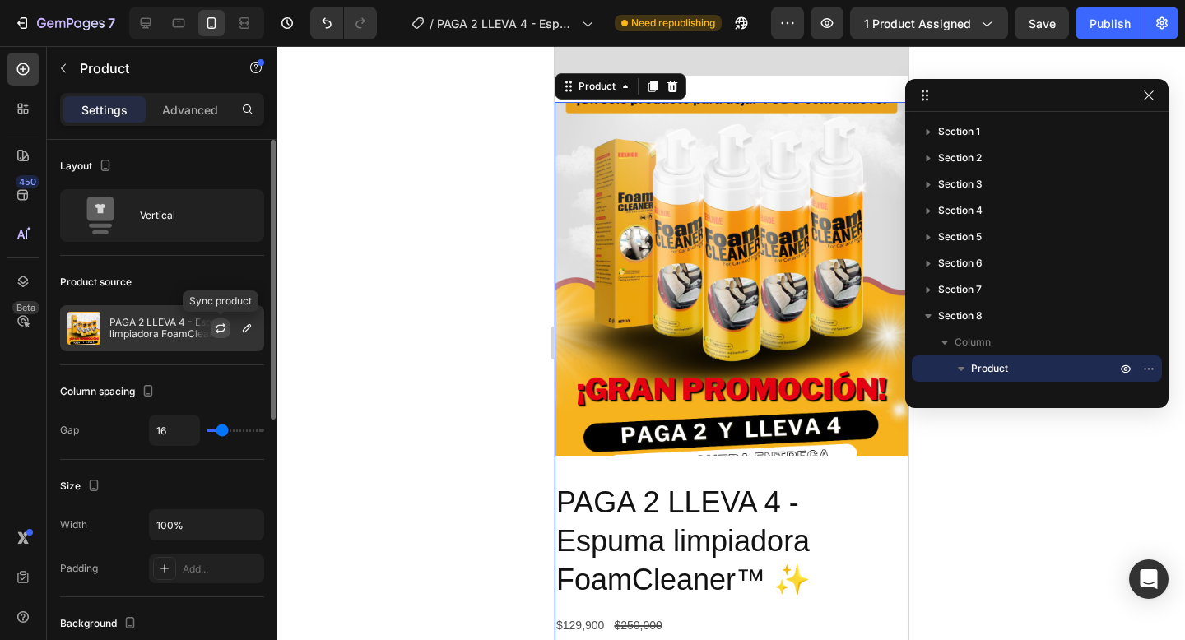
click at [221, 319] on button "button" at bounding box center [221, 328] width 20 height 20
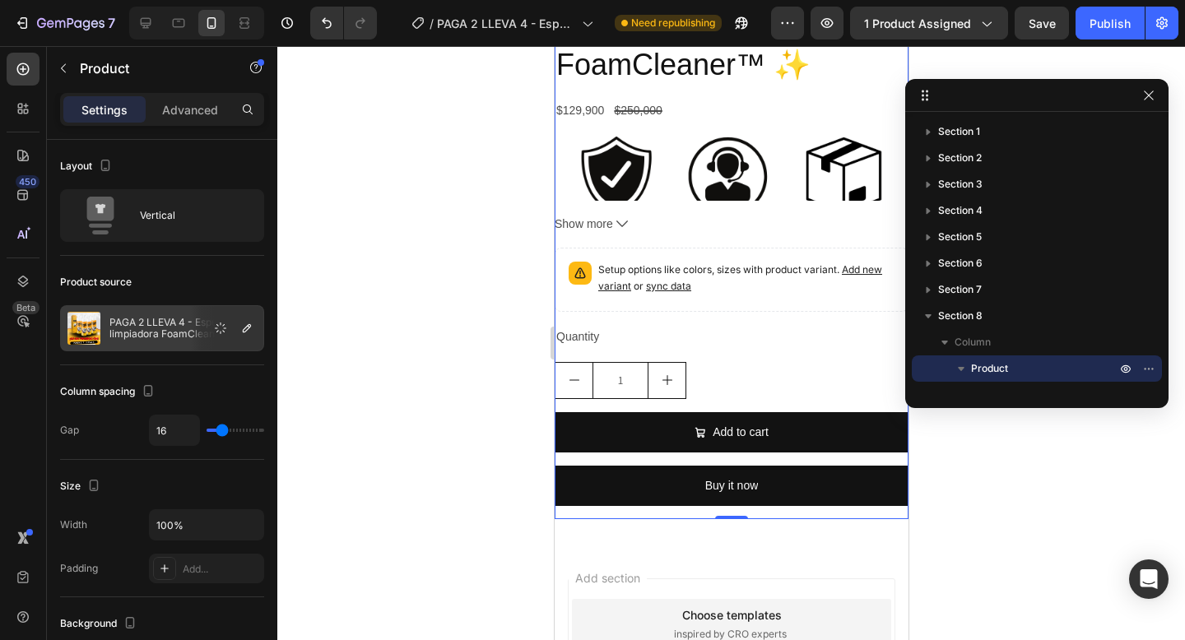
scroll to position [4766, 0]
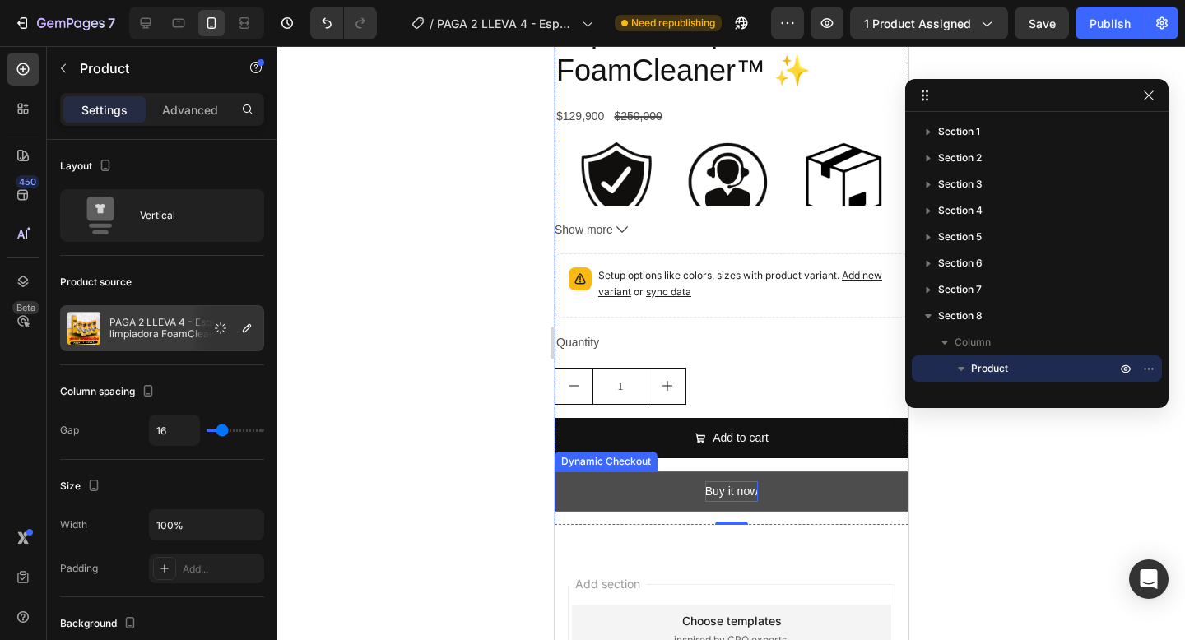
click at [744, 490] on div "Buy it now" at bounding box center [730, 491] width 53 height 21
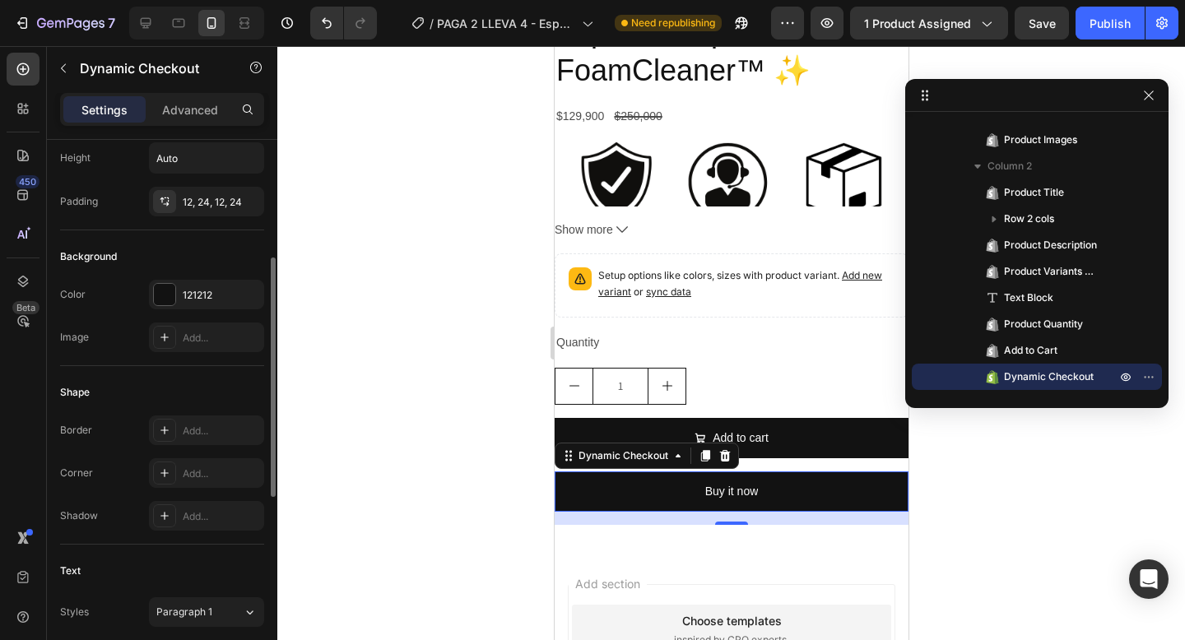
scroll to position [0, 0]
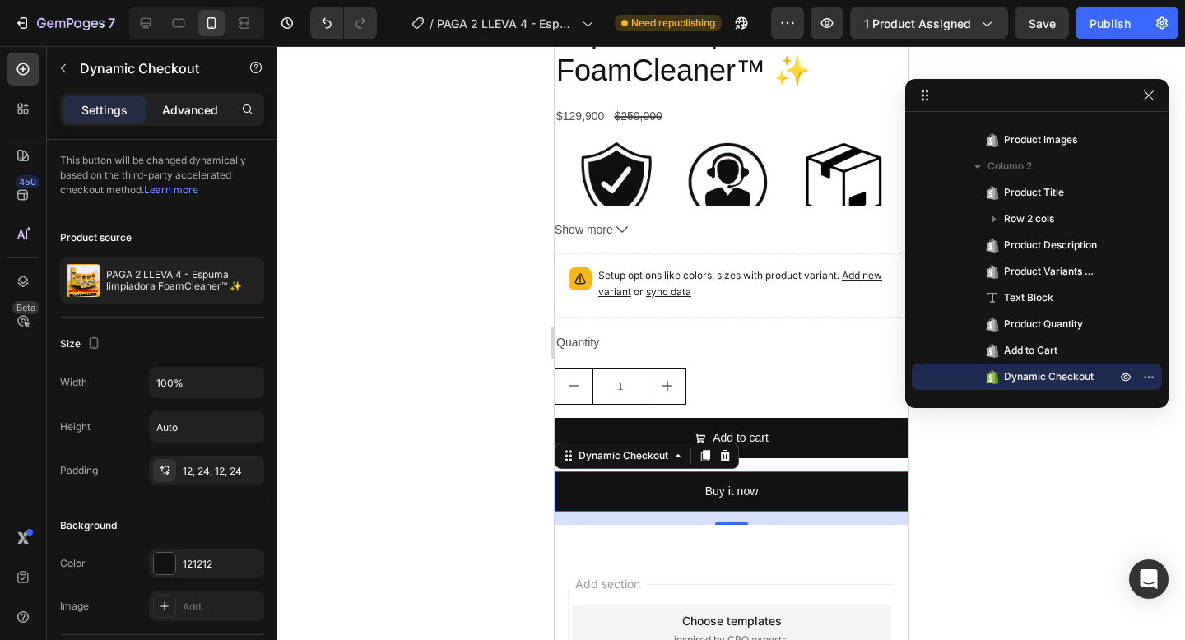
click at [183, 114] on p "Advanced" at bounding box center [190, 109] width 56 height 17
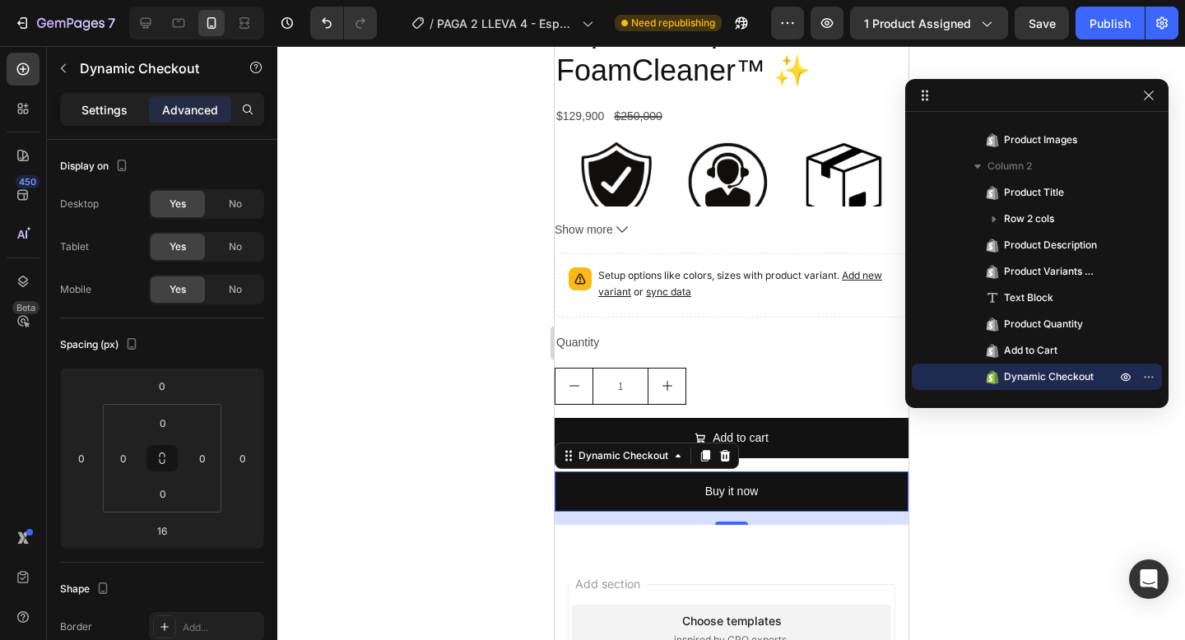
click at [117, 110] on p "Settings" at bounding box center [104, 109] width 46 height 17
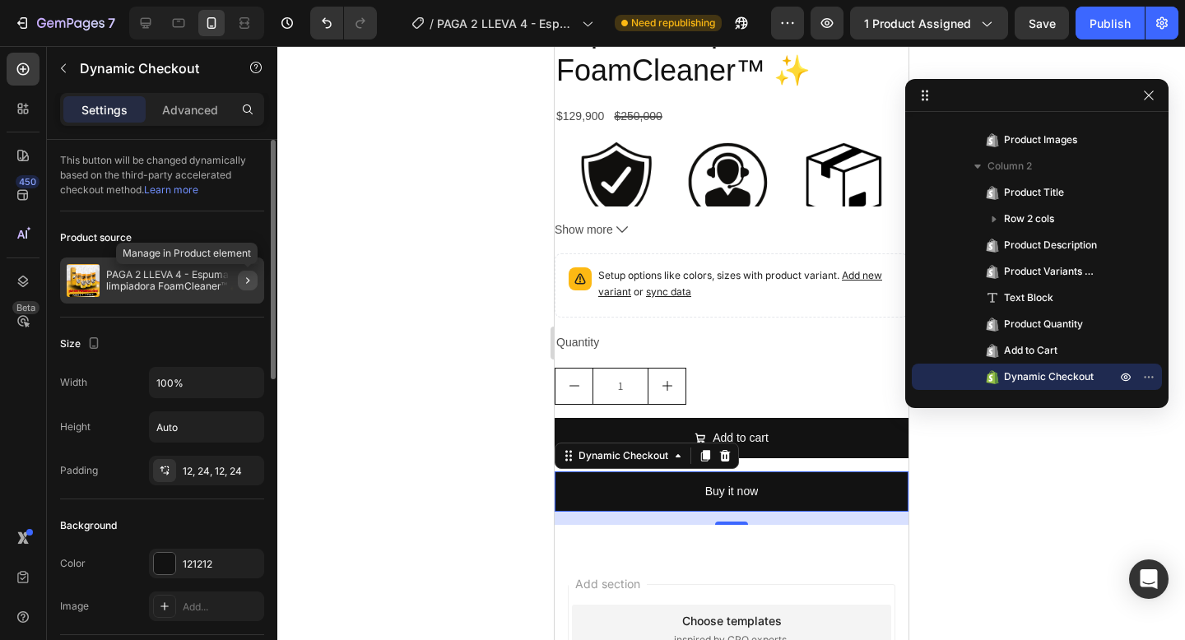
click at [244, 276] on icon "button" at bounding box center [247, 280] width 13 height 13
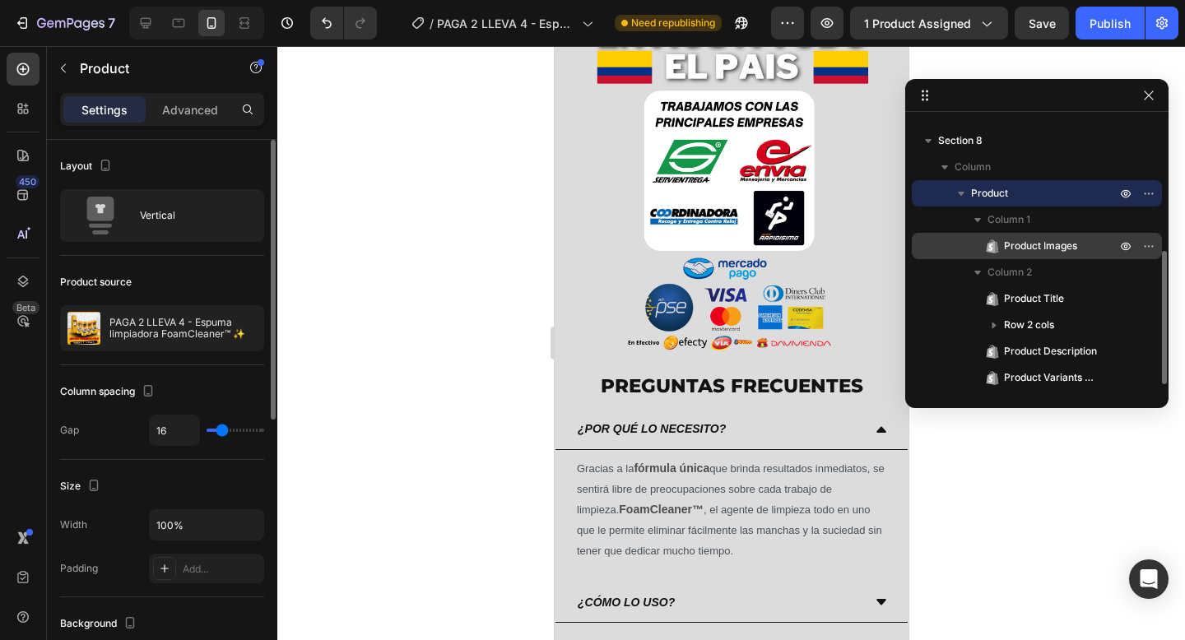
scroll to position [122, 0]
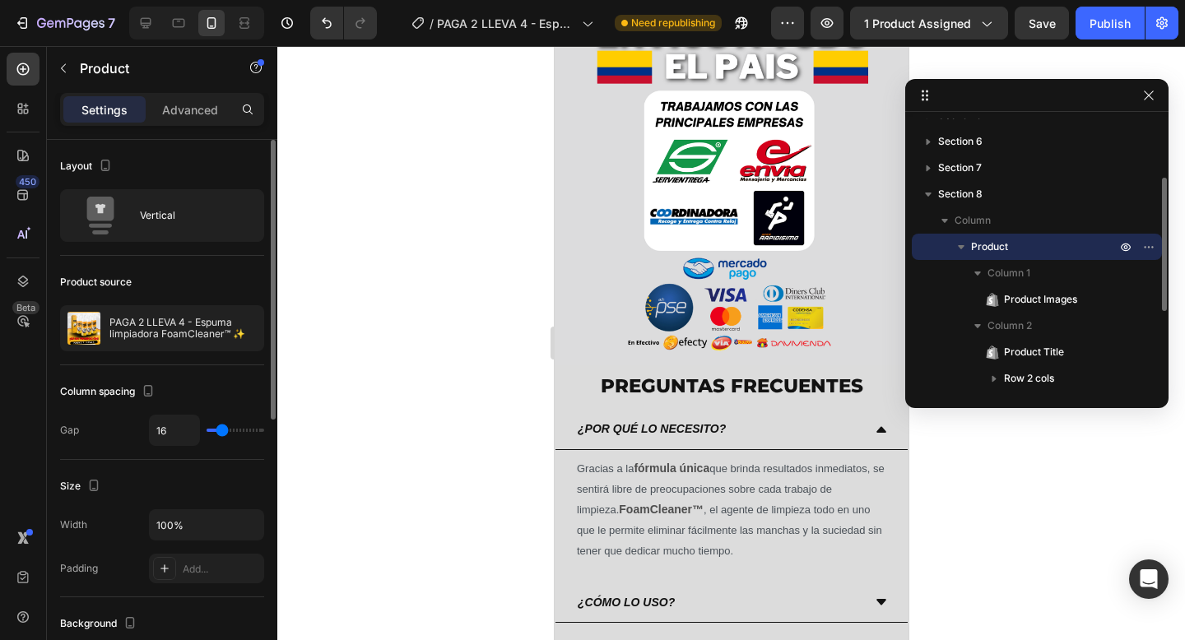
click at [968, 244] on icon "button" at bounding box center [961, 247] width 16 height 16
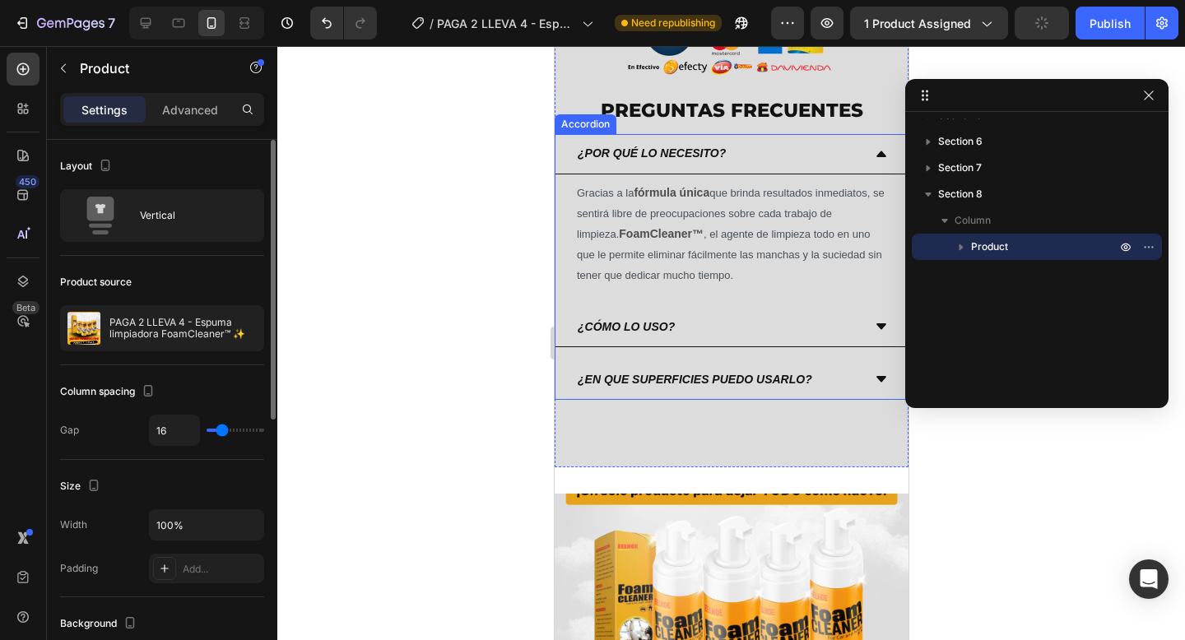
scroll to position [4029, 0]
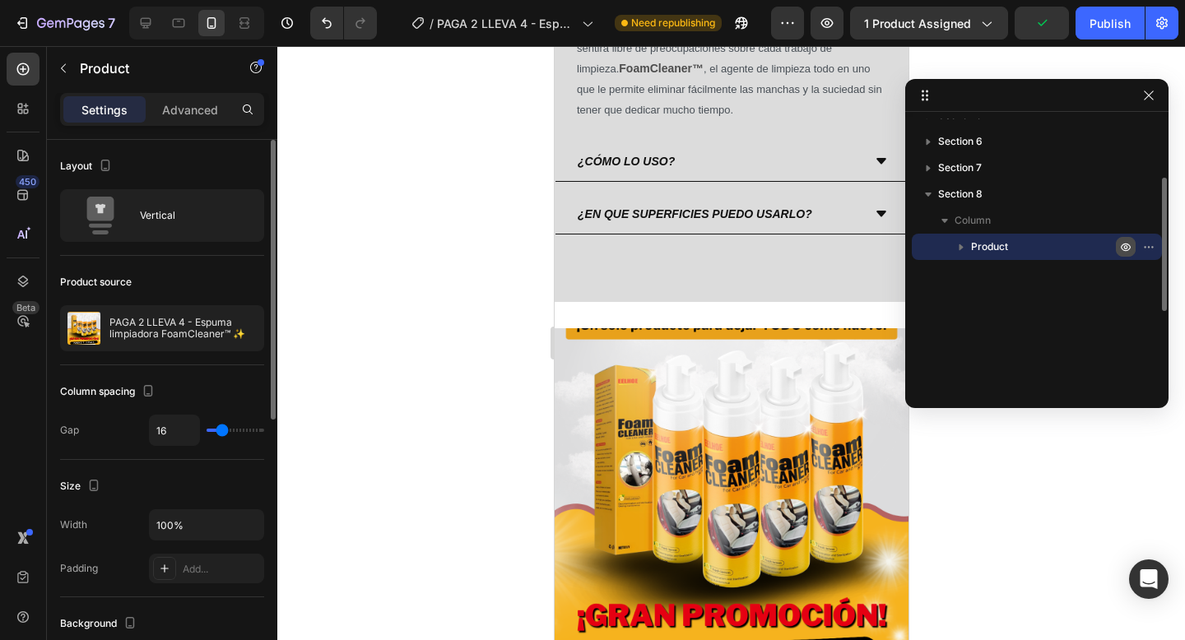
click at [1151, 247] on icon "button" at bounding box center [1152, 247] width 2 height 2
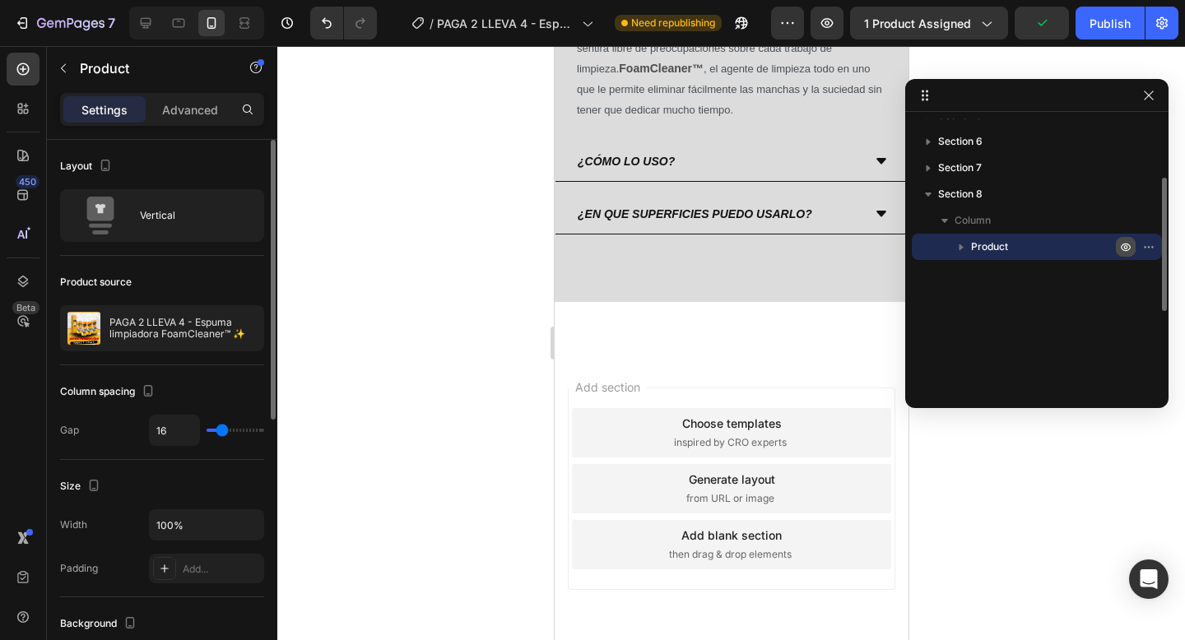
scroll to position [0, 0]
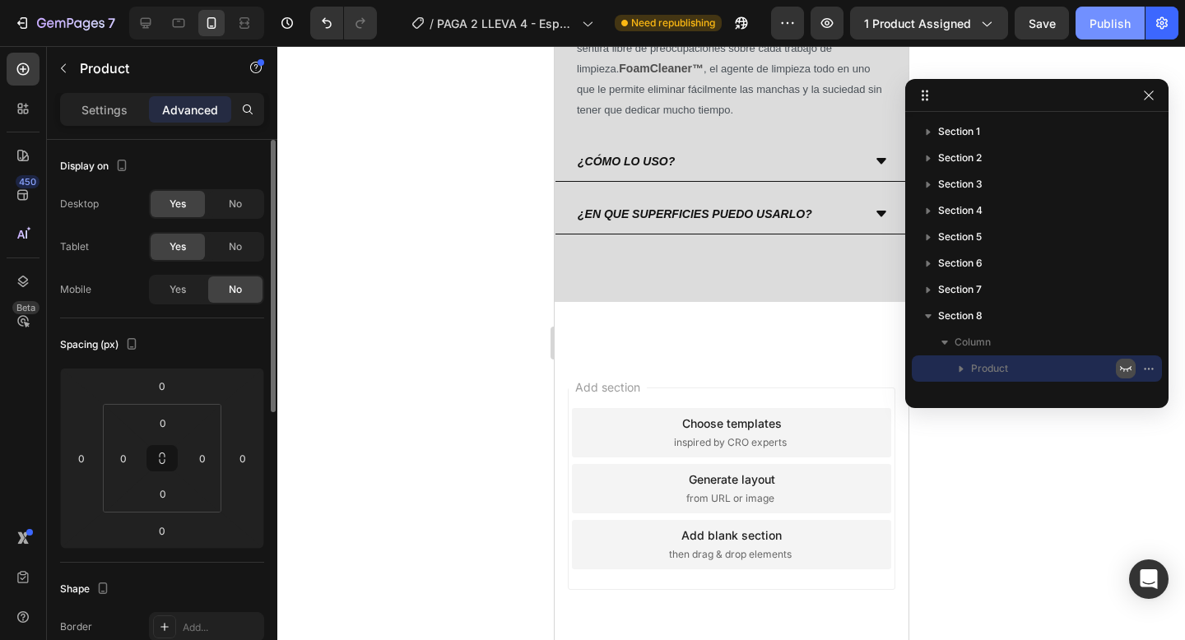
click at [1125, 12] on button "Publish" at bounding box center [1109, 23] width 69 height 33
click at [374, 176] on div at bounding box center [731, 343] width 908 height 594
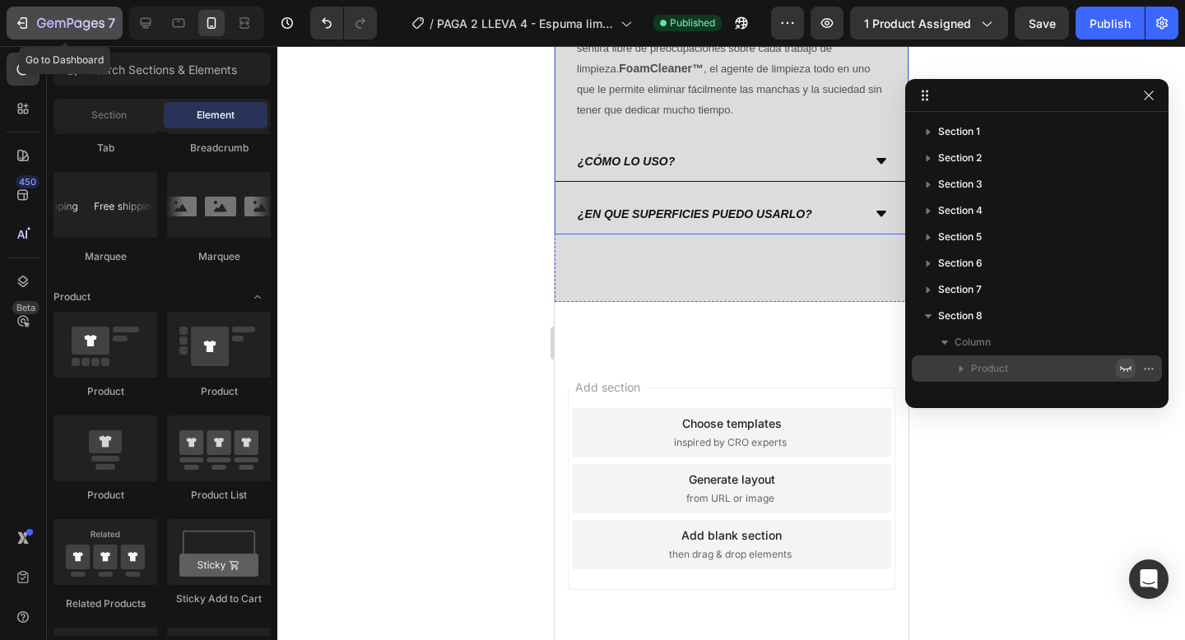
click at [70, 28] on icon "button" at bounding box center [70, 24] width 67 height 14
